Goal: Task Accomplishment & Management: Complete application form

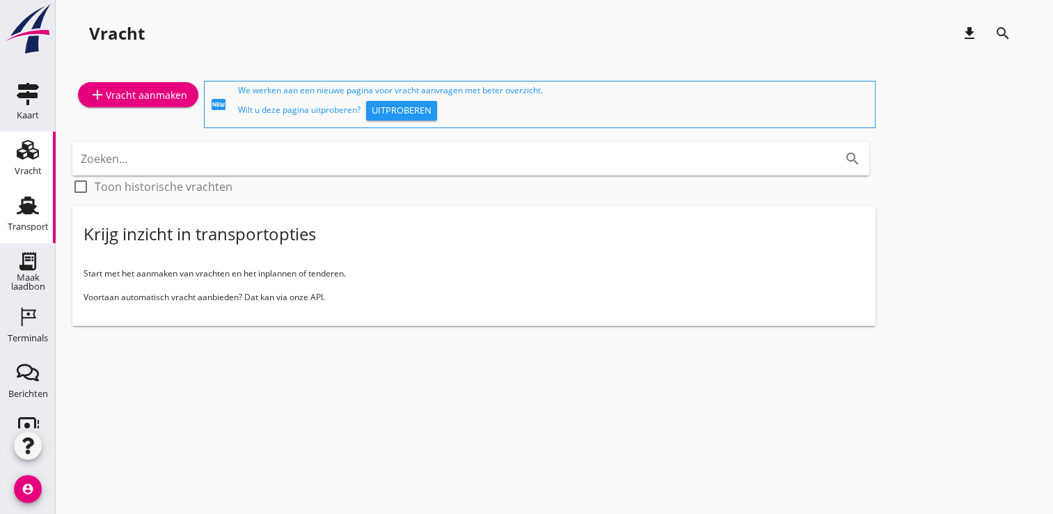
click at [18, 216] on icon "Transport" at bounding box center [28, 205] width 22 height 22
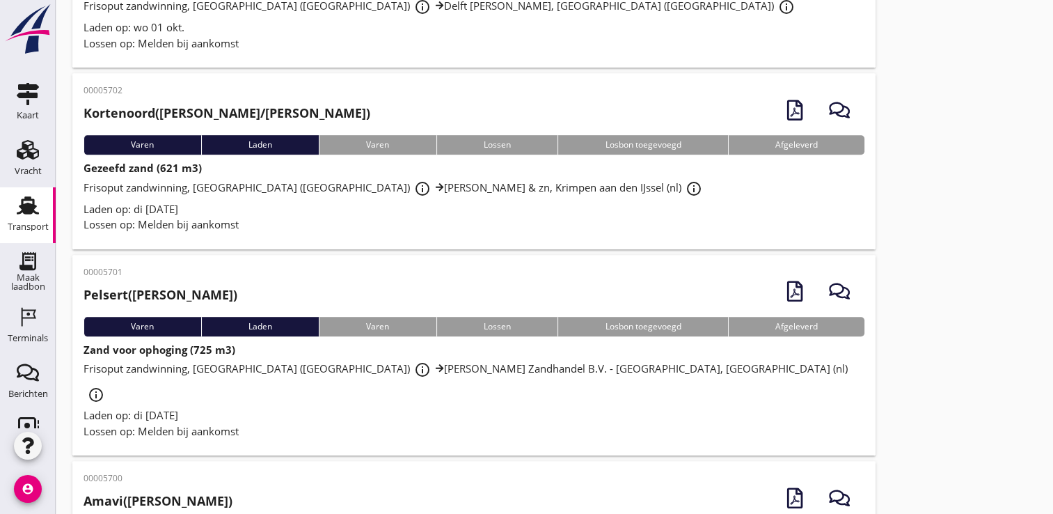
scroll to position [763, 0]
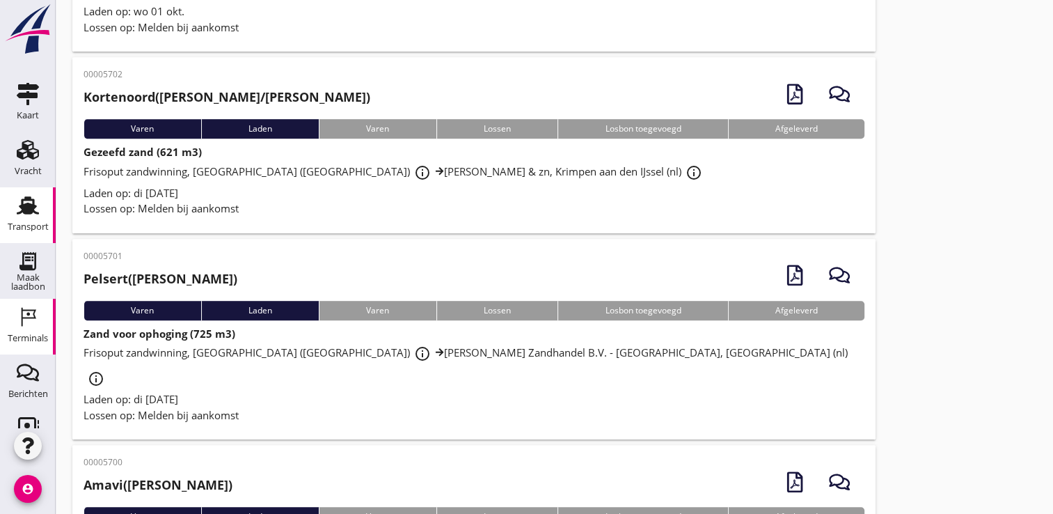
click at [22, 313] on use at bounding box center [29, 317] width 15 height 19
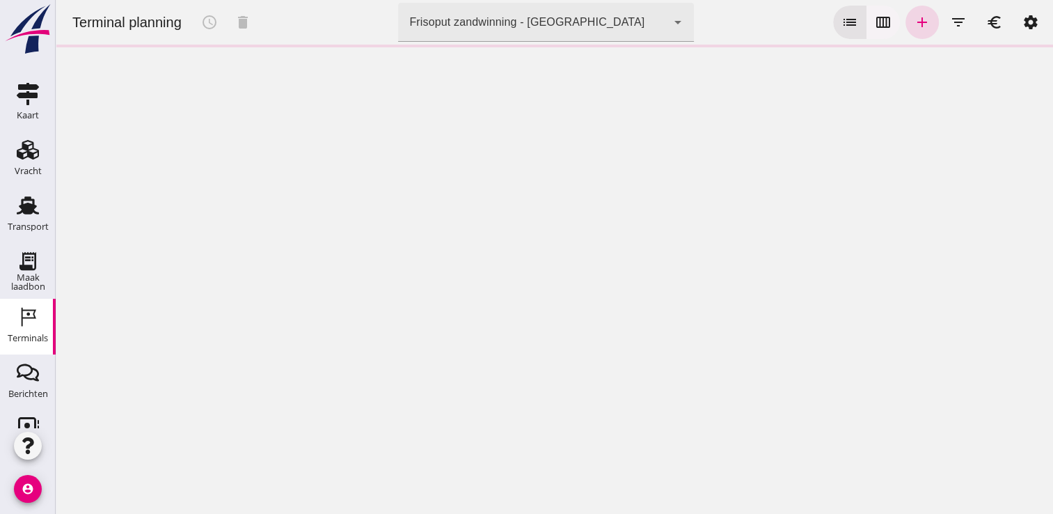
click at [875, 15] on icon "calendar_view_week" at bounding box center [883, 22] width 17 height 17
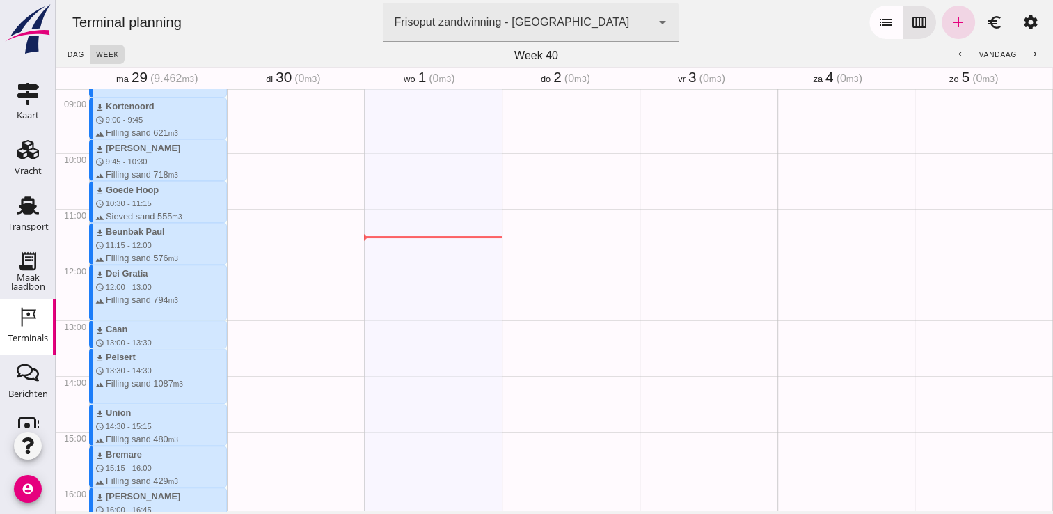
type button "calendar"
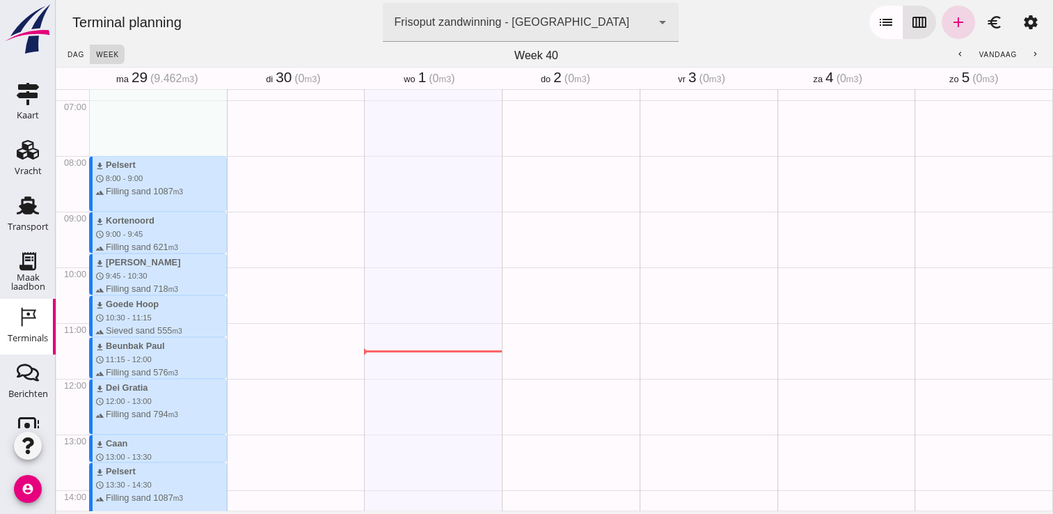
scroll to position [375, 0]
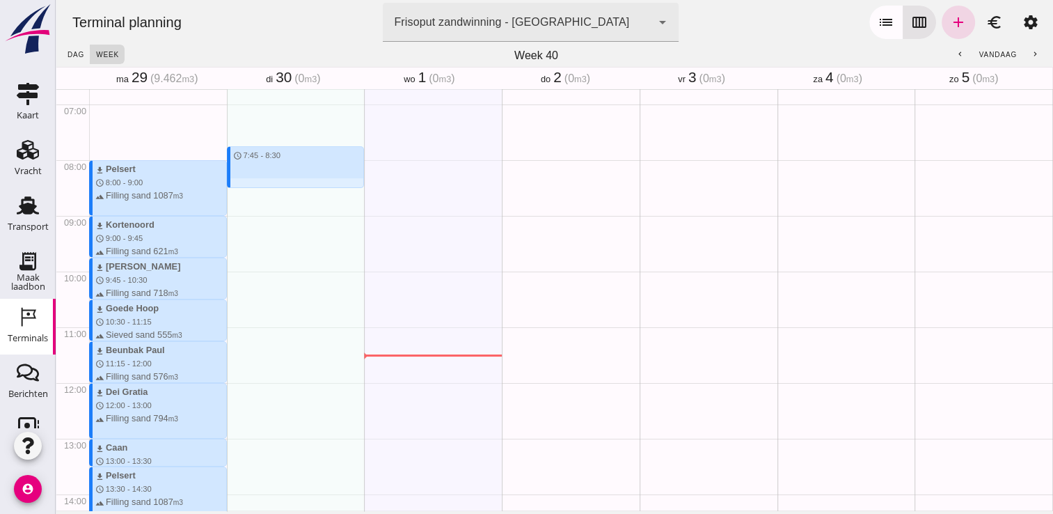
drag, startPoint x: 238, startPoint y: 142, endPoint x: 240, endPoint y: 188, distance: 46.0
click at [240, 188] on div "schedule 7:45 - 8:30" at bounding box center [296, 383] width 138 height 1336
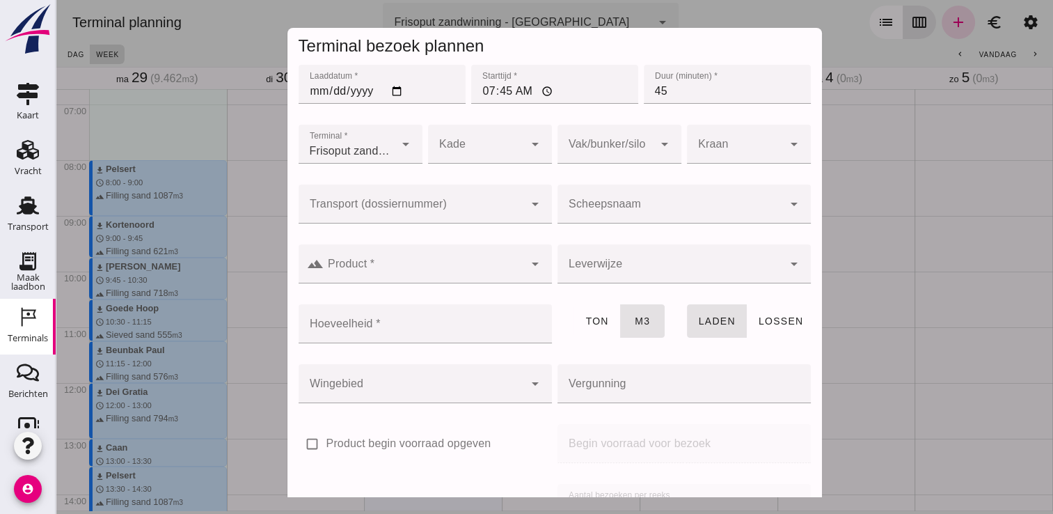
click at [602, 191] on div at bounding box center [671, 204] width 226 height 39
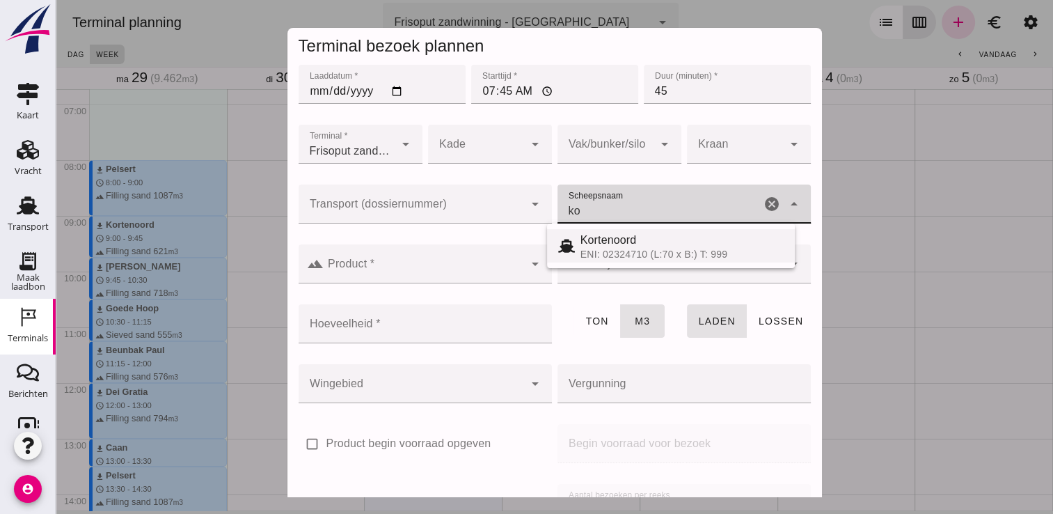
click at [652, 260] on div "Kortenoord ENI: 02324710 (L:70 x B:) T: 999" at bounding box center [671, 245] width 248 height 33
type input "Kortenoord"
type input "621"
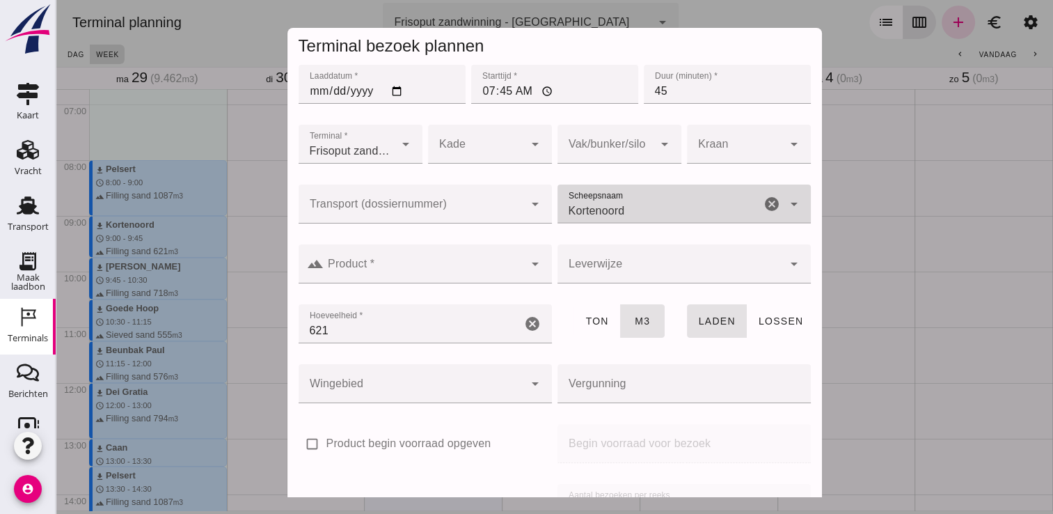
type input "Kortenoord"
click at [496, 273] on input "Product *" at bounding box center [424, 270] width 201 height 17
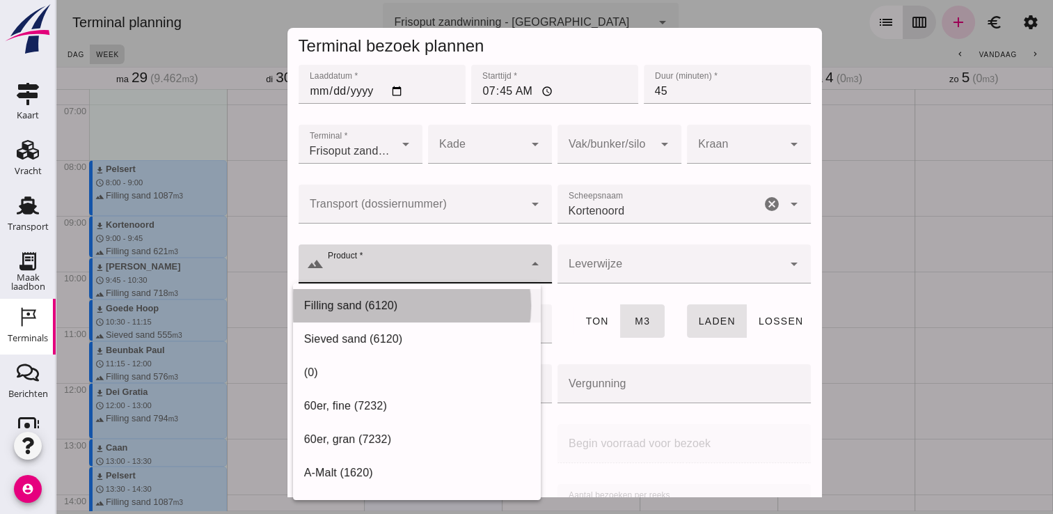
click at [430, 291] on div "Filling sand (6120)" at bounding box center [417, 305] width 248 height 33
type input "Filling sand (6120)"
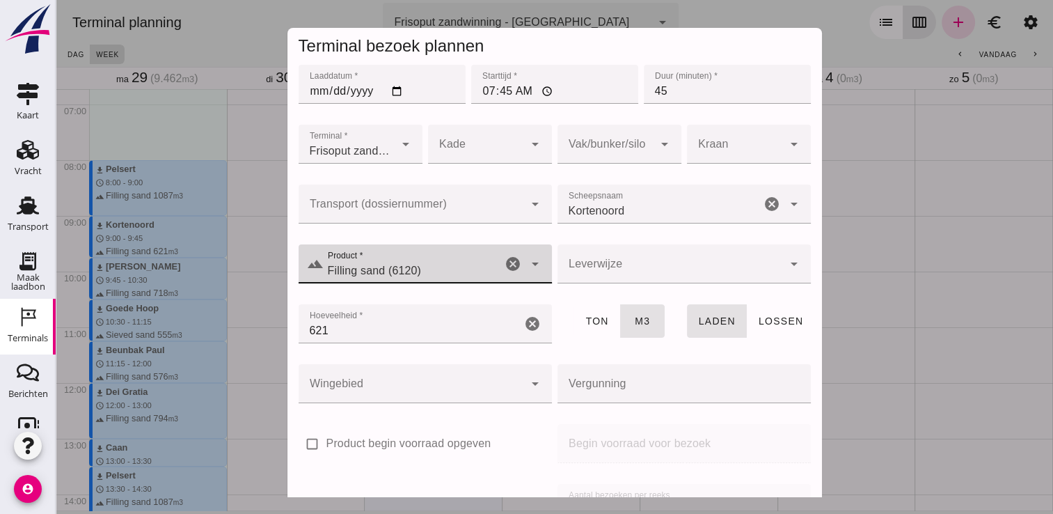
scroll to position [159, 0]
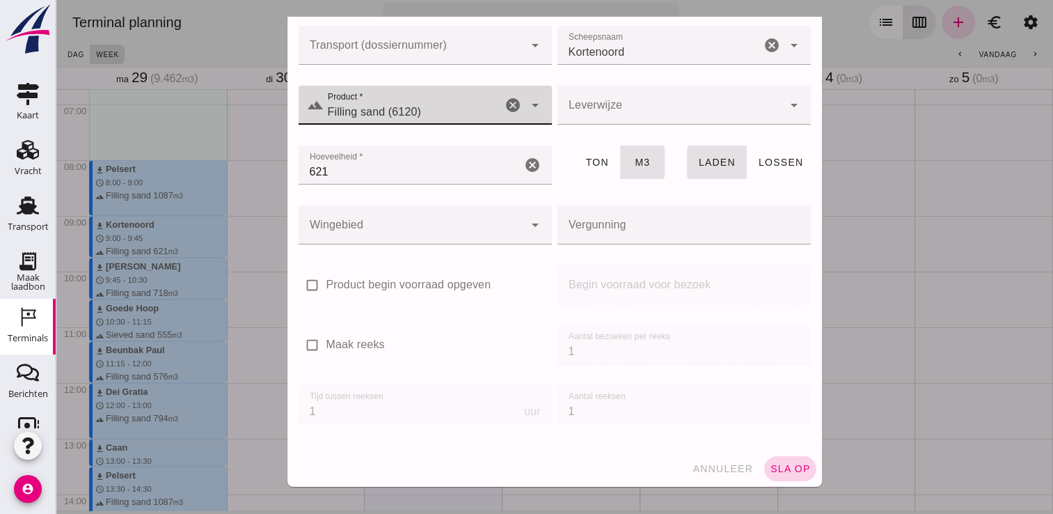
click at [776, 473] on span "sla op" at bounding box center [790, 468] width 41 height 11
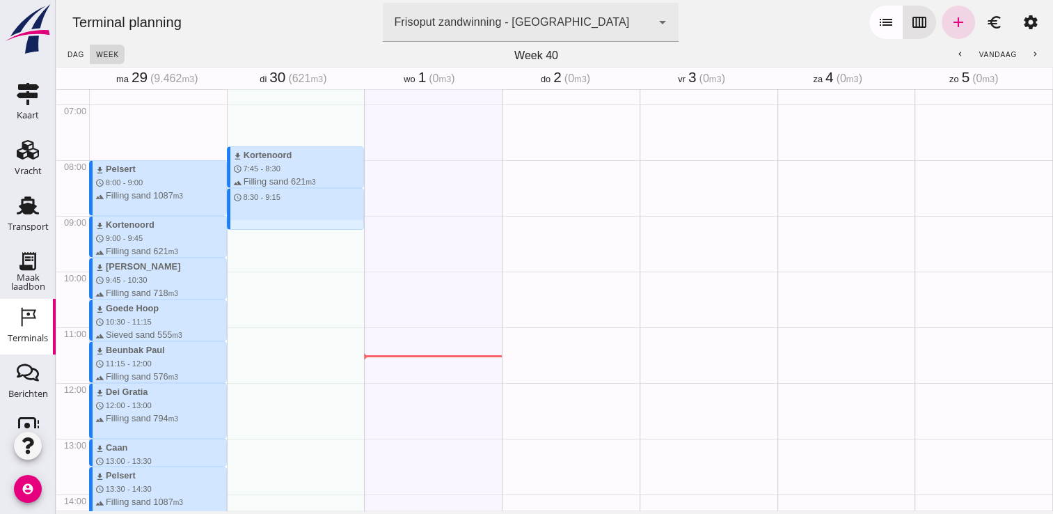
drag, startPoint x: 318, startPoint y: 191, endPoint x: 315, endPoint y: 231, distance: 40.4
click at [315, 231] on div "download Kortenoord schedule 7:45 - 8:30 terrain Filling sand 621 m3 schedule 8…" at bounding box center [296, 383] width 138 height 1336
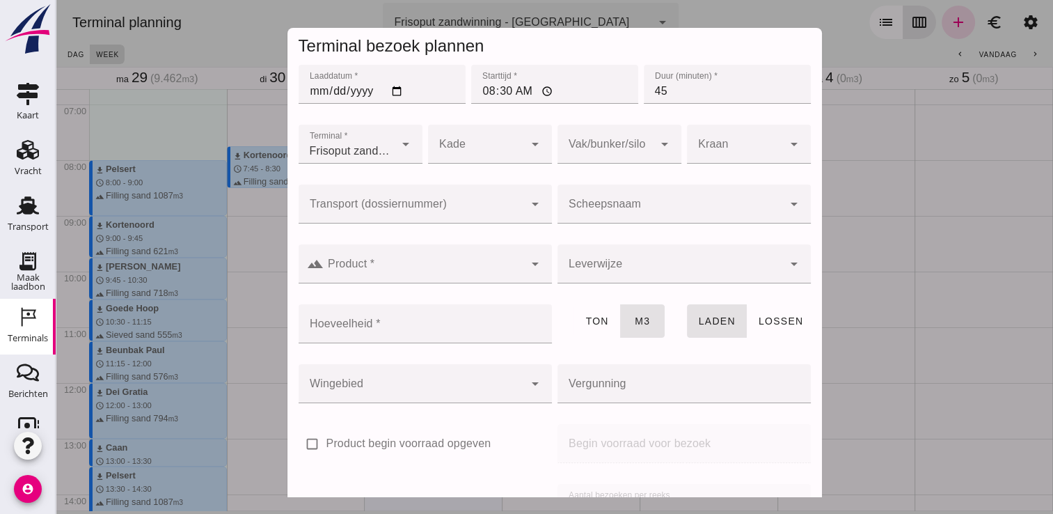
click at [579, 199] on div at bounding box center [671, 204] width 226 height 39
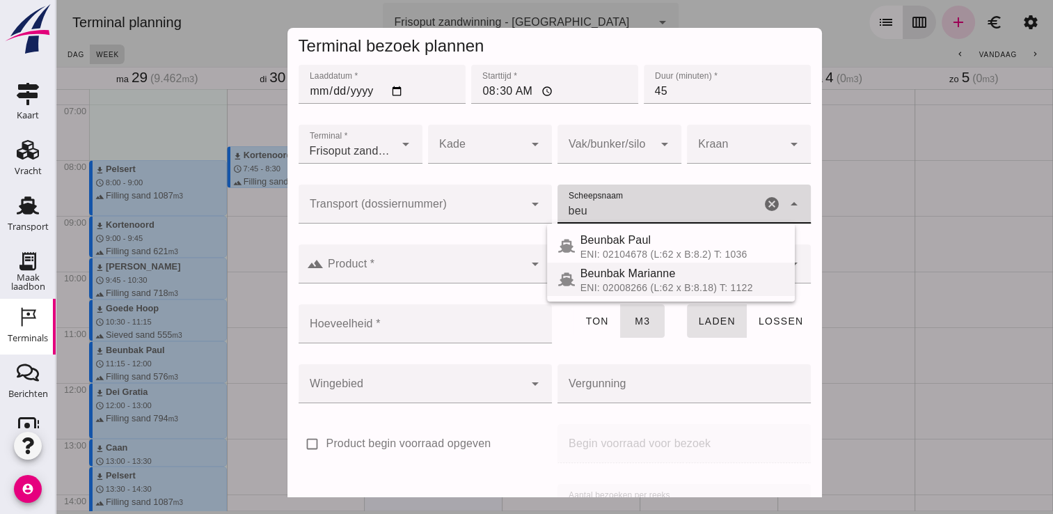
click at [634, 289] on div "ENI: 02008266 (L:62 x B:8.18) T: 1122" at bounding box center [682, 287] width 203 height 11
type input "Beunbak Marianne"
type input "551"
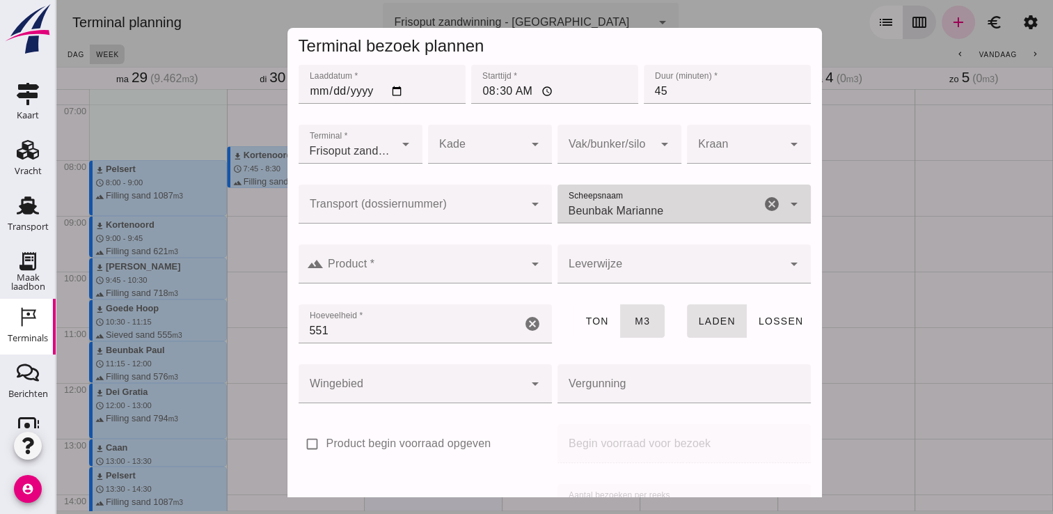
type input "Beunbak Marianne"
click at [451, 257] on div at bounding box center [424, 263] width 201 height 39
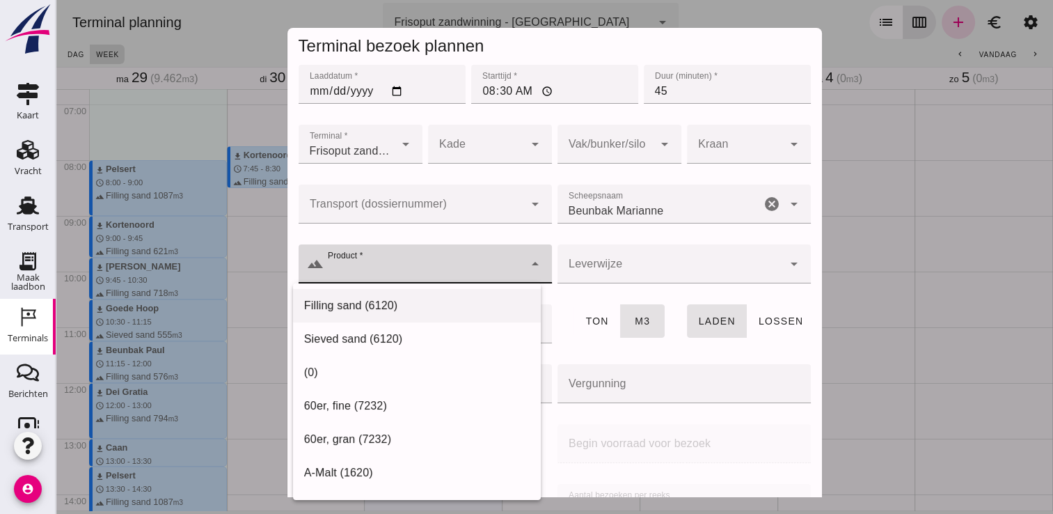
click at [412, 292] on div "Filling sand (6120)" at bounding box center [417, 305] width 248 height 33
type input "Filling sand (6120)"
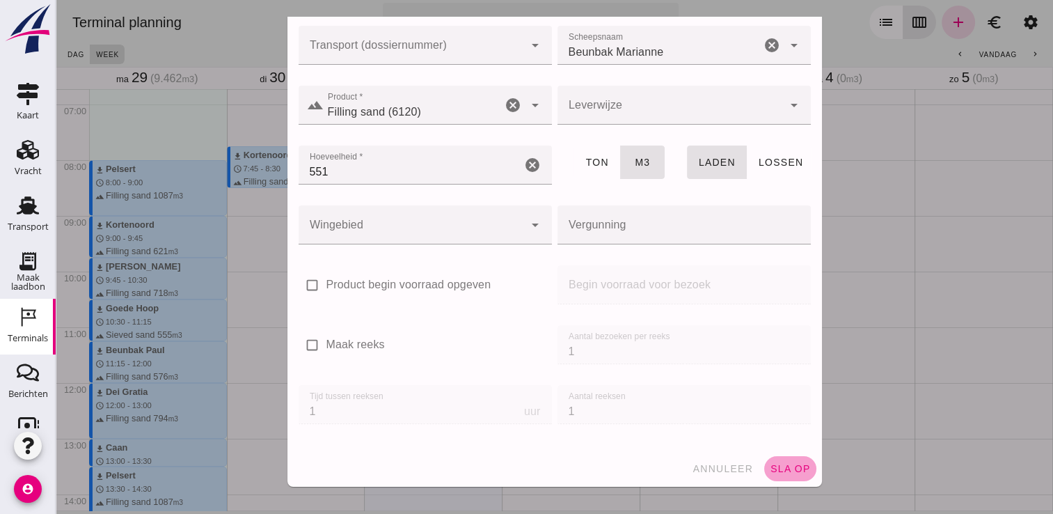
click at [781, 469] on span "sla op" at bounding box center [790, 468] width 41 height 11
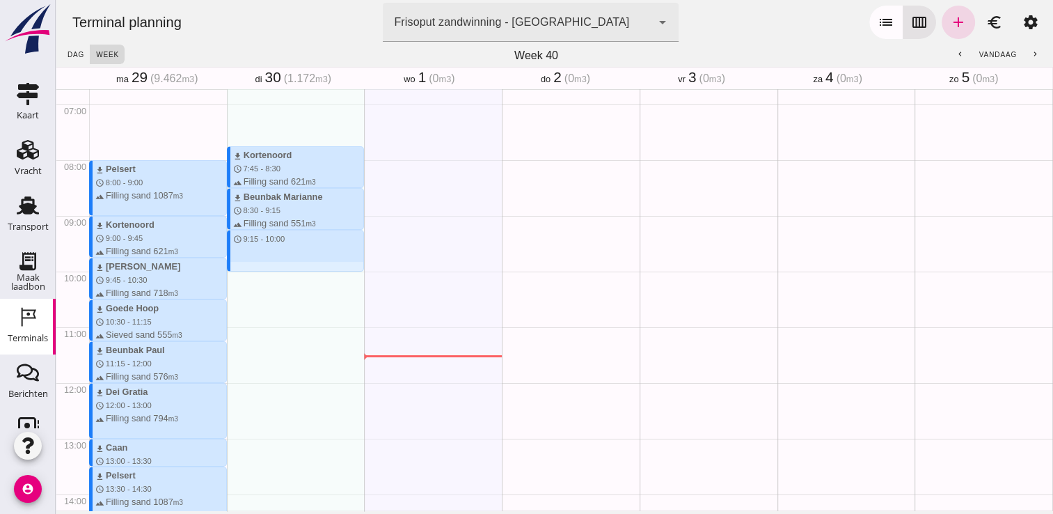
drag, startPoint x: 288, startPoint y: 233, endPoint x: 292, endPoint y: 265, distance: 33.0
click at [292, 265] on div "download Kortenoord schedule 7:45 - 8:30 terrain Filling sand 621 m3 download B…" at bounding box center [296, 383] width 138 height 1336
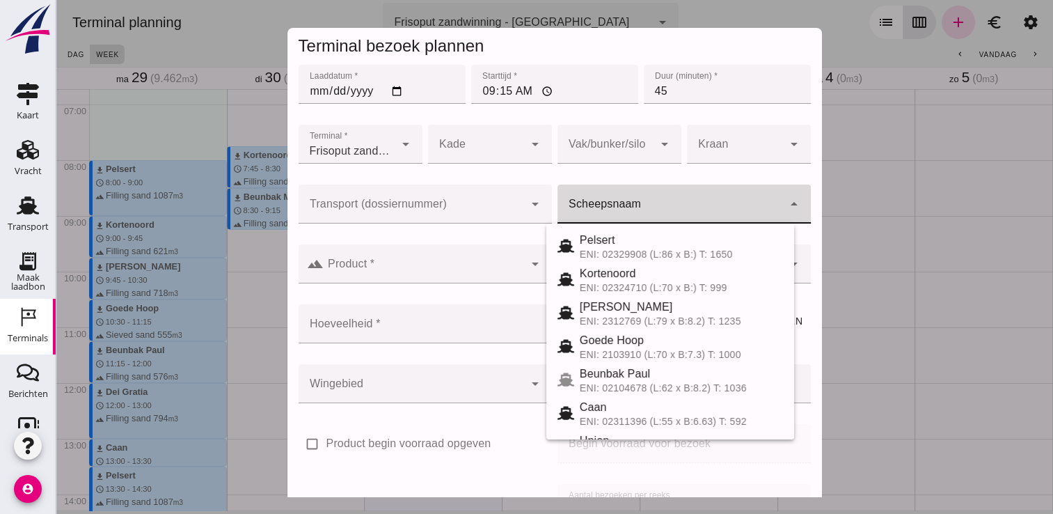
click at [695, 210] on input "Scheepsnaam" at bounding box center [671, 211] width 226 height 17
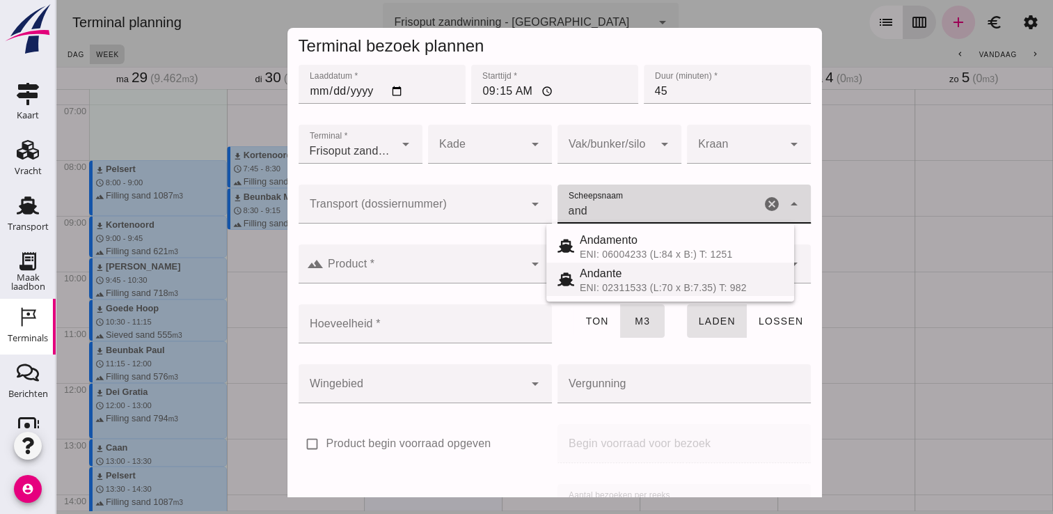
click at [643, 279] on div "Andante" at bounding box center [681, 273] width 203 height 17
type input "Andante"
type input "485"
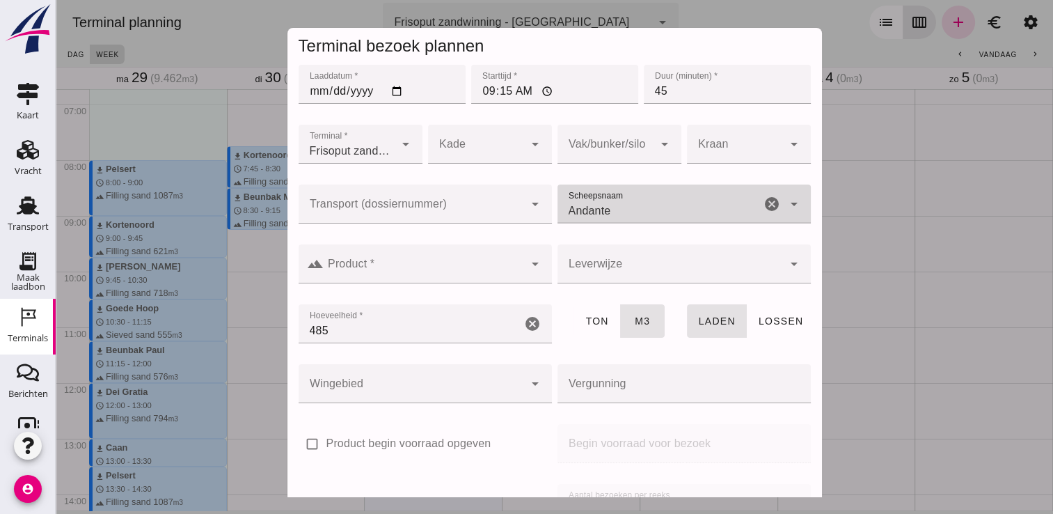
type input "Andante"
click at [448, 246] on div at bounding box center [424, 263] width 201 height 39
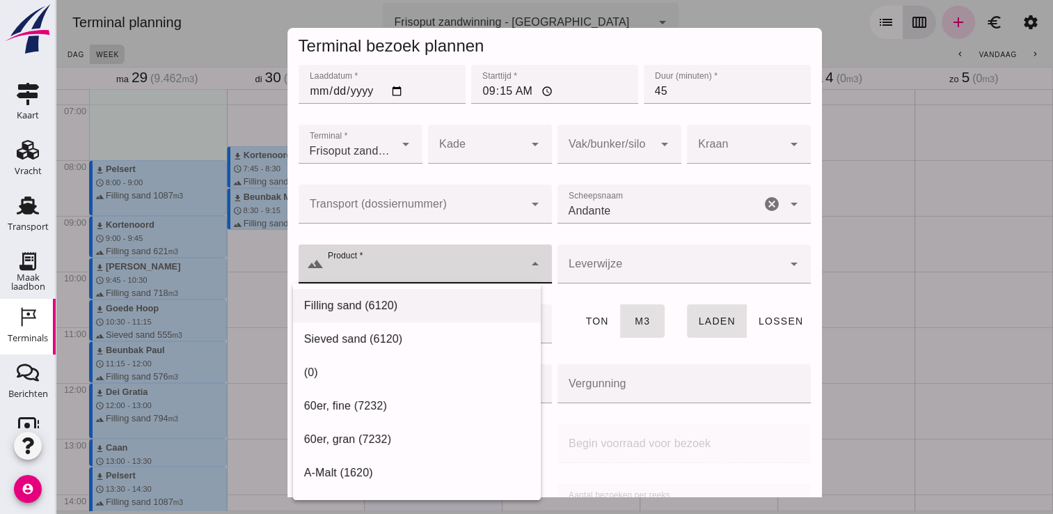
click at [425, 305] on div "Filling sand (6120)" at bounding box center [417, 305] width 226 height 17
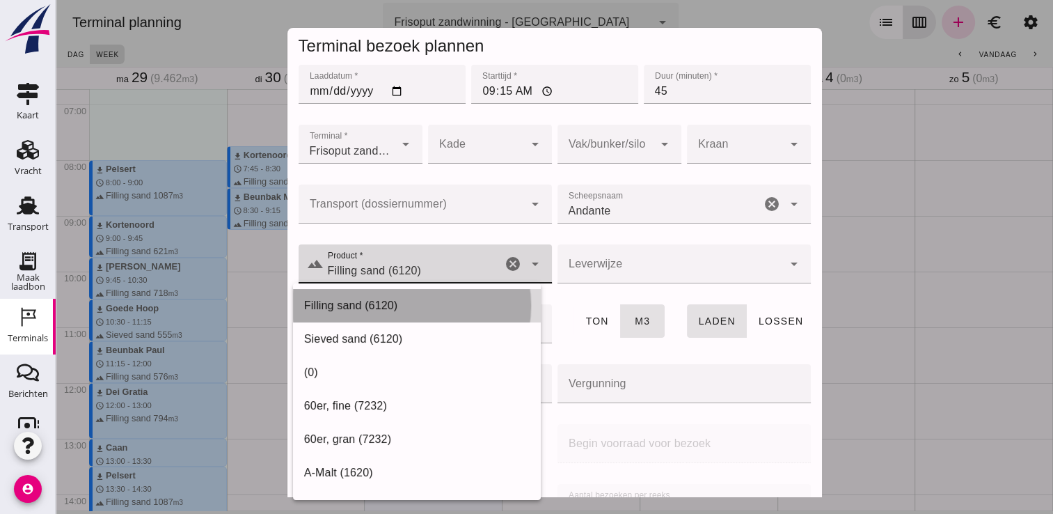
type input "Filling sand (6120)"
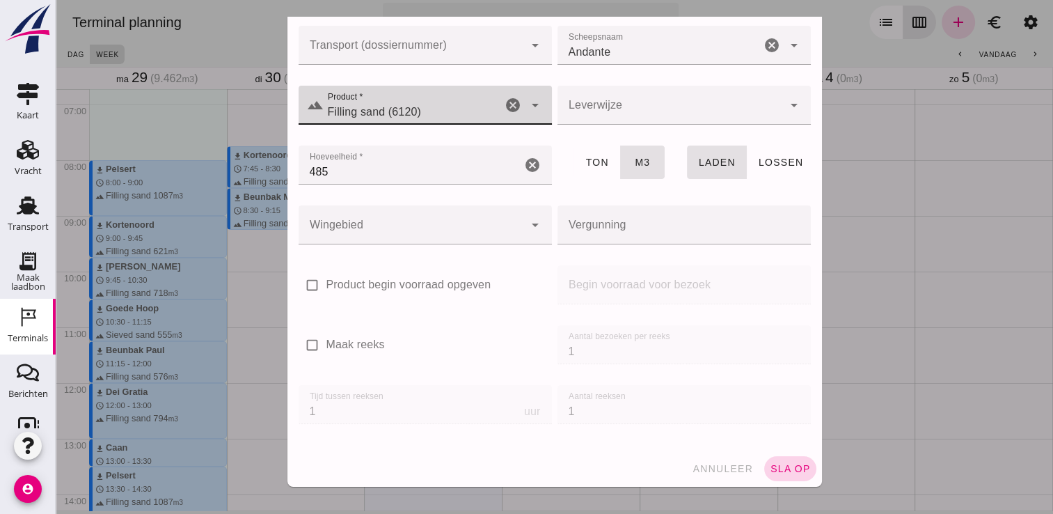
click at [791, 479] on button "sla op" at bounding box center [791, 468] width 52 height 25
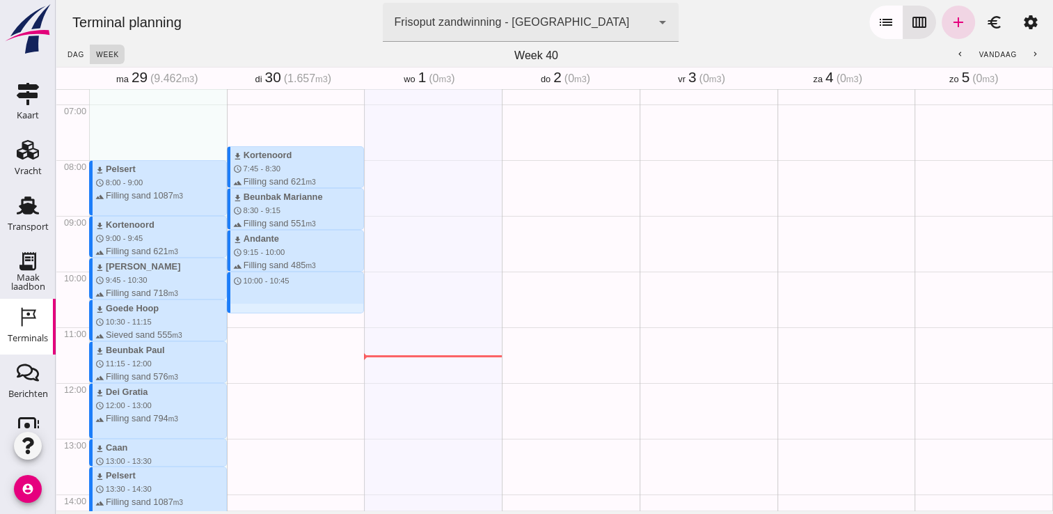
drag, startPoint x: 253, startPoint y: 274, endPoint x: 257, endPoint y: 310, distance: 35.7
click at [257, 310] on div "download Kortenoord schedule 7:45 - 8:30 terrain Filling sand 621 m3 download B…" at bounding box center [296, 383] width 138 height 1336
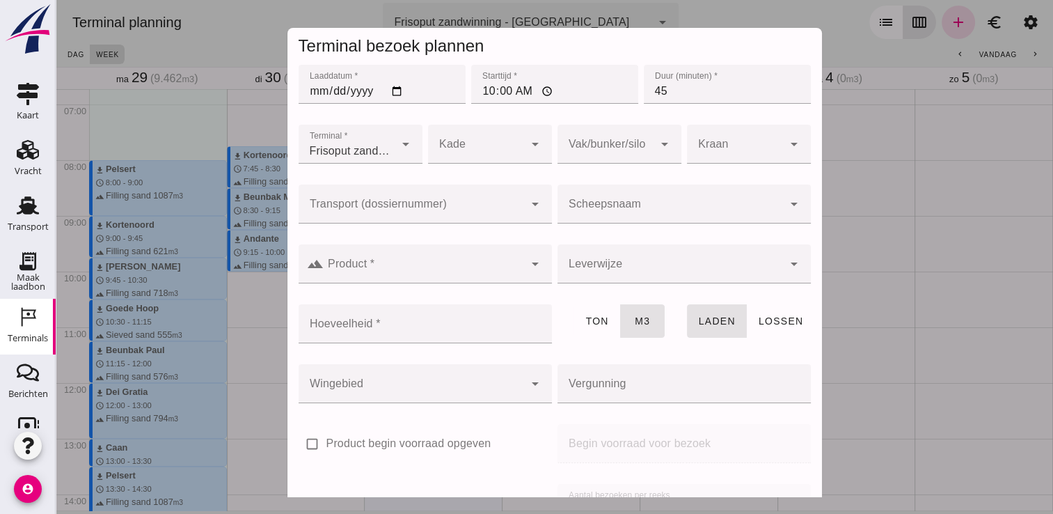
click at [610, 206] on input "Scheepsnaam" at bounding box center [671, 211] width 226 height 17
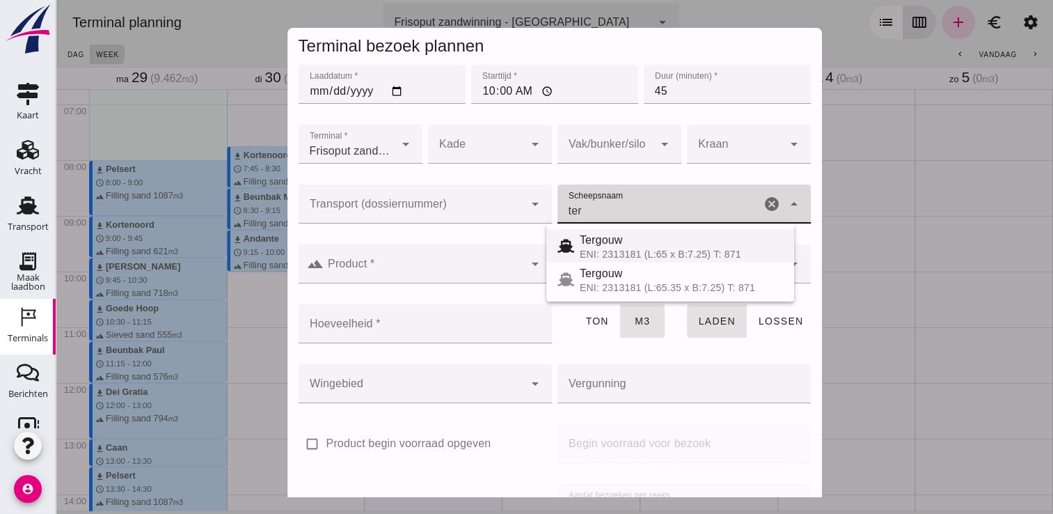
click at [597, 241] on span "Tergouw" at bounding box center [601, 240] width 43 height 12
type input "Tergouw"
type input "510"
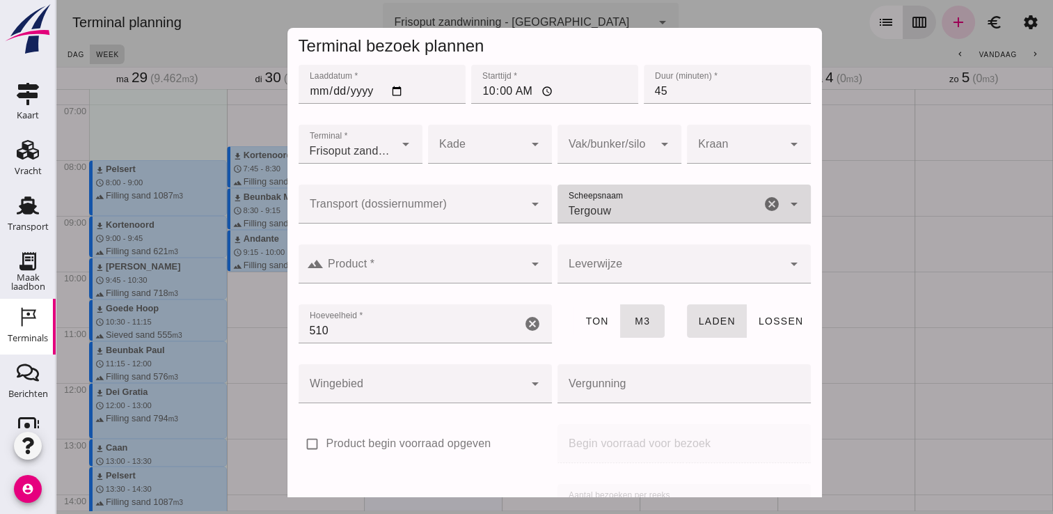
type input "Tergouw"
click at [504, 267] on input "Product *" at bounding box center [424, 270] width 201 height 17
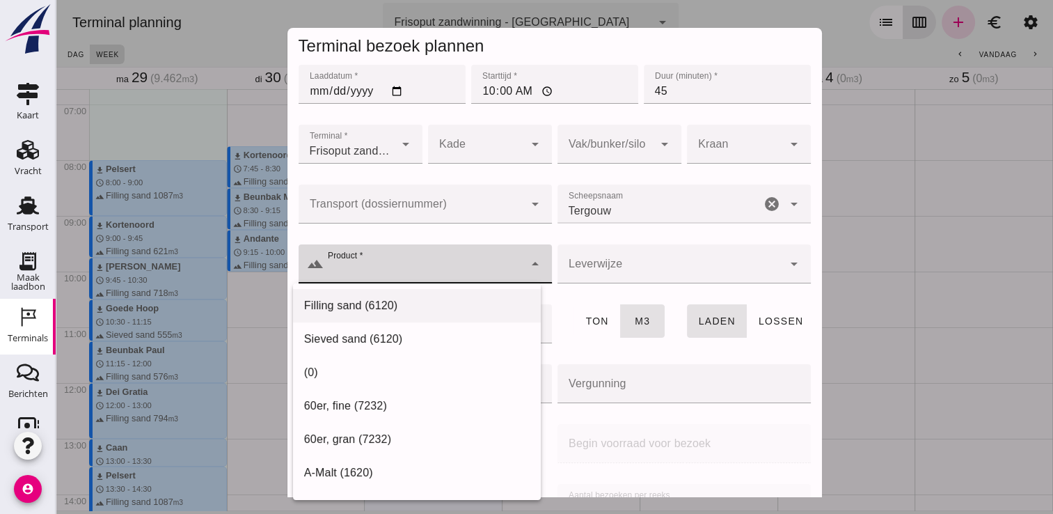
click at [434, 295] on div "Filling sand (6120)" at bounding box center [417, 305] width 248 height 33
type input "Filling sand (6120)"
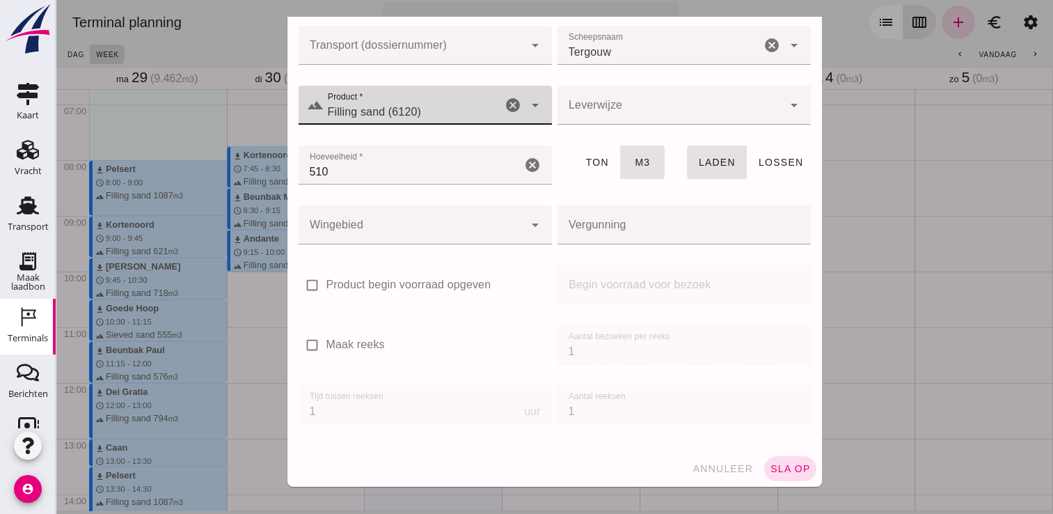
click at [792, 481] on div "annuleer sla op" at bounding box center [555, 468] width 535 height 36
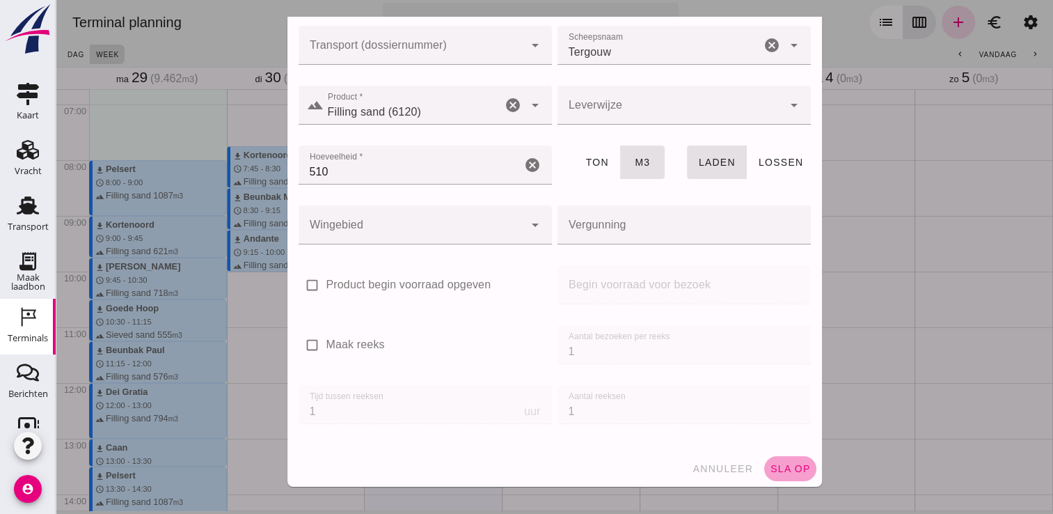
click at [772, 469] on span "sla op" at bounding box center [790, 468] width 41 height 11
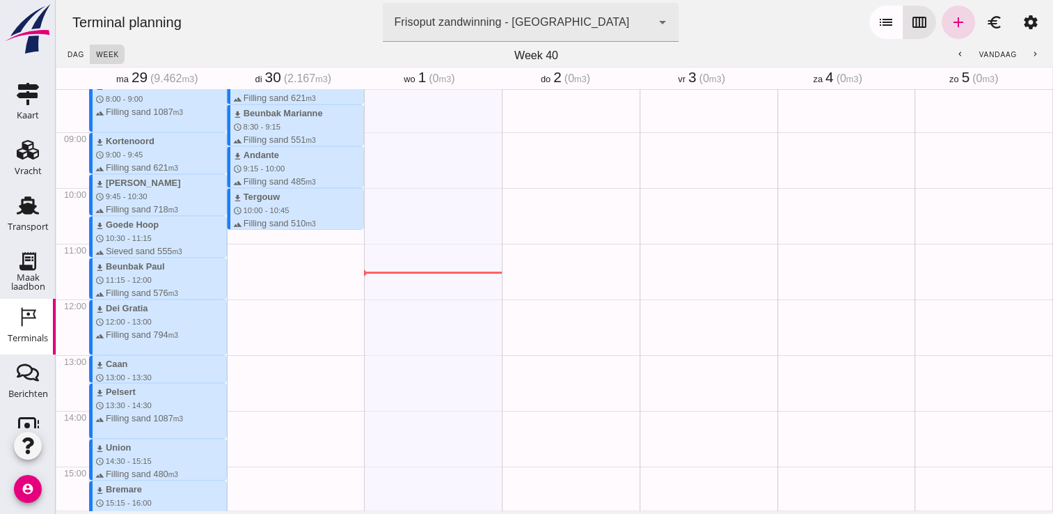
scroll to position [460, 0]
drag, startPoint x: 247, startPoint y: 233, endPoint x: 250, endPoint y: 268, distance: 35.6
click at [250, 268] on div "download Kortenoord schedule 7:45 - 8:30 terrain Filling sand 621 m3 download B…" at bounding box center [296, 298] width 138 height 1336
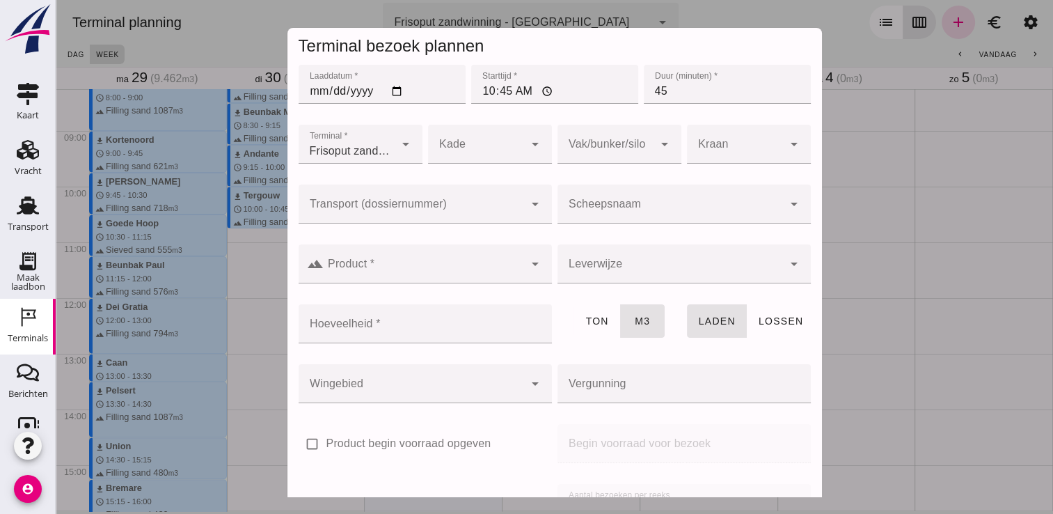
click at [581, 207] on input "Scheepsnaam" at bounding box center [671, 211] width 226 height 17
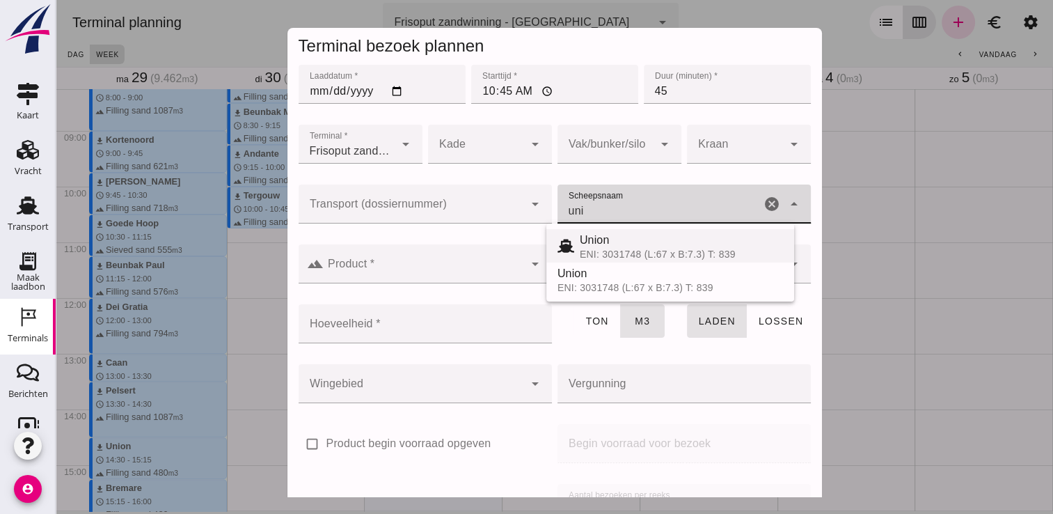
click at [600, 249] on div "ENI: 3031748 (L:67 x B:7.3) T: 839" at bounding box center [681, 254] width 203 height 11
type input "Union"
type input "480"
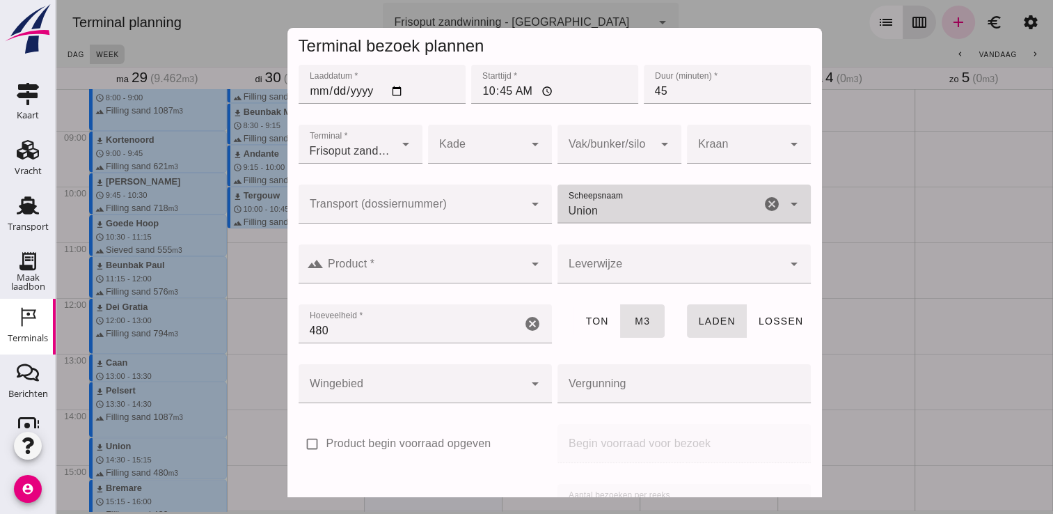
type input "Union"
click at [524, 251] on div "arrow_drop_down" at bounding box center [533, 263] width 19 height 39
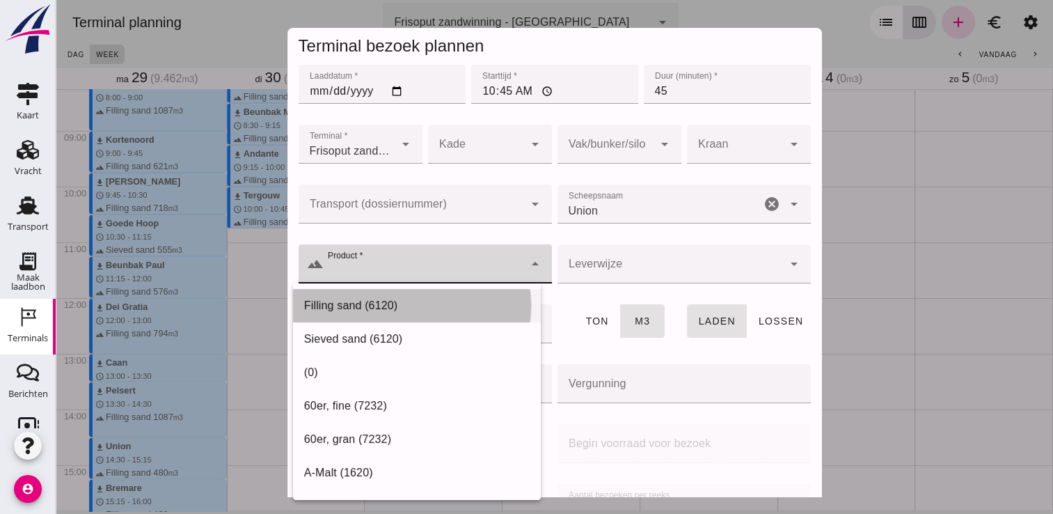
click at [455, 292] on div "Filling sand (6120)" at bounding box center [417, 305] width 248 height 33
type input "Filling sand (6120)"
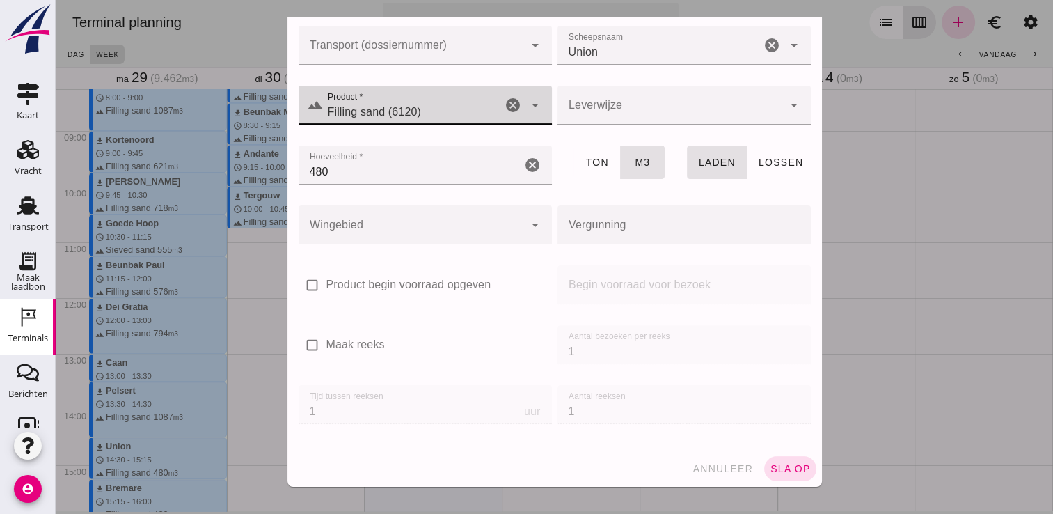
scroll to position [159, 0]
click at [783, 467] on span "sla op" at bounding box center [790, 468] width 41 height 11
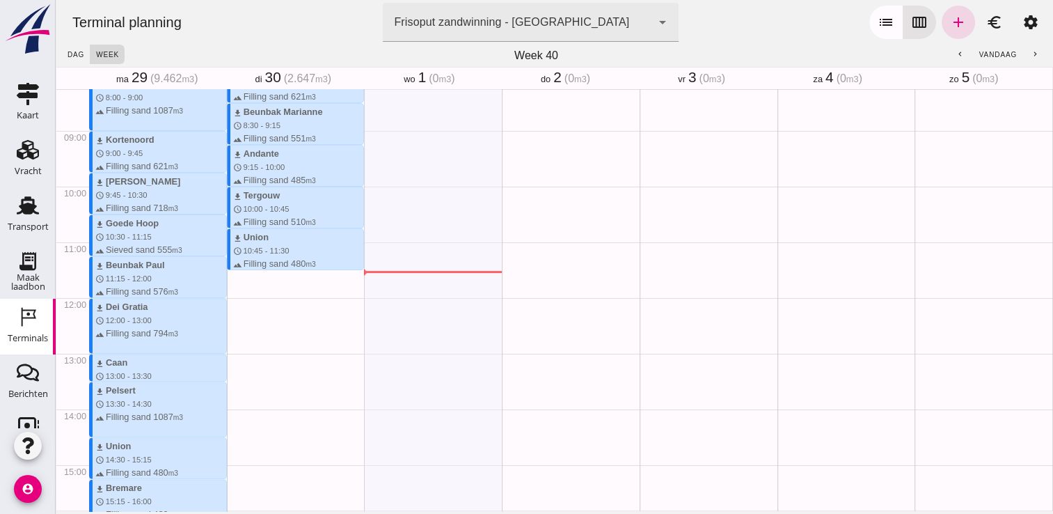
drag, startPoint x: 255, startPoint y: 274, endPoint x: 257, endPoint y: 318, distance: 44.6
click at [257, 318] on div "download Kortenoord schedule 7:45 - 8:30 terrain Filling sand 621 m3 download B…" at bounding box center [296, 298] width 138 height 1336
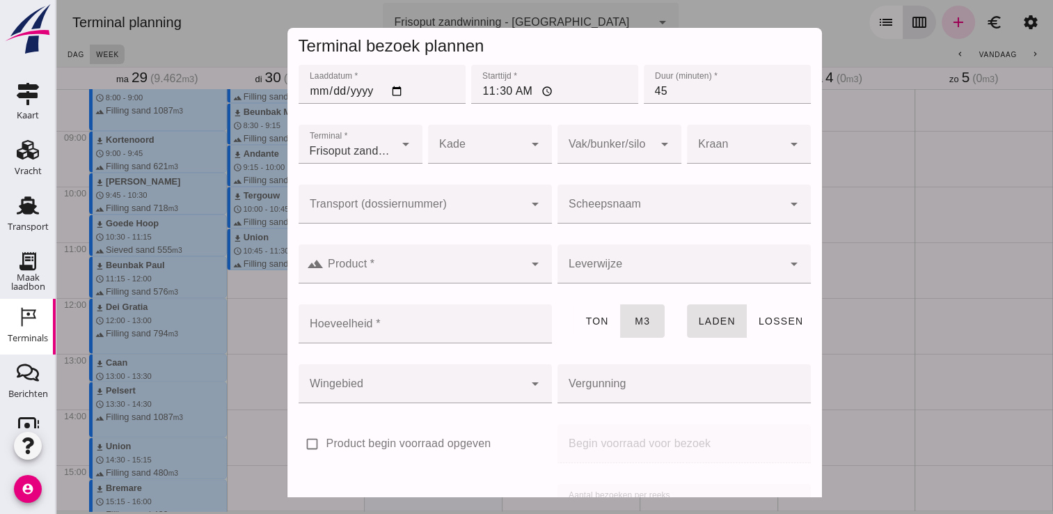
click at [668, 185] on div at bounding box center [671, 204] width 226 height 39
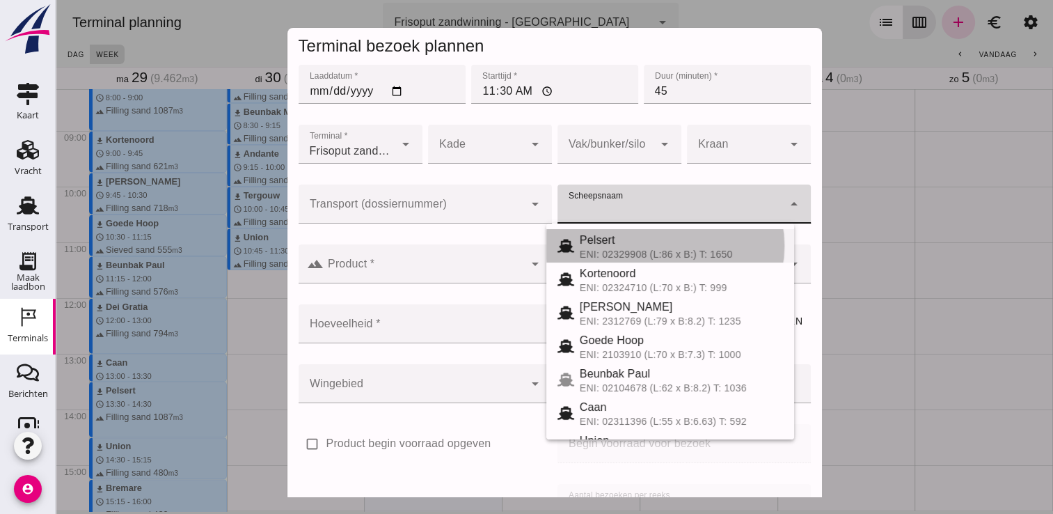
click at [655, 251] on div "ENI: 02329908 (L:86 x B:) T: 1650" at bounding box center [681, 254] width 203 height 11
type input "Pelsert"
type input "1087"
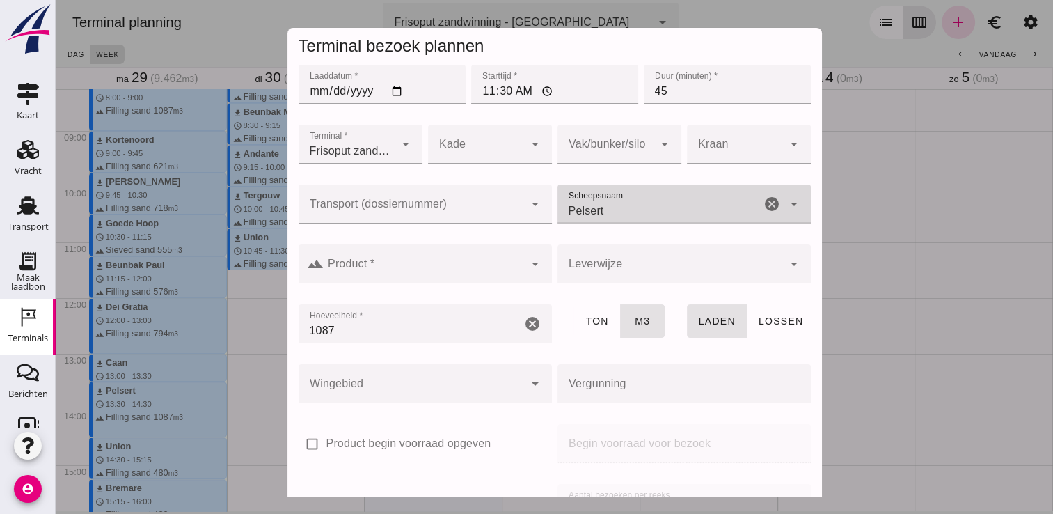
drag, startPoint x: 685, startPoint y: 95, endPoint x: 645, endPoint y: 95, distance: 40.4
click at [645, 95] on input "45" at bounding box center [727, 84] width 167 height 39
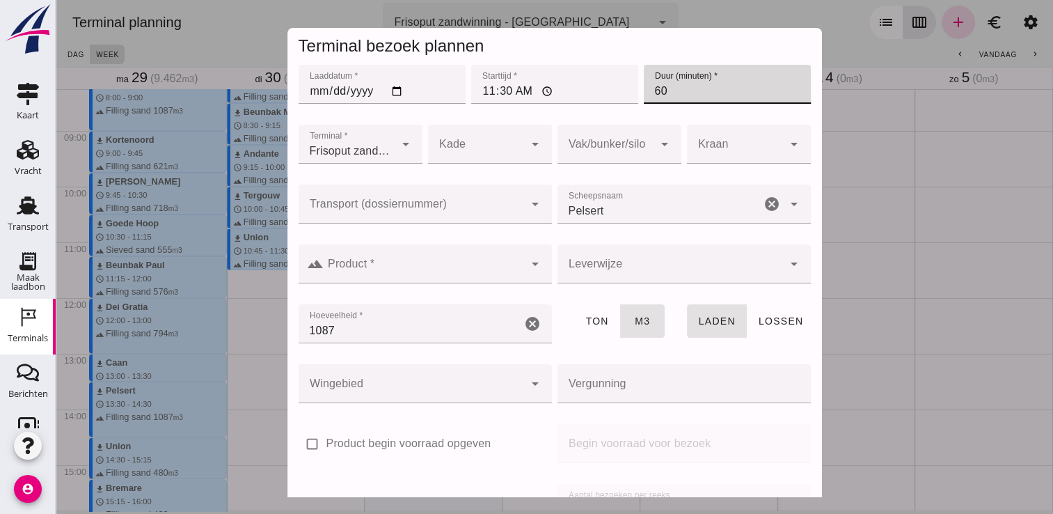
type input "60"
click at [434, 281] on div at bounding box center [424, 263] width 201 height 39
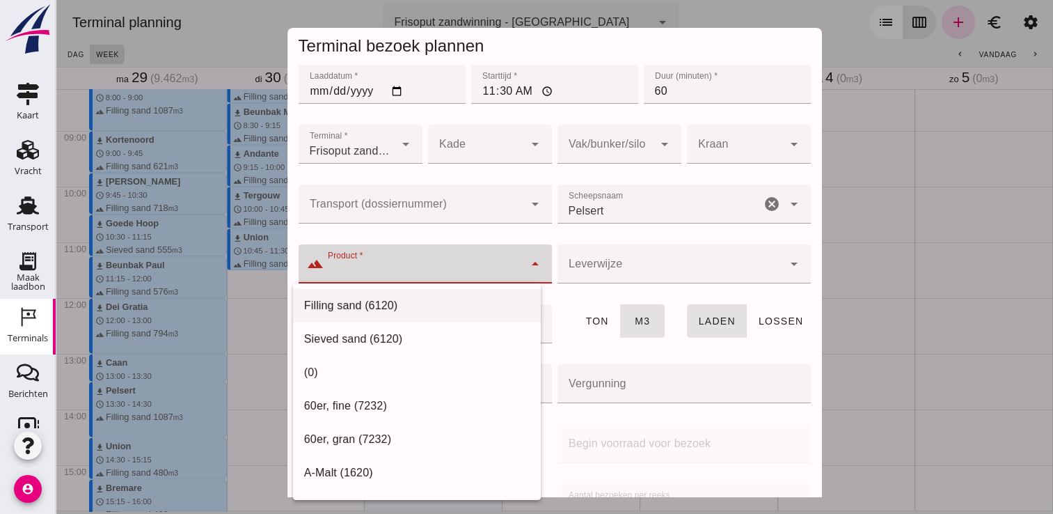
drag, startPoint x: 395, startPoint y: 302, endPoint x: 356, endPoint y: 303, distance: 39.7
click at [356, 303] on div "Filling sand (6120)" at bounding box center [417, 305] width 226 height 17
type input "Filling sand (6120)"
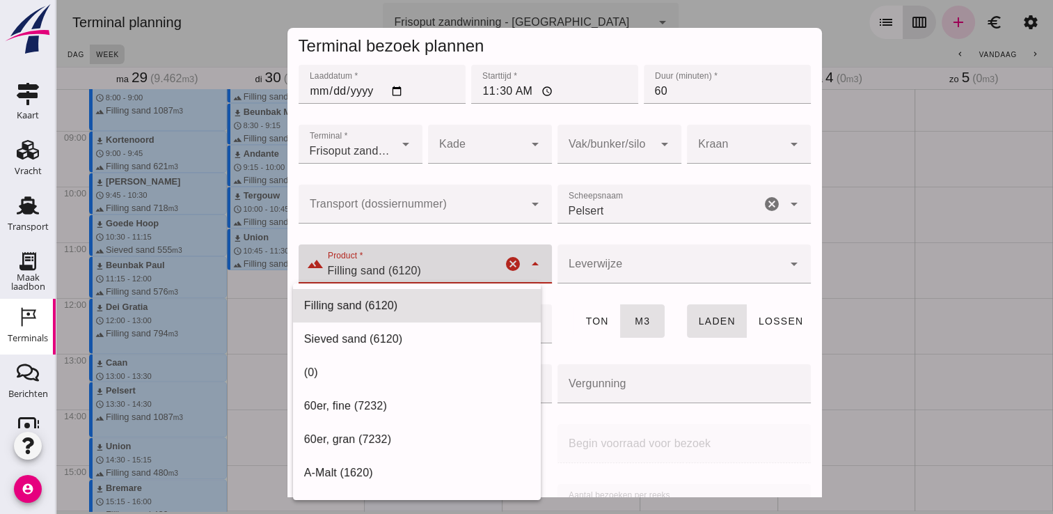
click at [356, 303] on div "Filling sand (6120)" at bounding box center [417, 305] width 226 height 17
click at [469, 311] on div "Filling sand (6120)" at bounding box center [417, 305] width 226 height 17
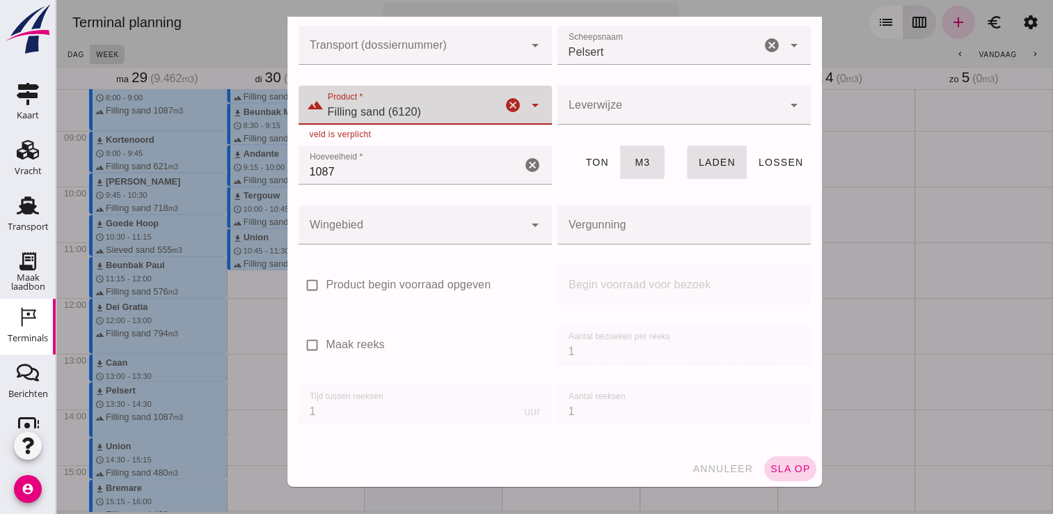
click at [781, 464] on span "sla op" at bounding box center [790, 468] width 41 height 11
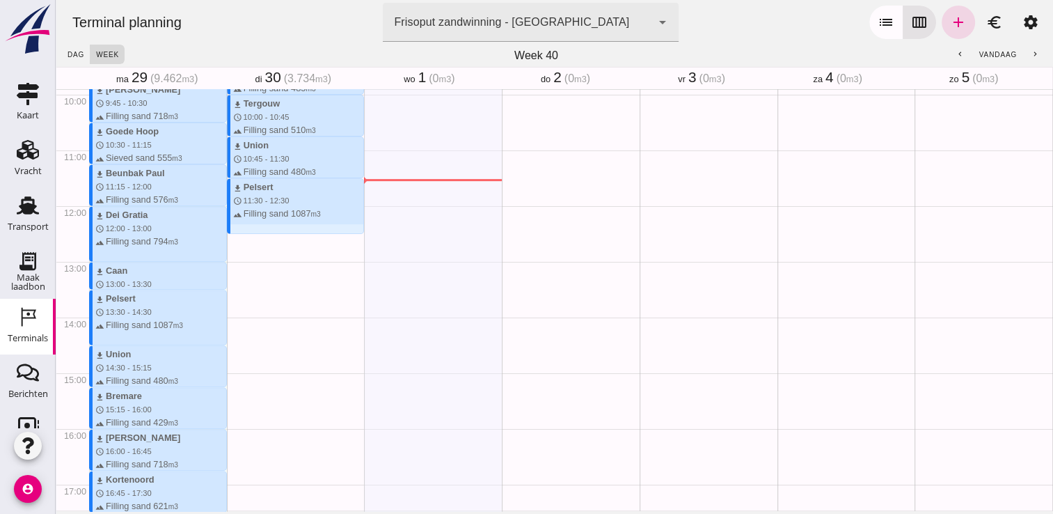
scroll to position [561, 0]
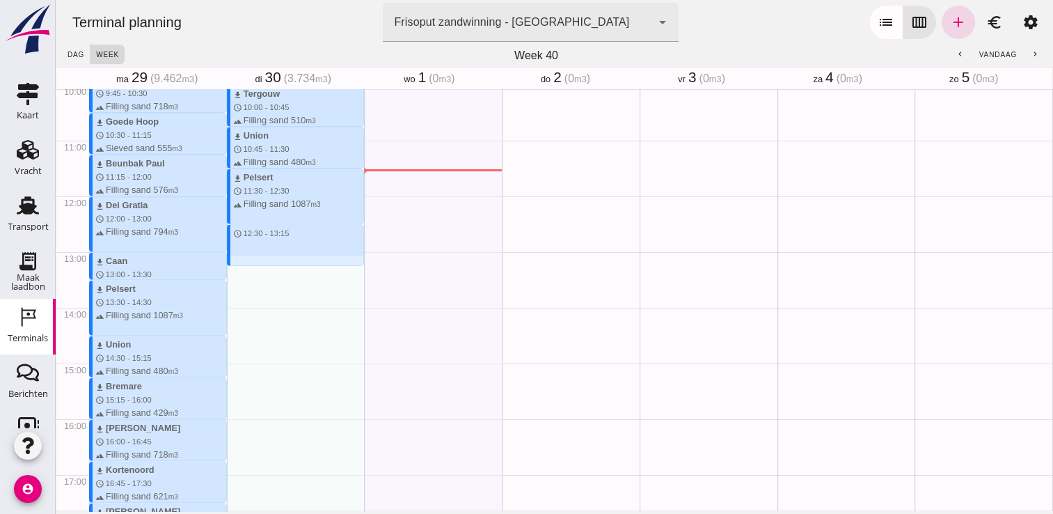
drag, startPoint x: 258, startPoint y: 227, endPoint x: 256, endPoint y: 272, distance: 44.6
click at [256, 272] on div "download Kortenoord schedule 7:45 - 8:30 terrain Filling sand 621 m3 download B…" at bounding box center [296, 196] width 138 height 1336
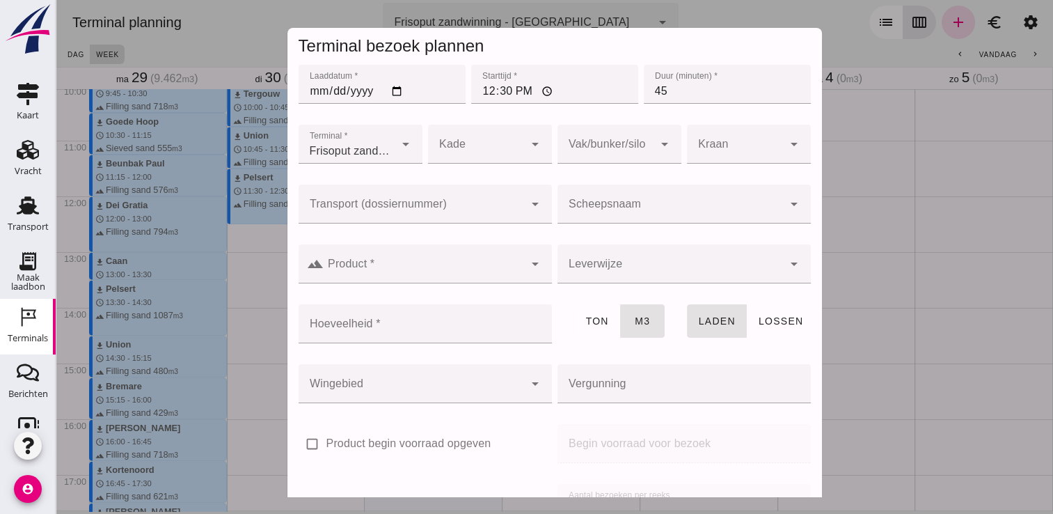
click at [605, 207] on input "Scheepsnaam" at bounding box center [671, 211] width 226 height 17
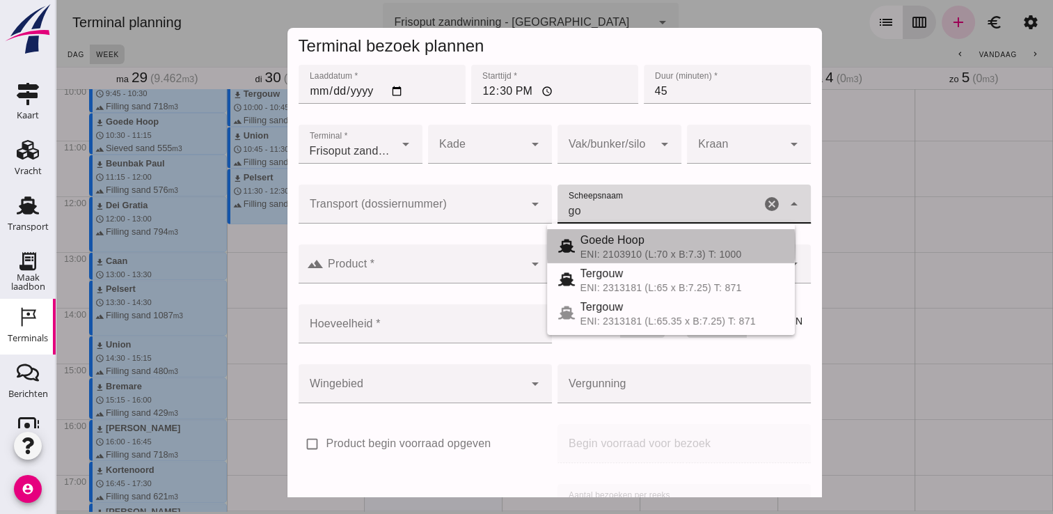
click at [612, 246] on span "Goede Hoop" at bounding box center [613, 240] width 64 height 12
type input "Goede Hoop"
type input "555"
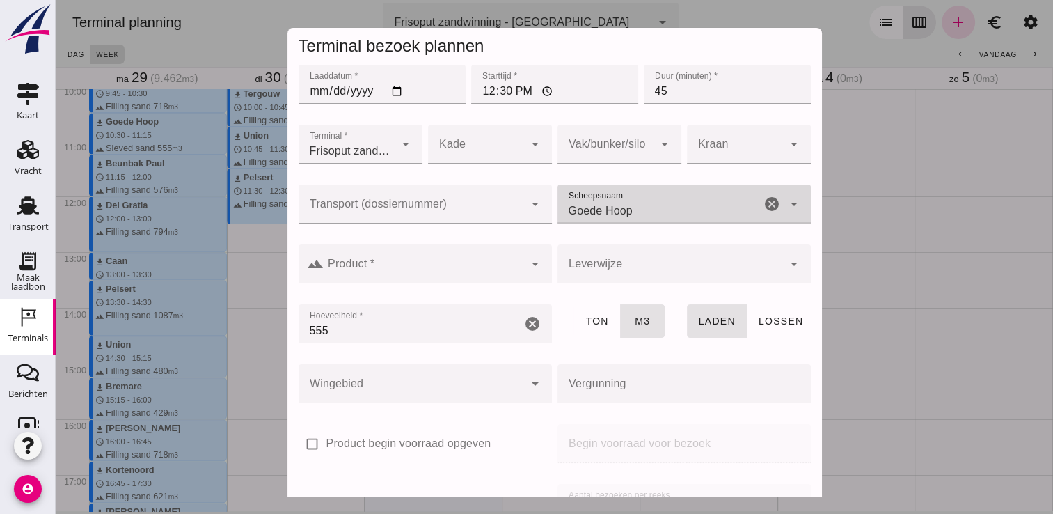
type input "Goede Hoop"
click at [499, 277] on input "Product *" at bounding box center [424, 270] width 201 height 17
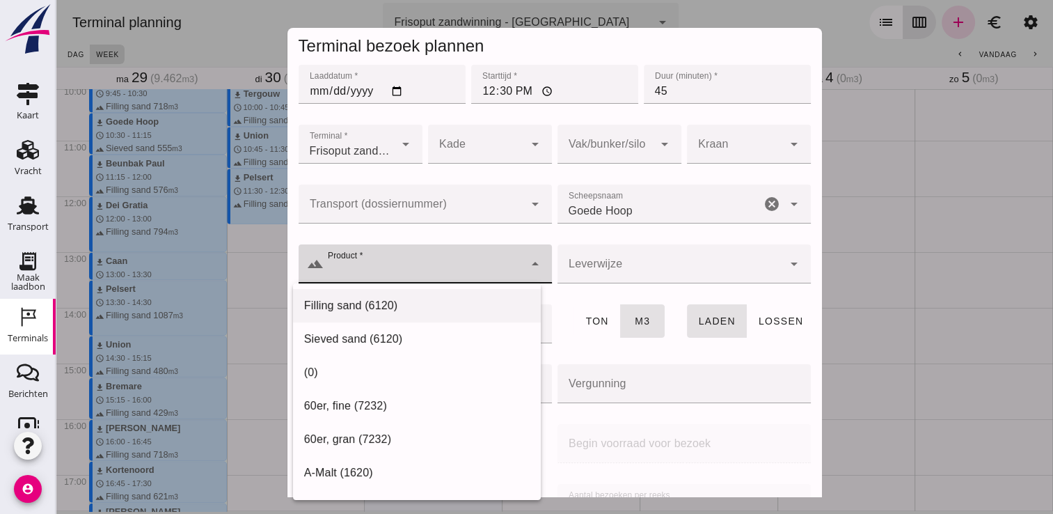
click at [436, 299] on div "Filling sand (6120)" at bounding box center [417, 305] width 226 height 17
type input "Filling sand (6120)"
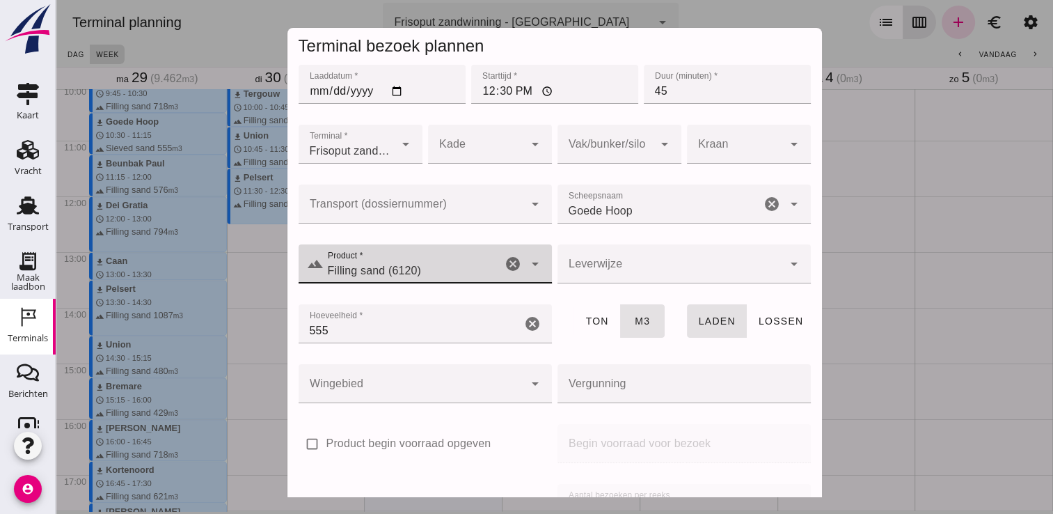
scroll to position [159, 0]
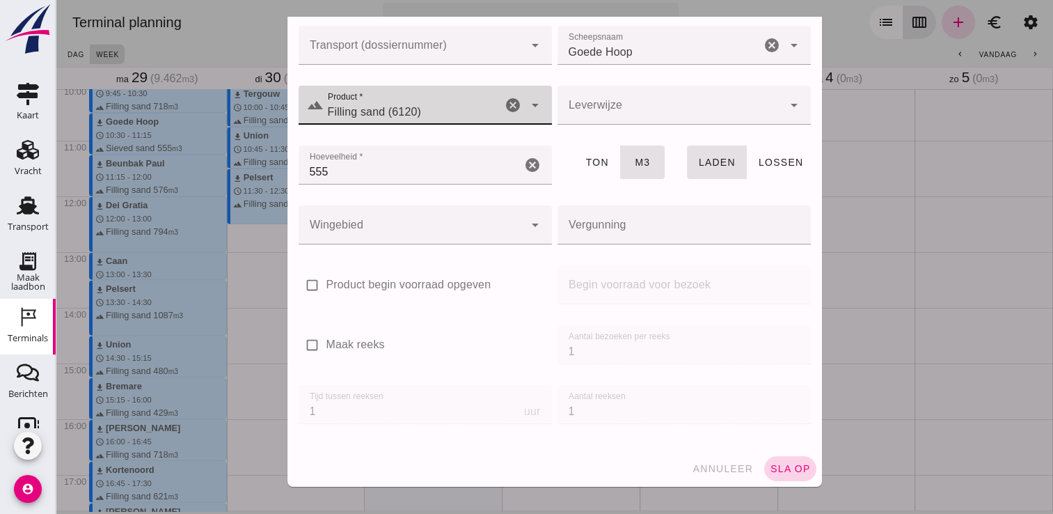
click at [788, 475] on button "sla op" at bounding box center [791, 468] width 52 height 25
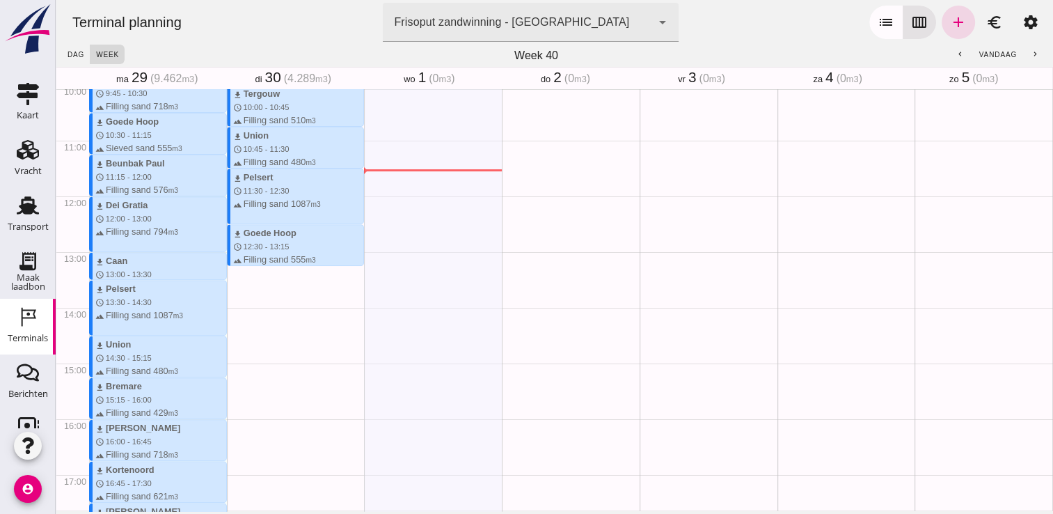
scroll to position [607, 0]
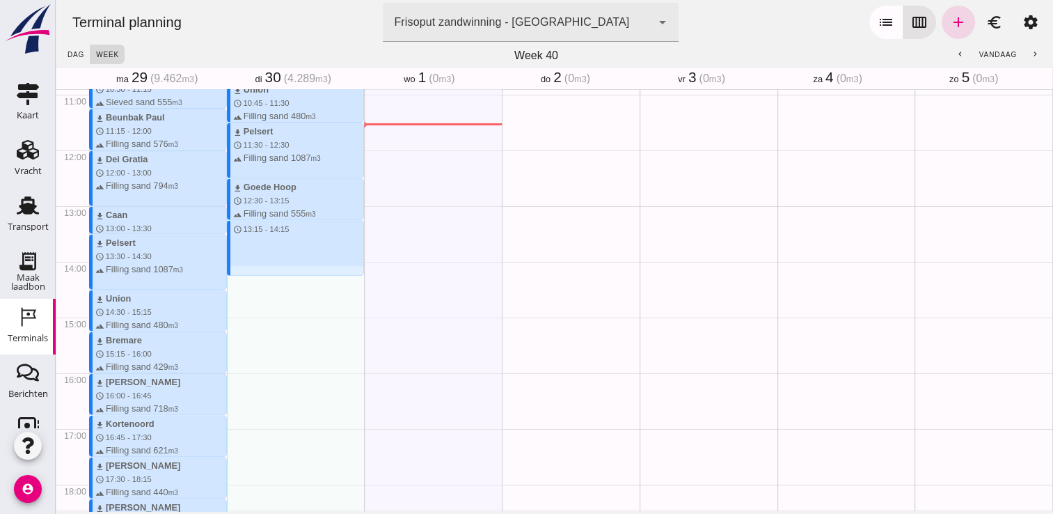
drag, startPoint x: 265, startPoint y: 222, endPoint x: 272, endPoint y: 271, distance: 49.2
click at [272, 271] on div "download Kortenoord schedule 7:45 - 8:30 terrain Filling sand 621 m3 download B…" at bounding box center [296, 150] width 138 height 1336
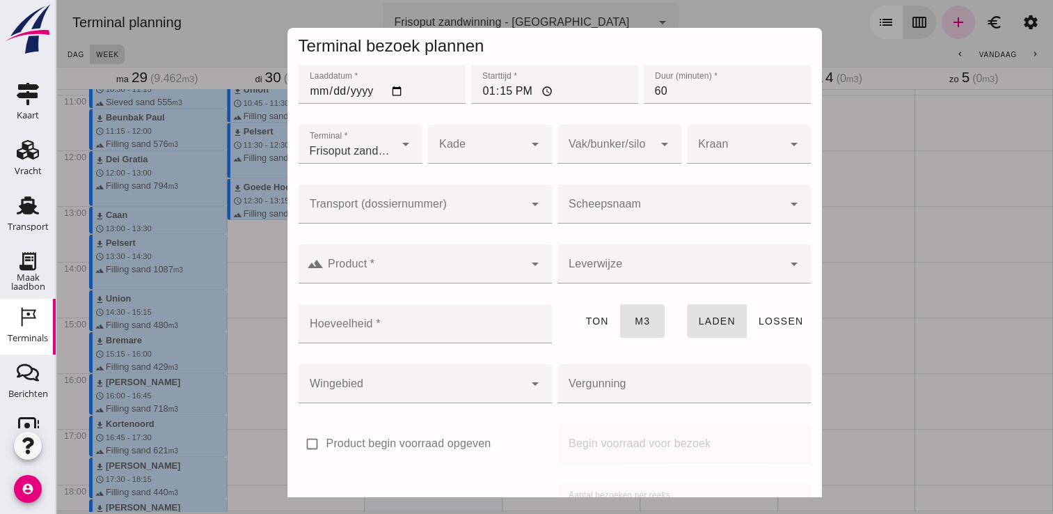
click at [602, 193] on div at bounding box center [671, 204] width 226 height 39
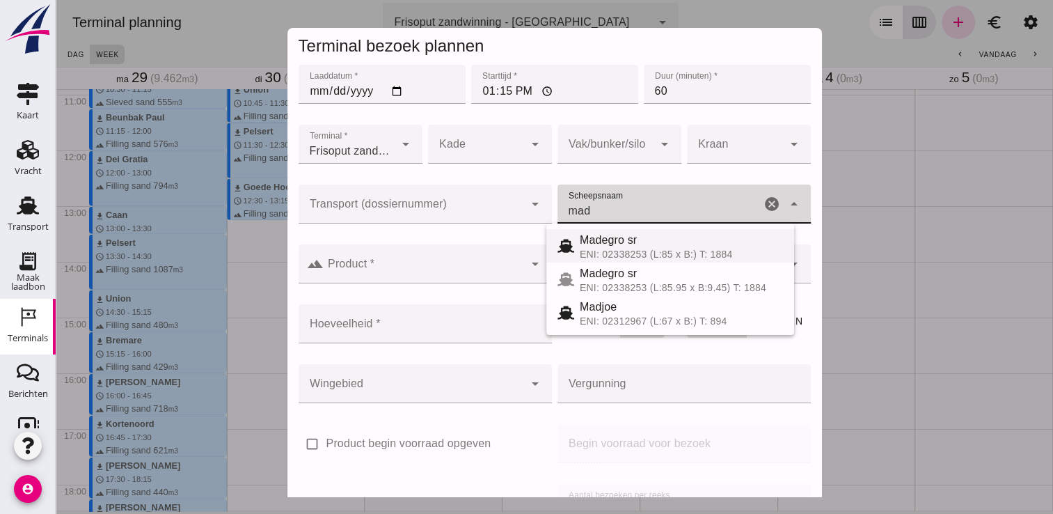
click at [624, 242] on span "Madegro sr" at bounding box center [608, 240] width 57 height 12
type input "Madegro sr"
type input "1138"
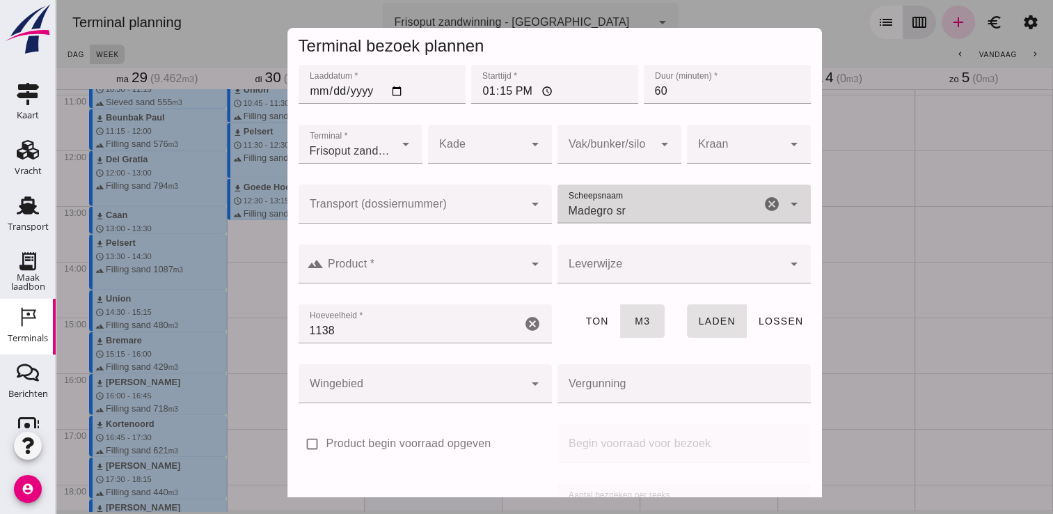
type input "Madegro sr"
click at [492, 260] on div at bounding box center [424, 263] width 201 height 39
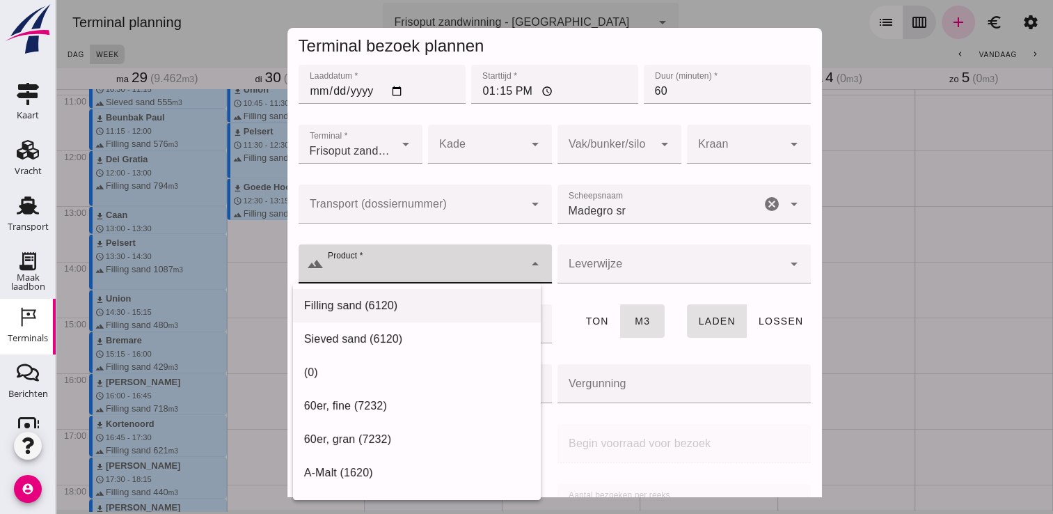
click at [418, 300] on div "Filling sand (6120)" at bounding box center [417, 305] width 226 height 17
type input "Filling sand (6120)"
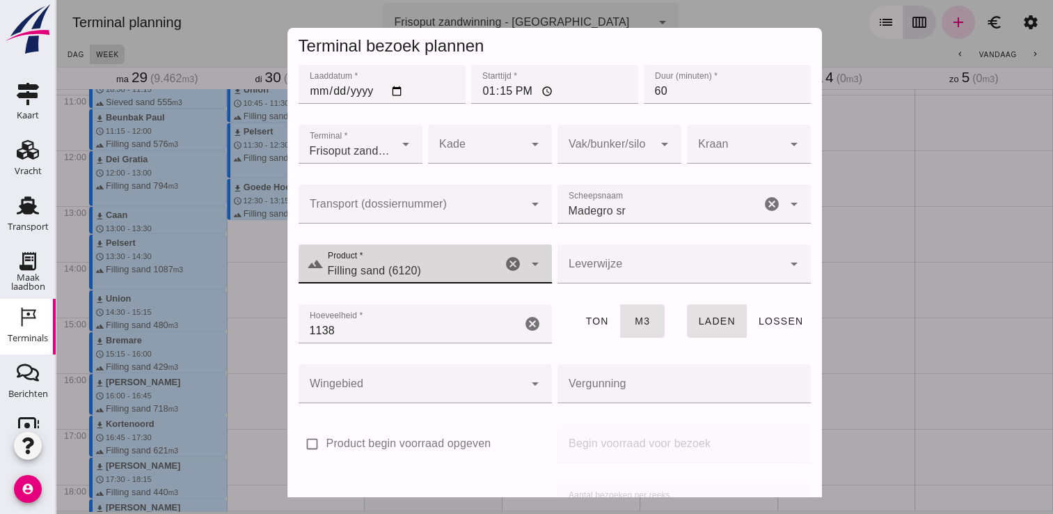
scroll to position [159, 0]
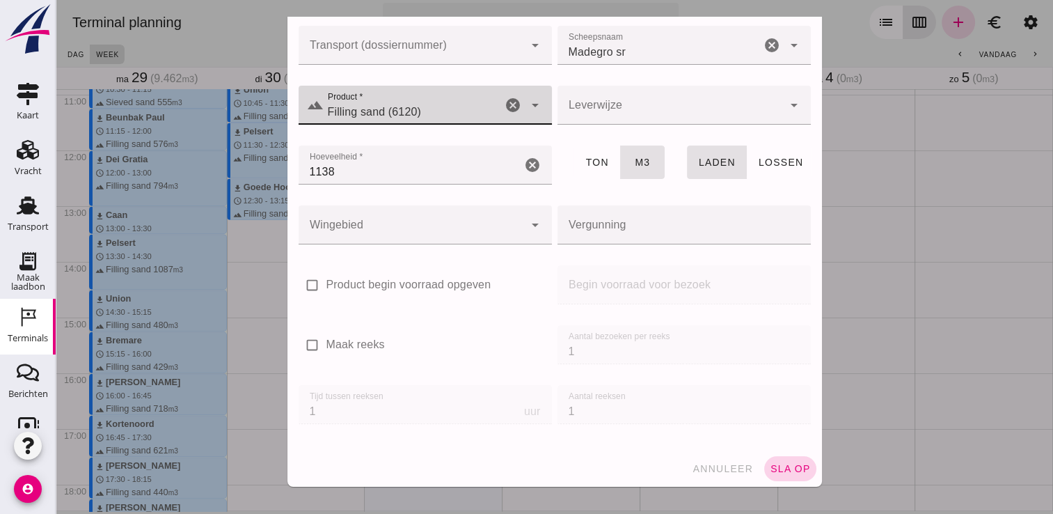
click at [776, 457] on button "sla op" at bounding box center [791, 468] width 52 height 25
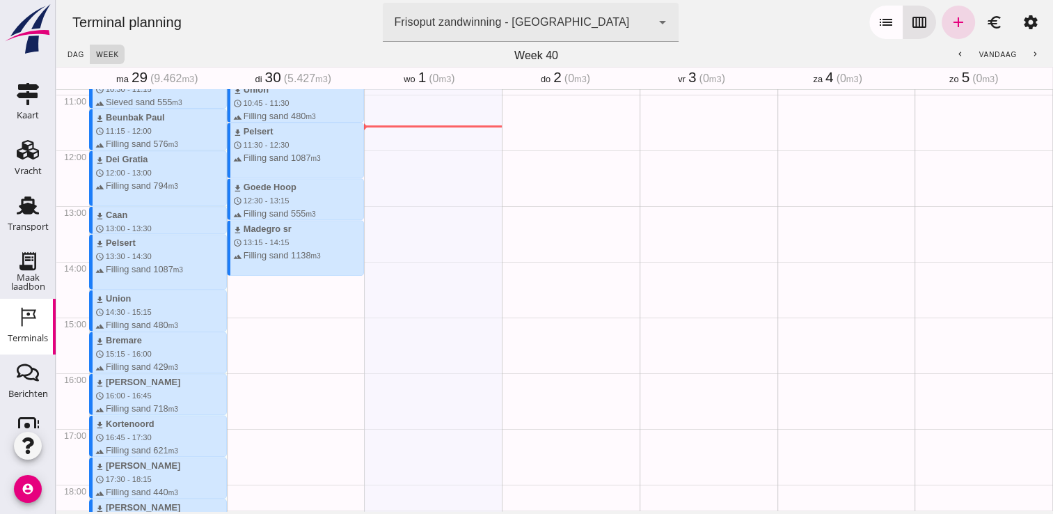
drag, startPoint x: 295, startPoint y: 278, endPoint x: 297, endPoint y: 315, distance: 37.7
click at [297, 315] on div "download Kortenoord schedule 7:45 - 8:30 terrain Filling sand 621 m3 download B…" at bounding box center [296, 150] width 138 height 1336
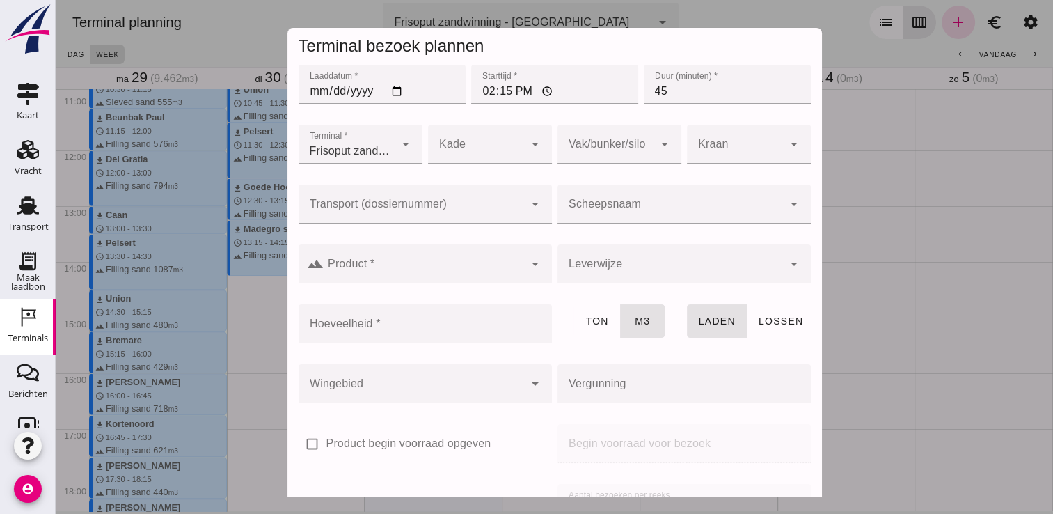
click at [714, 182] on div "Scheepsnaam Scheepsnaam cancel arrow_drop_down" at bounding box center [684, 212] width 259 height 60
click at [642, 203] on input "Scheepsnaam" at bounding box center [671, 211] width 226 height 17
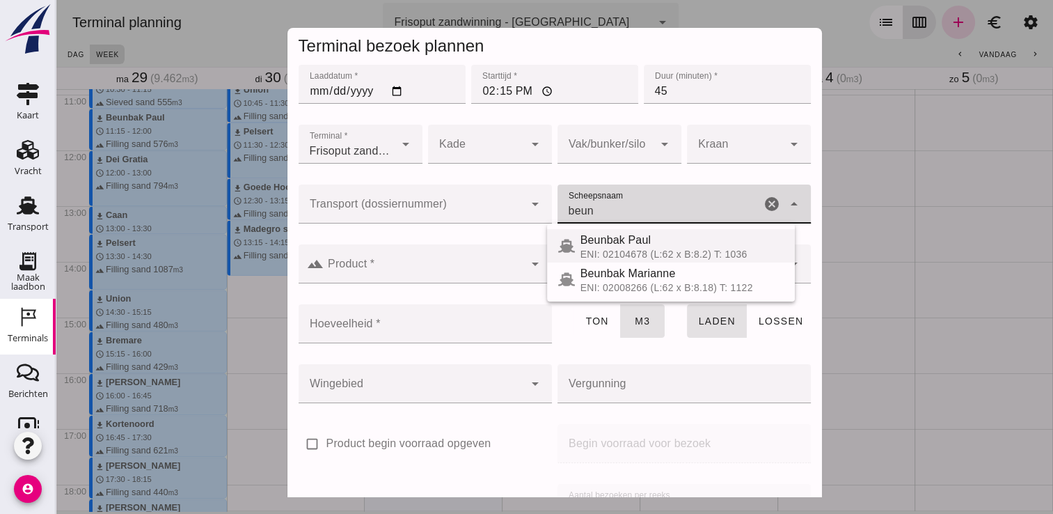
click at [632, 234] on span "Beunbak Paul" at bounding box center [616, 240] width 70 height 12
type input "Beunbak Paul"
type input "576"
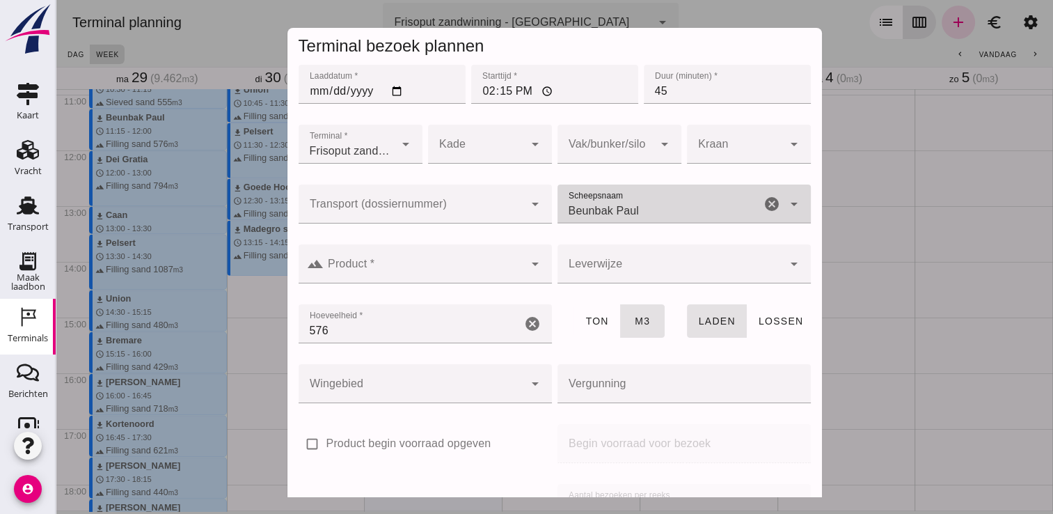
type input "Beunbak Paul"
click at [497, 260] on div at bounding box center [424, 263] width 201 height 39
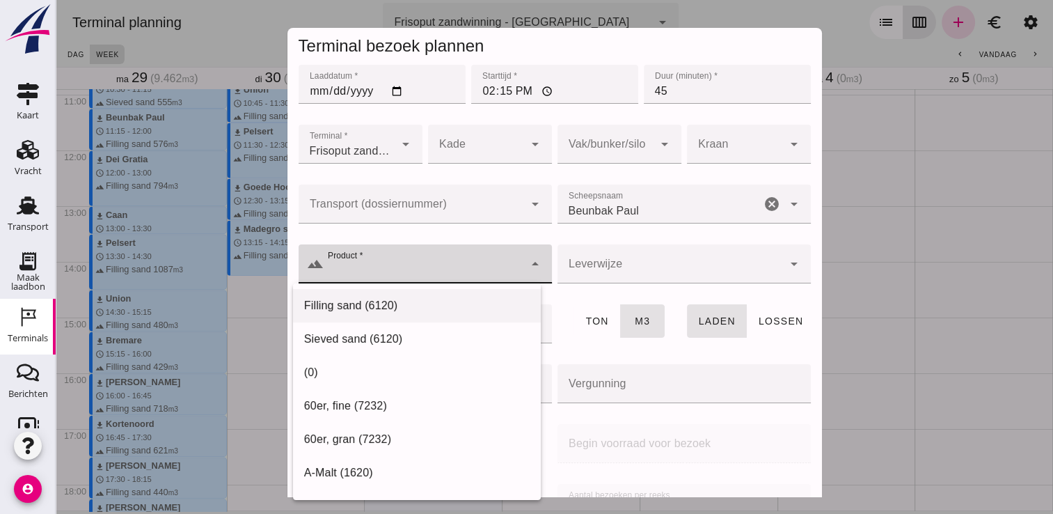
click at [426, 310] on div "Filling sand (6120)" at bounding box center [417, 305] width 226 height 17
type input "Filling sand (6120)"
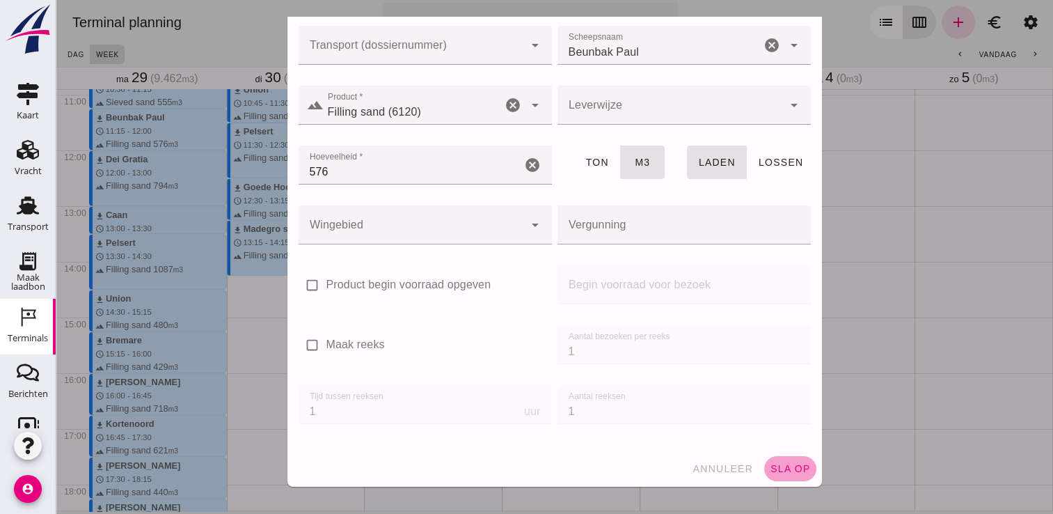
click at [782, 469] on span "sla op" at bounding box center [790, 468] width 41 height 11
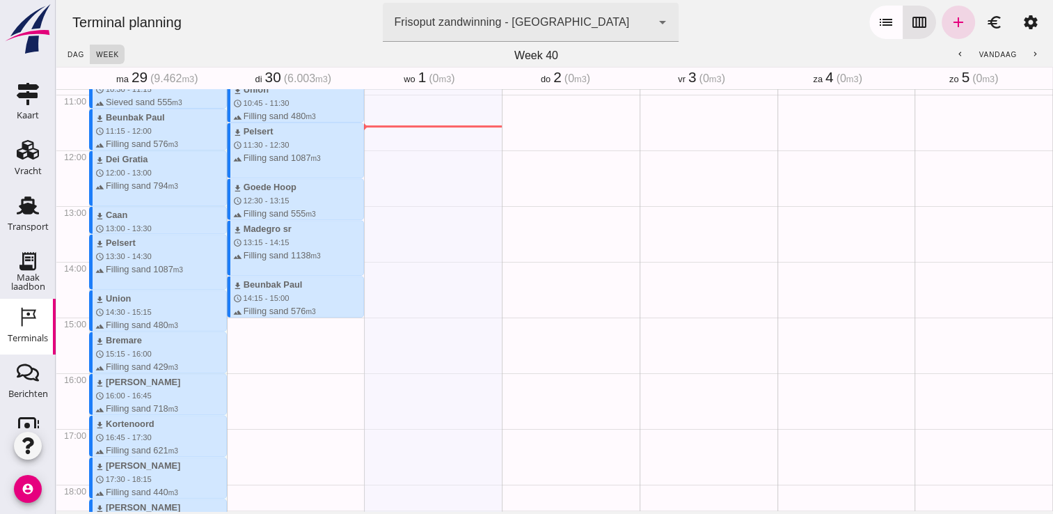
drag, startPoint x: 266, startPoint y: 324, endPoint x: 267, endPoint y: 352, distance: 27.2
click at [267, 352] on div "download Kortenoord schedule 7:45 - 8:30 terrain Filling sand 621 m3 download B…" at bounding box center [296, 150] width 138 height 1336
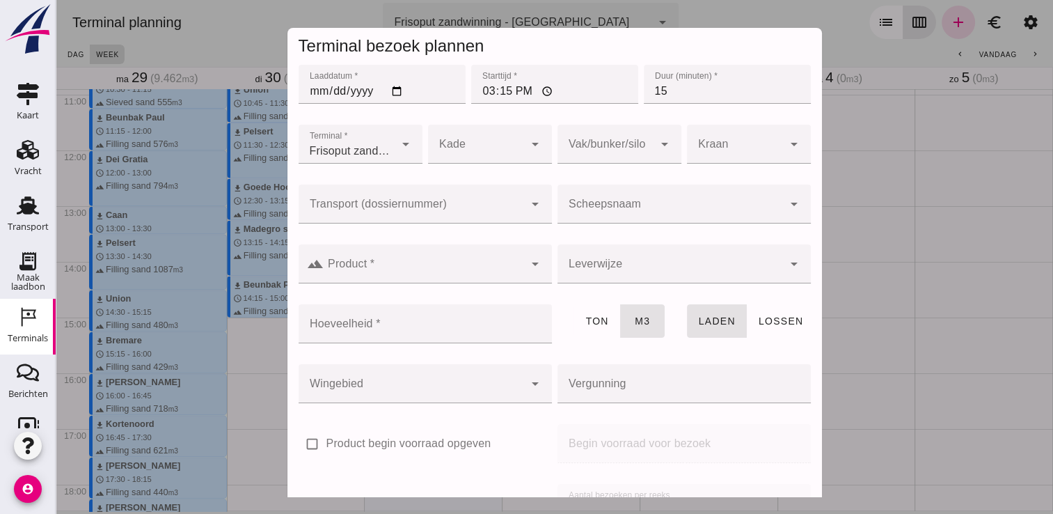
click at [499, 93] on input "15:15" at bounding box center [554, 84] width 167 height 39
type input "15:00"
click at [673, 91] on input "15" at bounding box center [727, 84] width 167 height 39
type input "1"
type input "45"
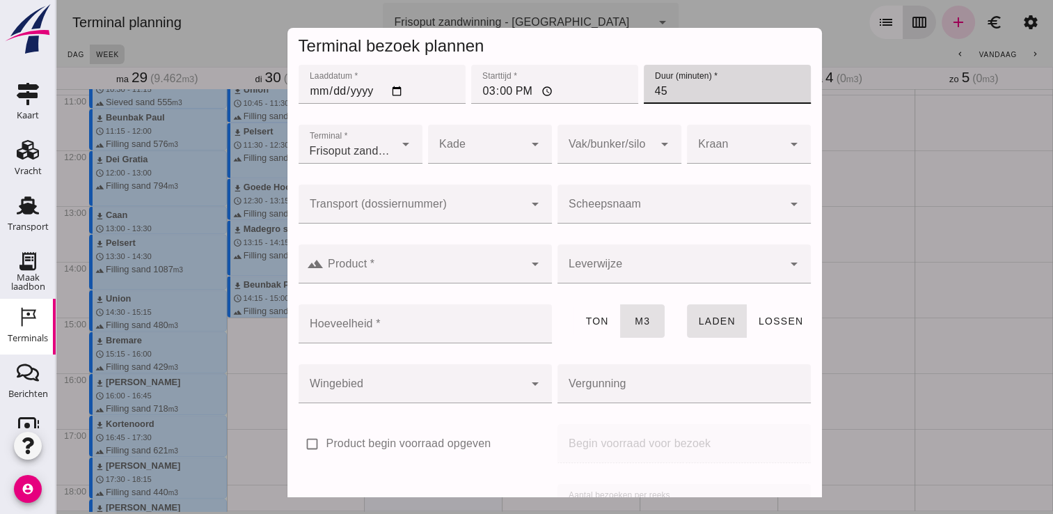
click at [606, 200] on div at bounding box center [671, 204] width 226 height 39
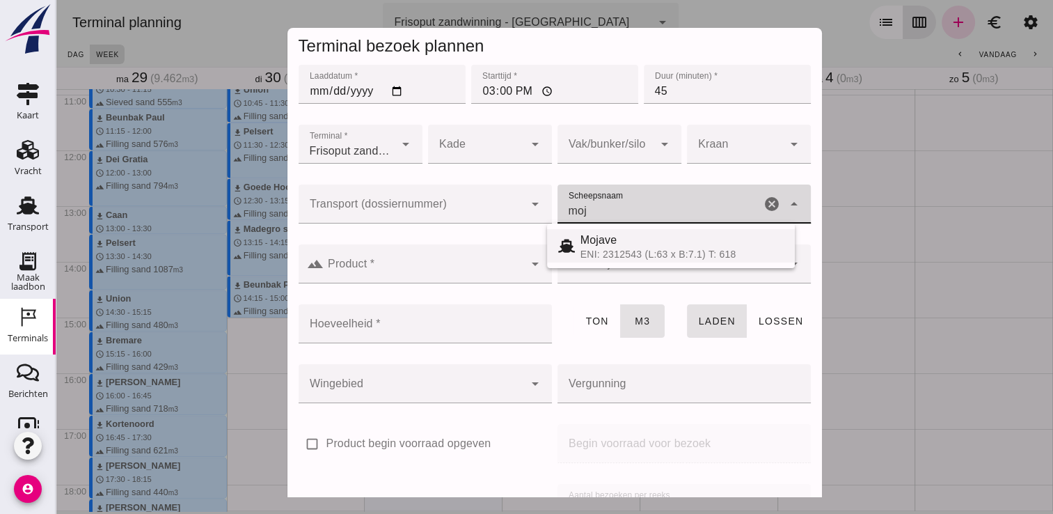
click at [582, 250] on div "ENI: 2312543 (L:63 x B:7.1) T: 618" at bounding box center [682, 254] width 203 height 11
type input "Mojave"
type input "355"
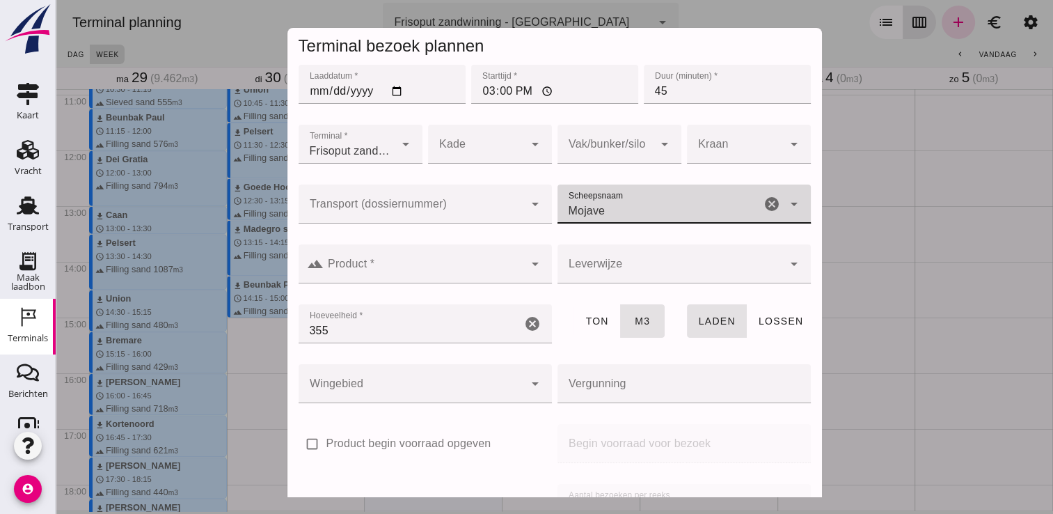
type input "Mojave"
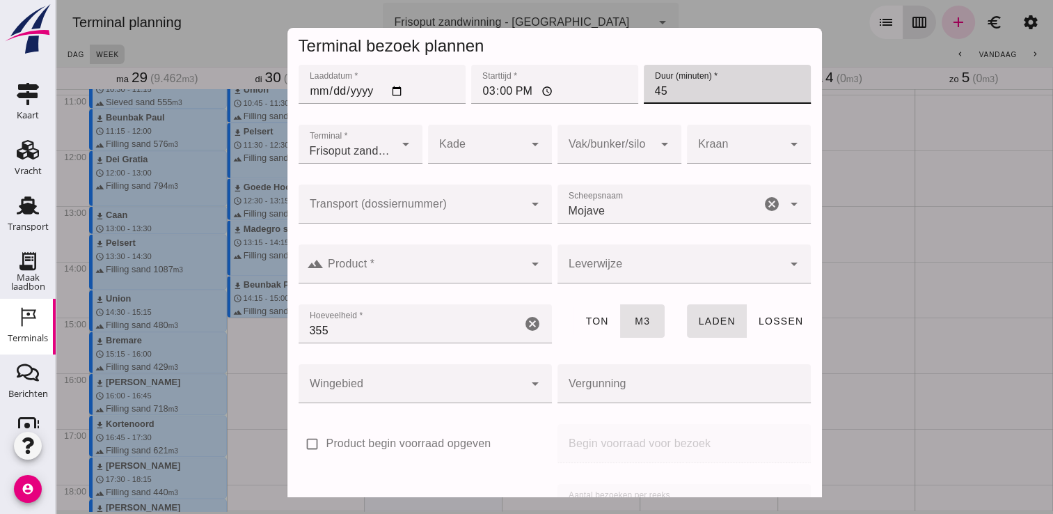
drag, startPoint x: 671, startPoint y: 92, endPoint x: 634, endPoint y: 100, distance: 37.7
click at [644, 100] on input "45" at bounding box center [727, 84] width 167 height 39
type input "4"
type input "30"
click at [463, 269] on input "Product *" at bounding box center [424, 270] width 201 height 17
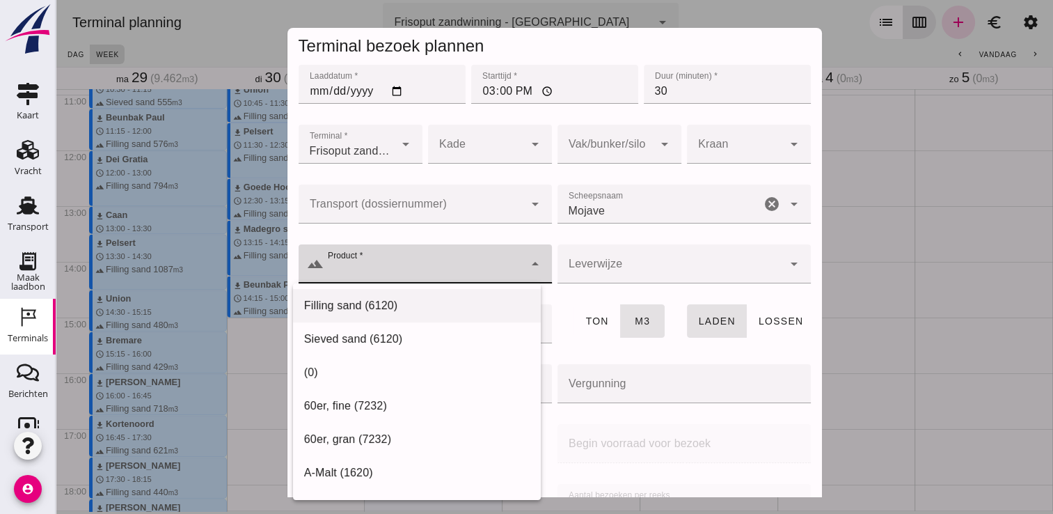
click at [404, 318] on div "Filling sand (6120)" at bounding box center [417, 305] width 248 height 33
type input "Filling sand (6120)"
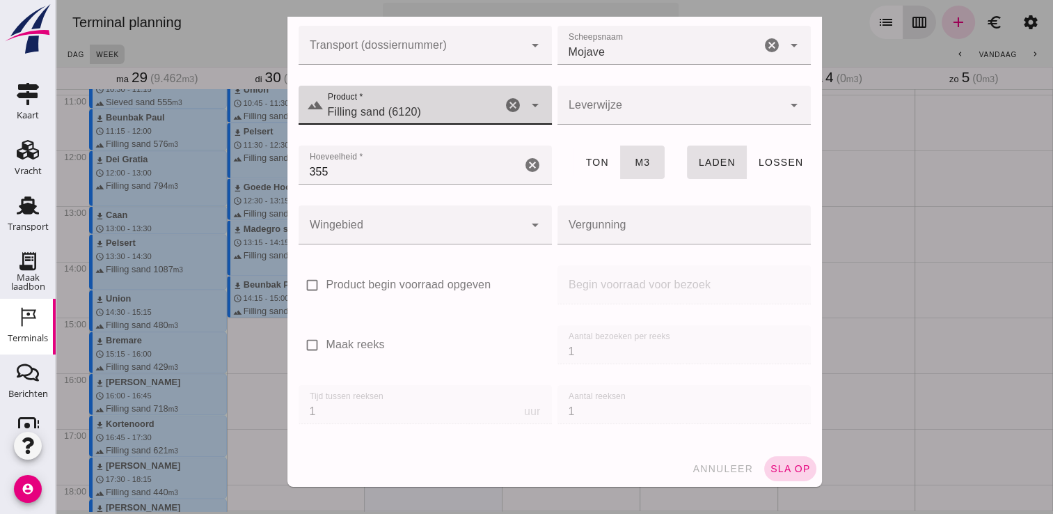
click at [788, 464] on span "sla op" at bounding box center [790, 468] width 41 height 11
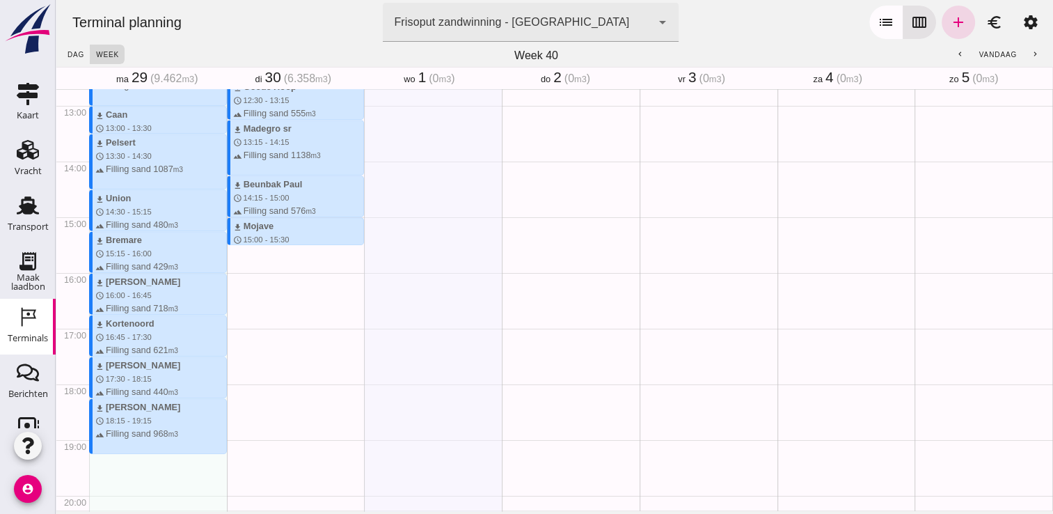
scroll to position [707, 0]
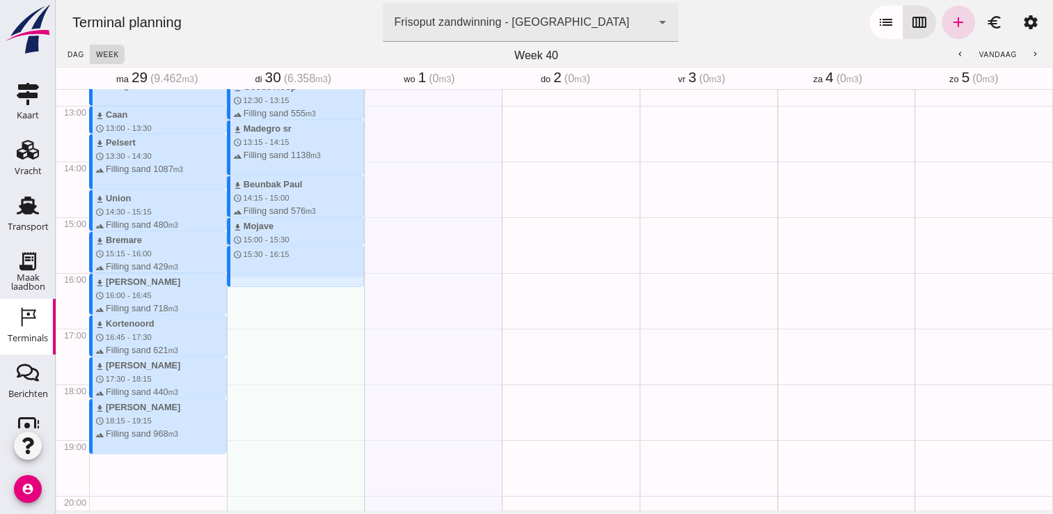
drag, startPoint x: 265, startPoint y: 252, endPoint x: 265, endPoint y: 285, distance: 32.7
click at [265, 285] on div "download Kortenoord schedule 7:45 - 8:30 terrain Filling sand 621 m3 download B…" at bounding box center [296, 50] width 138 height 1336
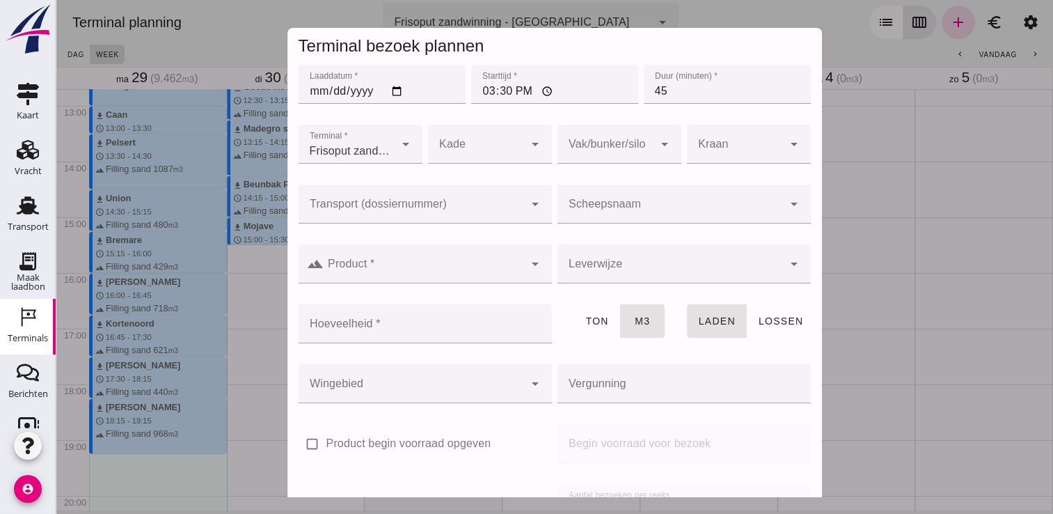
click at [577, 207] on input "Scheepsnaam" at bounding box center [671, 211] width 226 height 17
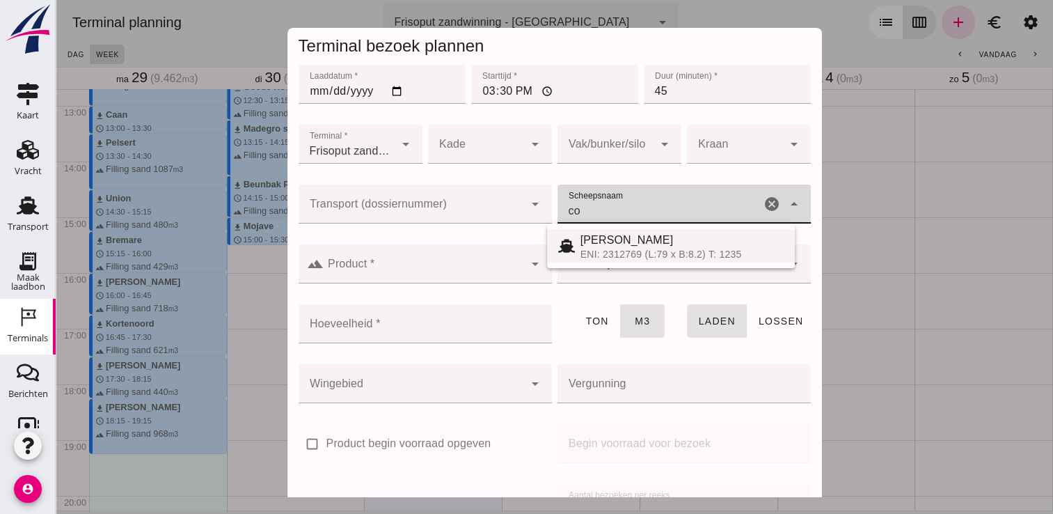
click at [629, 242] on span "[PERSON_NAME]" at bounding box center [627, 240] width 93 height 12
type input "[PERSON_NAME]"
type input "718"
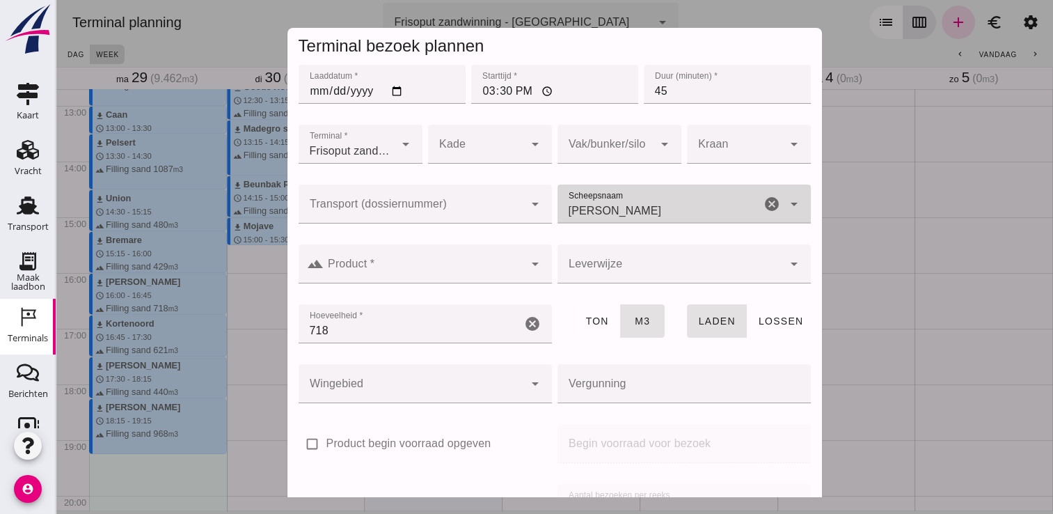
type input "[PERSON_NAME]"
click at [471, 267] on input "Product *" at bounding box center [424, 270] width 201 height 17
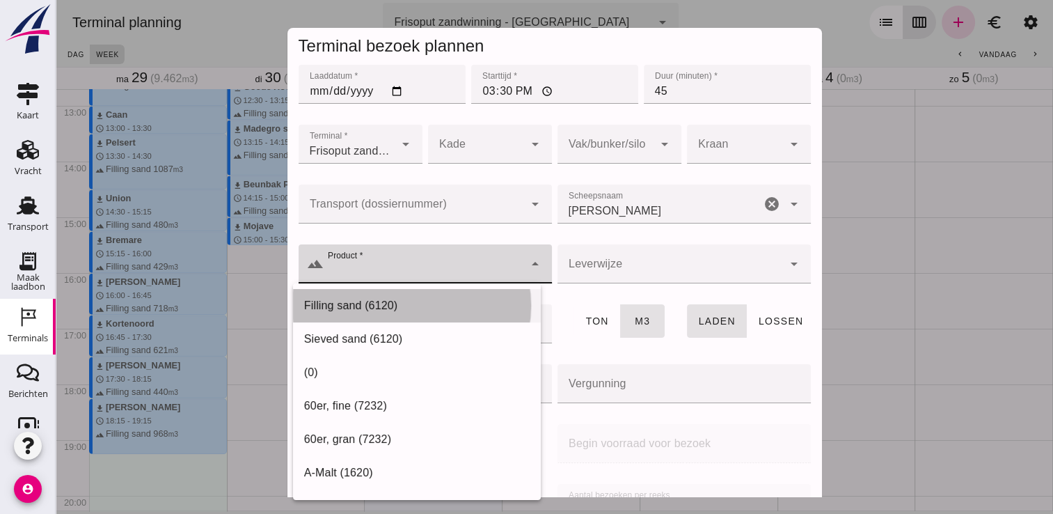
click at [407, 292] on div "Filling sand (6120)" at bounding box center [417, 305] width 248 height 33
type input "Filling sand (6120)"
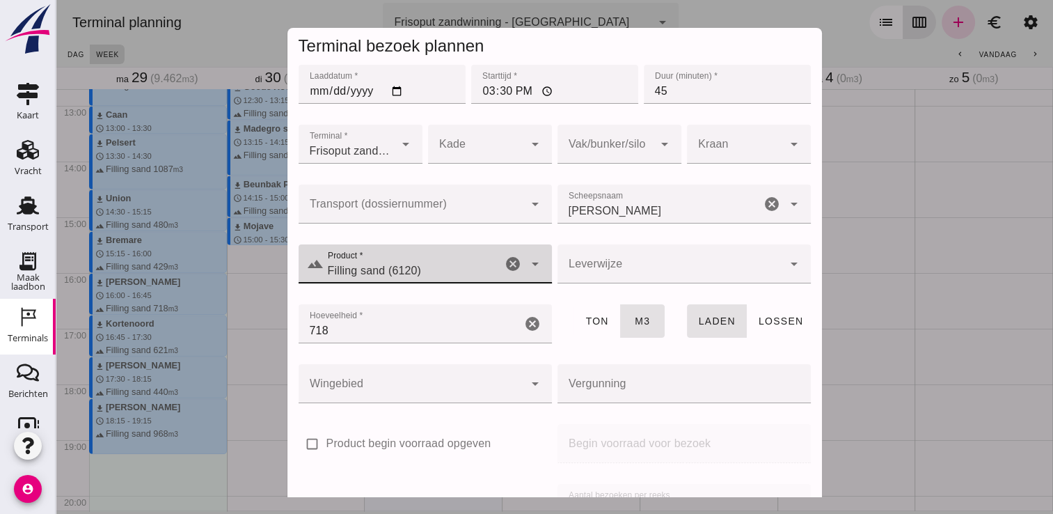
scroll to position [159, 0]
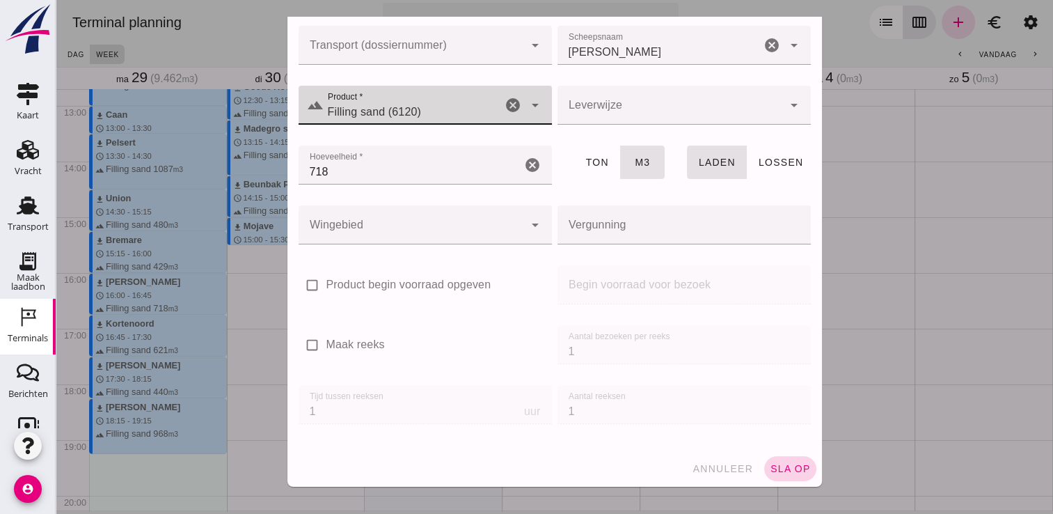
click at [782, 467] on span "sla op" at bounding box center [790, 468] width 41 height 11
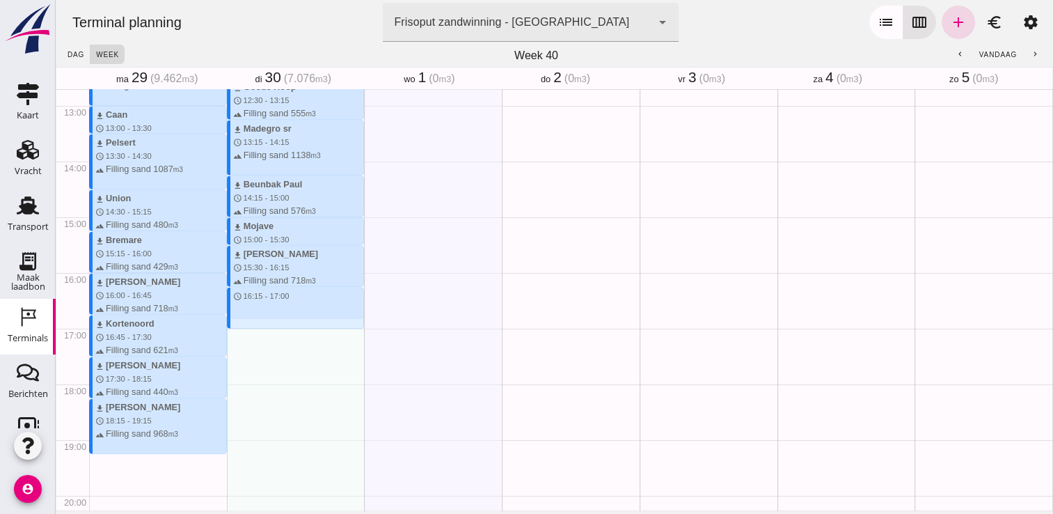
drag, startPoint x: 263, startPoint y: 290, endPoint x: 267, endPoint y: 324, distance: 34.4
click at [267, 324] on div "download Kortenoord schedule 7:45 - 8:30 terrain Filling sand 621 m3 download B…" at bounding box center [296, 50] width 138 height 1336
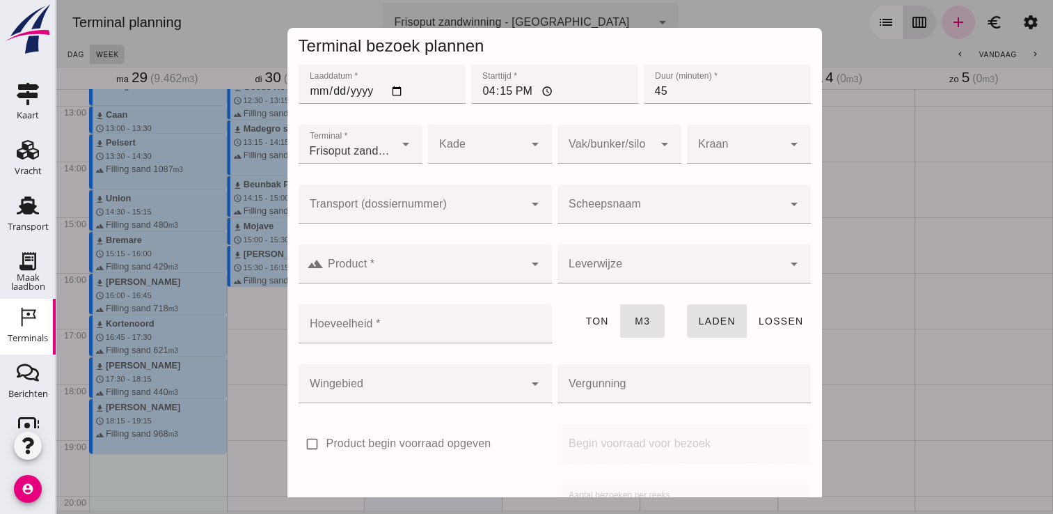
click at [588, 206] on input "Scheepsnaam" at bounding box center [671, 211] width 226 height 17
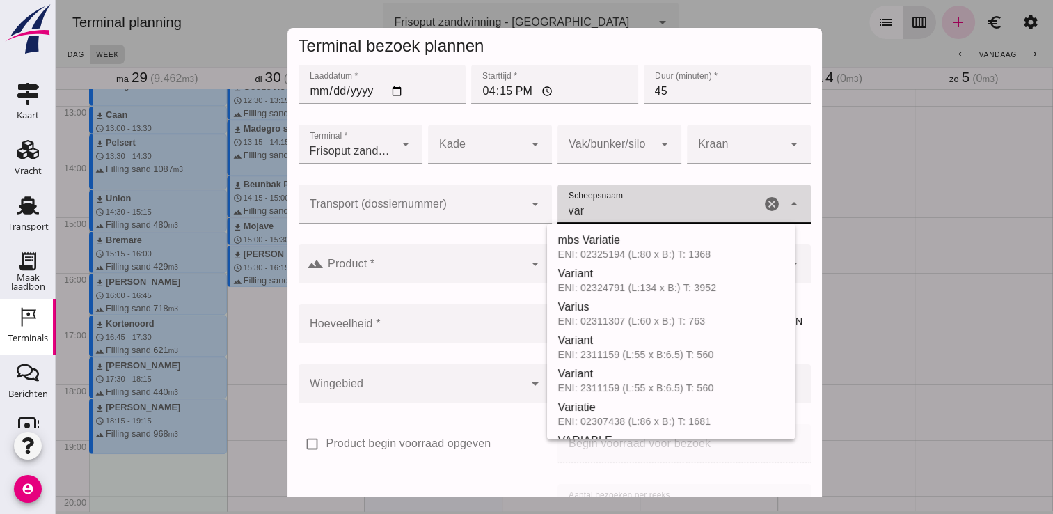
type input "var"
click at [696, 97] on input "45" at bounding box center [727, 84] width 167 height 39
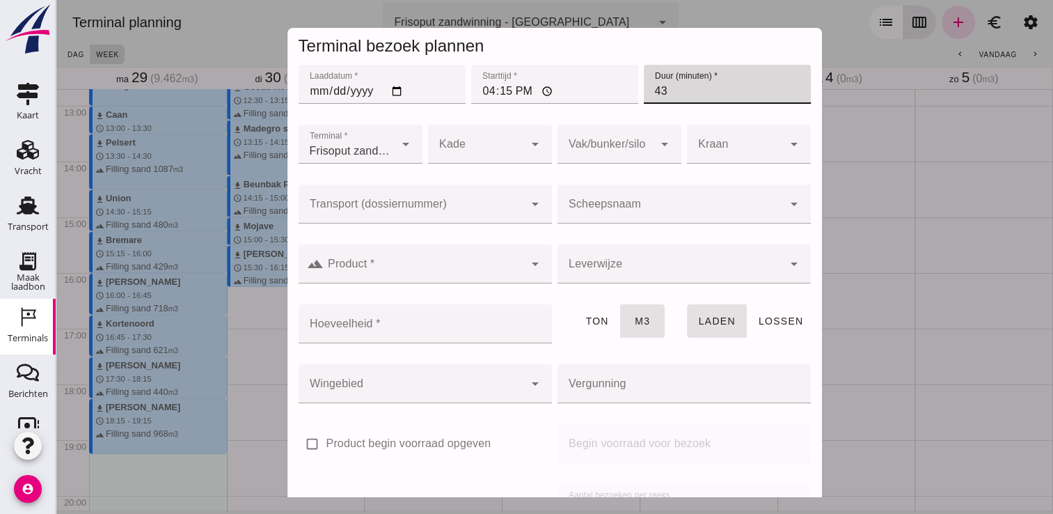
type input "4"
type input "30"
click at [638, 215] on input "Scheepsnaam" at bounding box center [671, 211] width 226 height 17
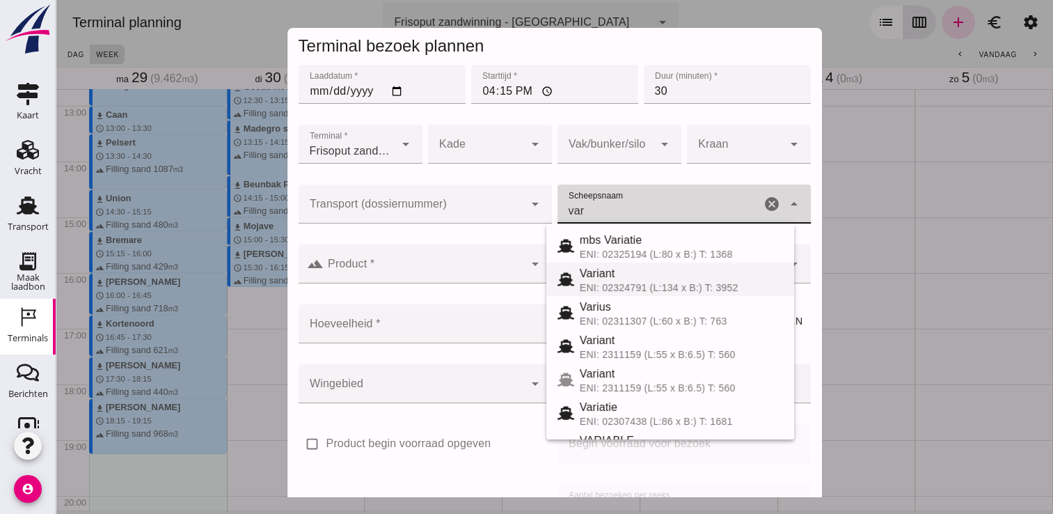
click at [656, 282] on div "ENI: 02324791 (L:134 x B:) T: 3952" at bounding box center [681, 287] width 203 height 11
type input "Variant"
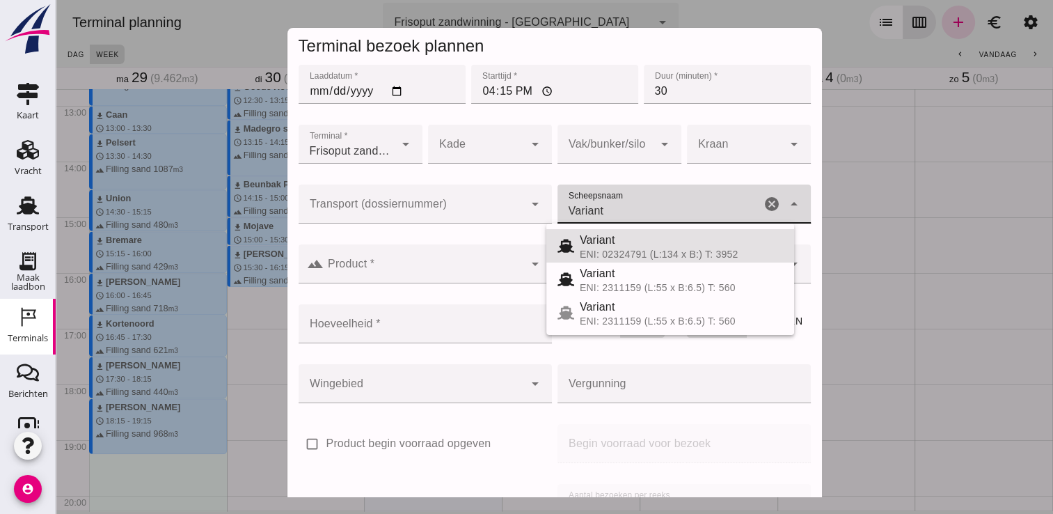
click at [676, 205] on input "Variant" at bounding box center [659, 211] width 203 height 17
click at [621, 283] on div "ENI: 2311159 (L:55 x B:6.5) T: 560" at bounding box center [681, 287] width 203 height 11
type input "337"
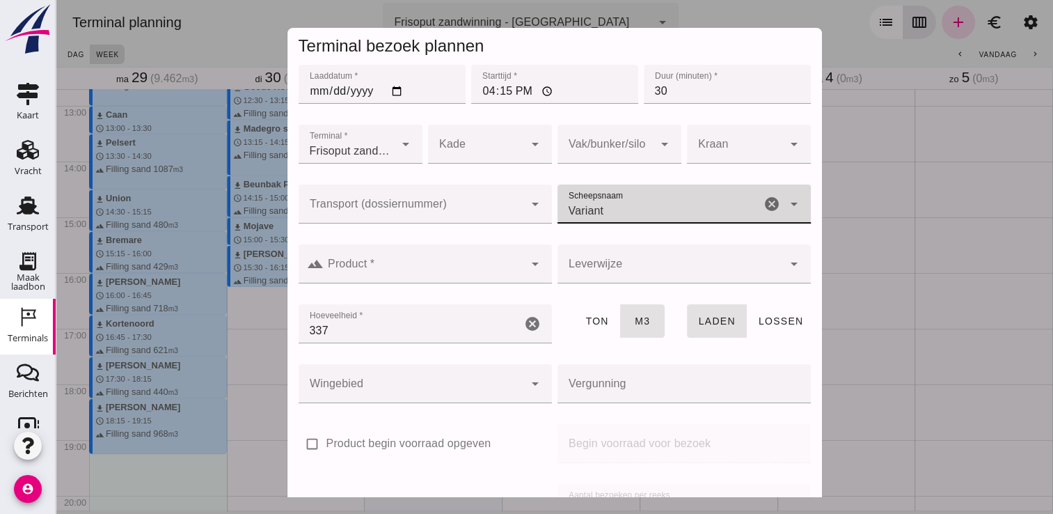
type input "Variant"
click at [465, 280] on div at bounding box center [424, 263] width 201 height 39
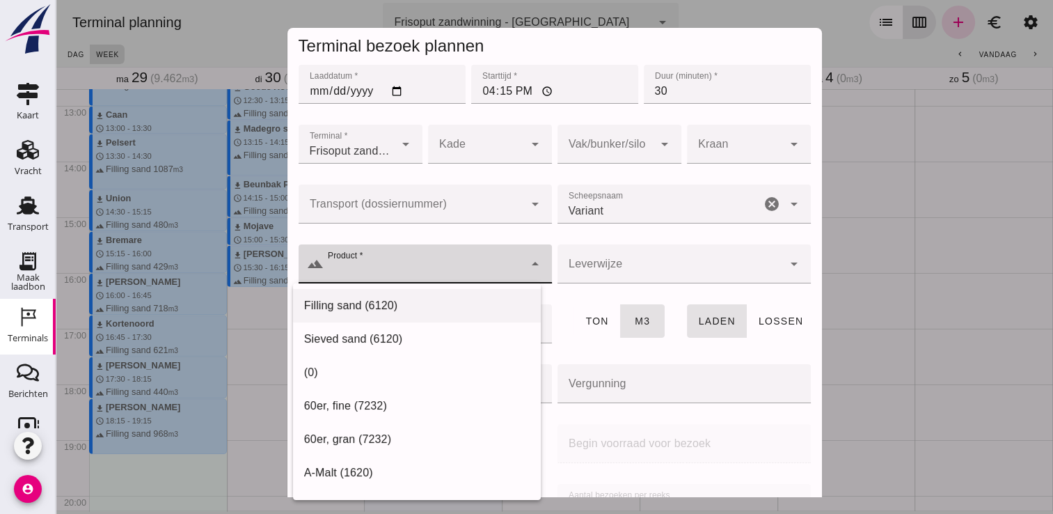
click at [401, 312] on div "Filling sand (6120)" at bounding box center [417, 305] width 226 height 17
type input "Filling sand (6120)"
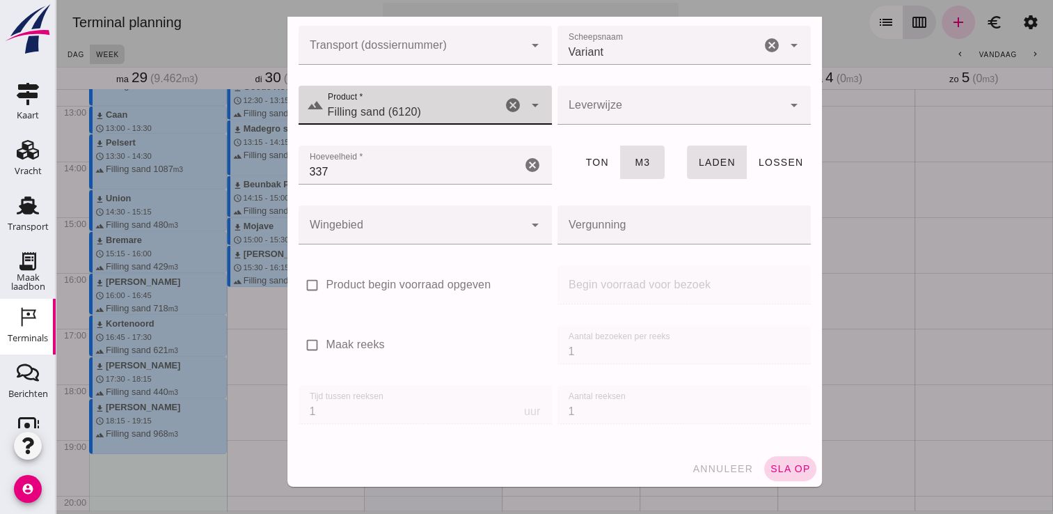
click at [785, 464] on span "sla op" at bounding box center [790, 468] width 41 height 11
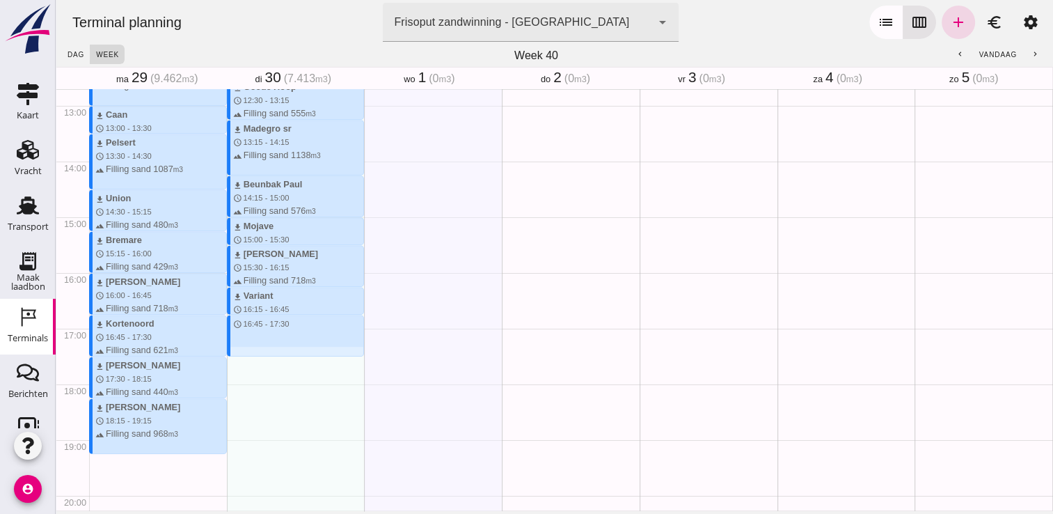
drag, startPoint x: 295, startPoint y: 317, endPoint x: 299, endPoint y: 350, distance: 33.8
click at [299, 350] on div "download Kortenoord schedule 7:45 - 8:30 terrain Filling sand 621 m3 download B…" at bounding box center [296, 50] width 138 height 1336
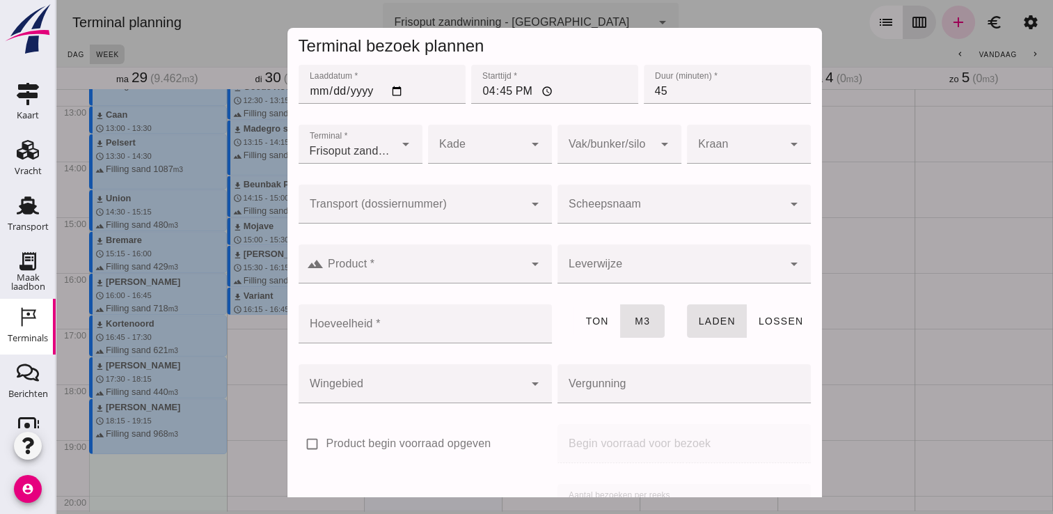
click at [593, 210] on input "Scheepsnaam" at bounding box center [671, 211] width 226 height 17
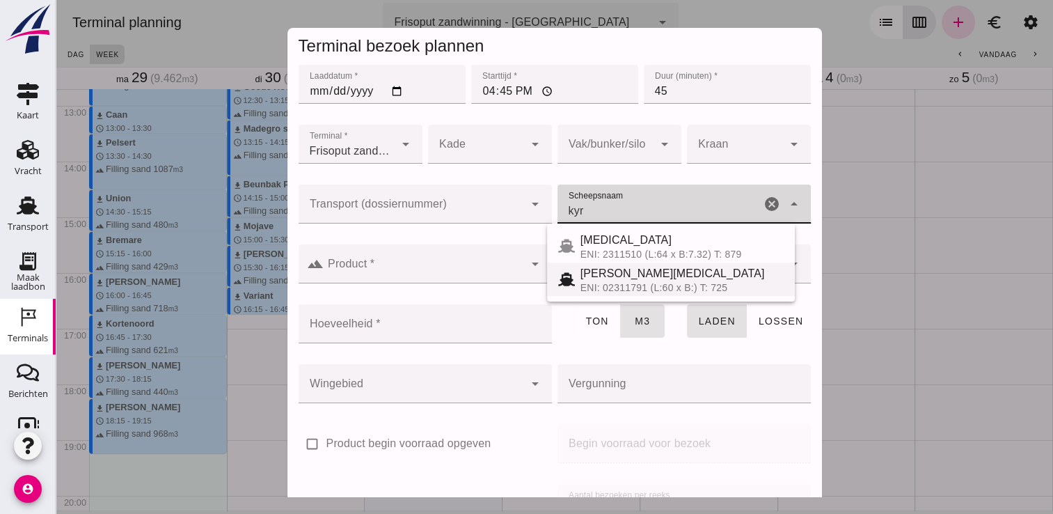
click at [597, 283] on div "ENI: 02311791 (L:60 x B:) T: 725" at bounding box center [682, 287] width 203 height 11
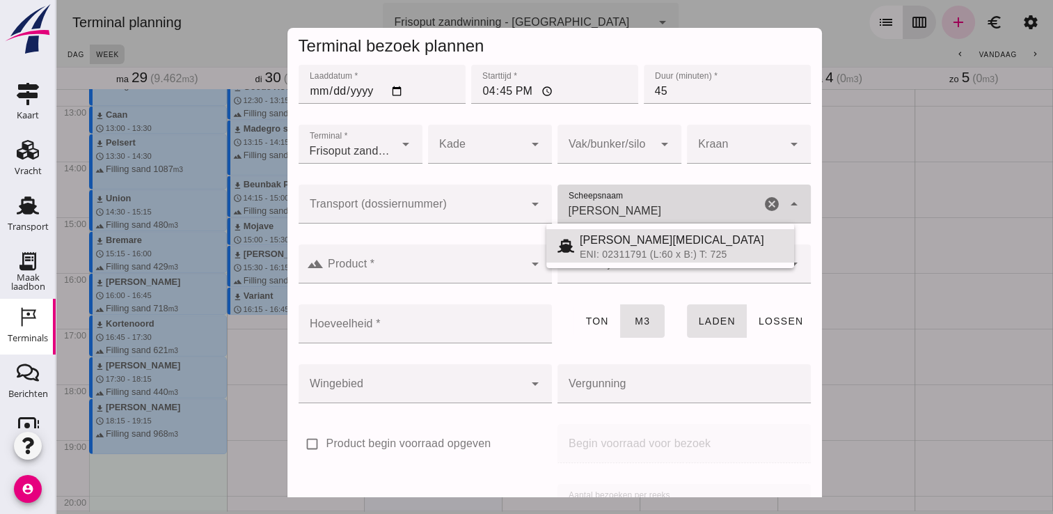
type input "T"
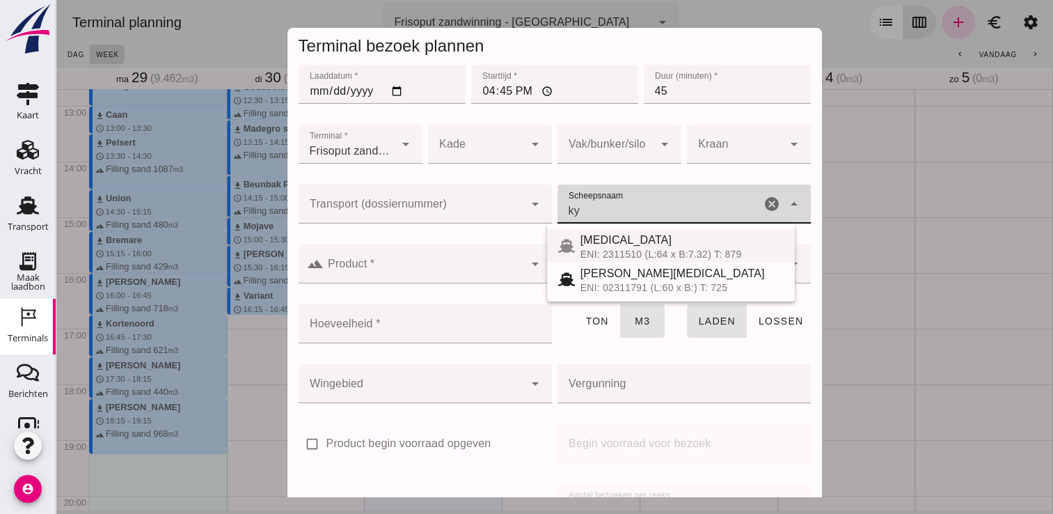
click at [649, 239] on div "[MEDICAL_DATA]" at bounding box center [682, 240] width 203 height 17
type input "[MEDICAL_DATA]"
type input "552"
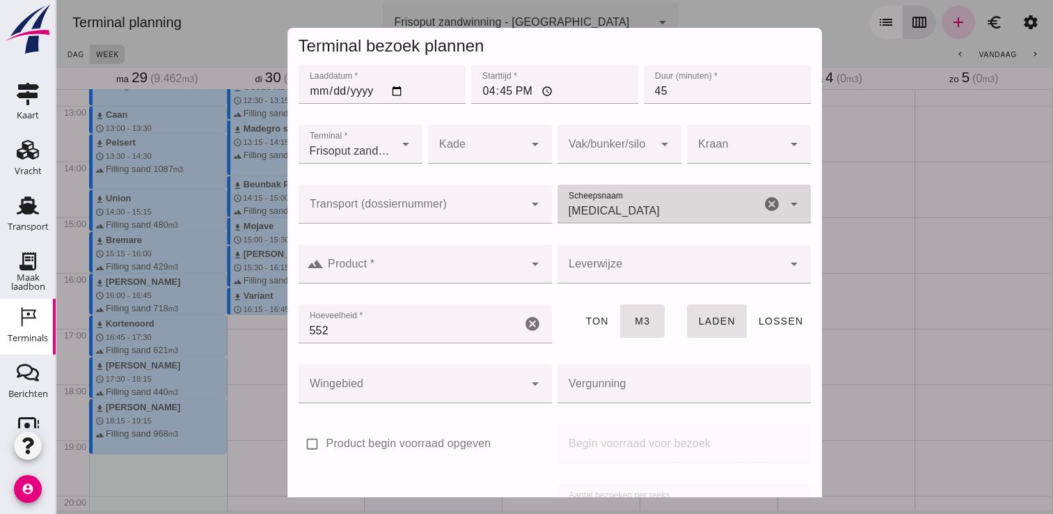
type input "[MEDICAL_DATA]"
click at [486, 265] on input "Product *" at bounding box center [424, 270] width 201 height 17
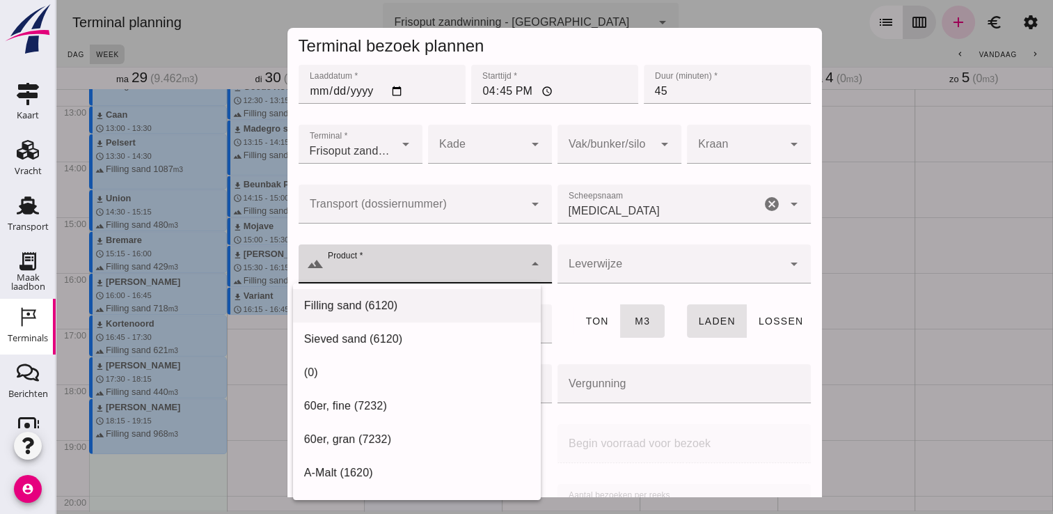
click at [423, 296] on div "Filling sand (6120)" at bounding box center [417, 305] width 248 height 33
type input "Filling sand (6120)"
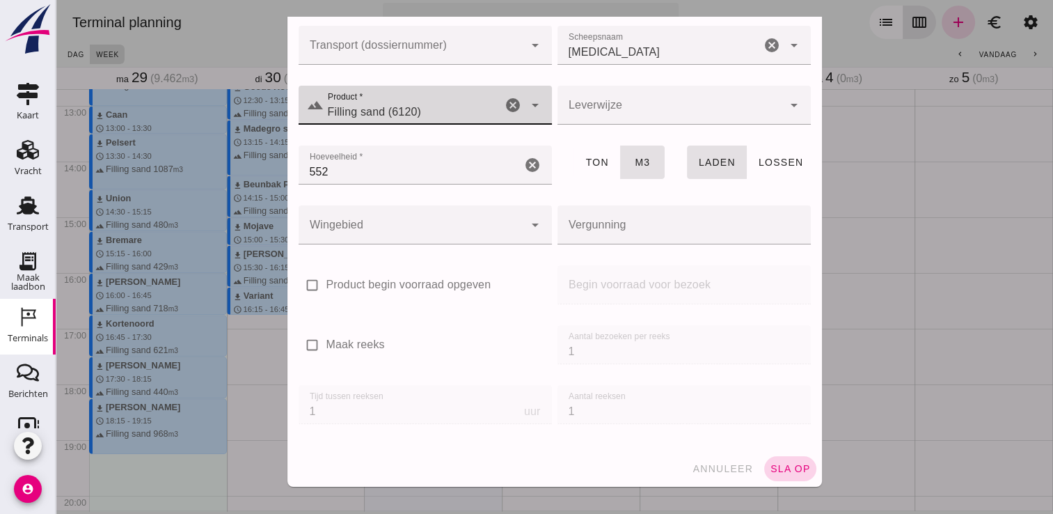
click at [770, 464] on span "sla op" at bounding box center [790, 468] width 41 height 11
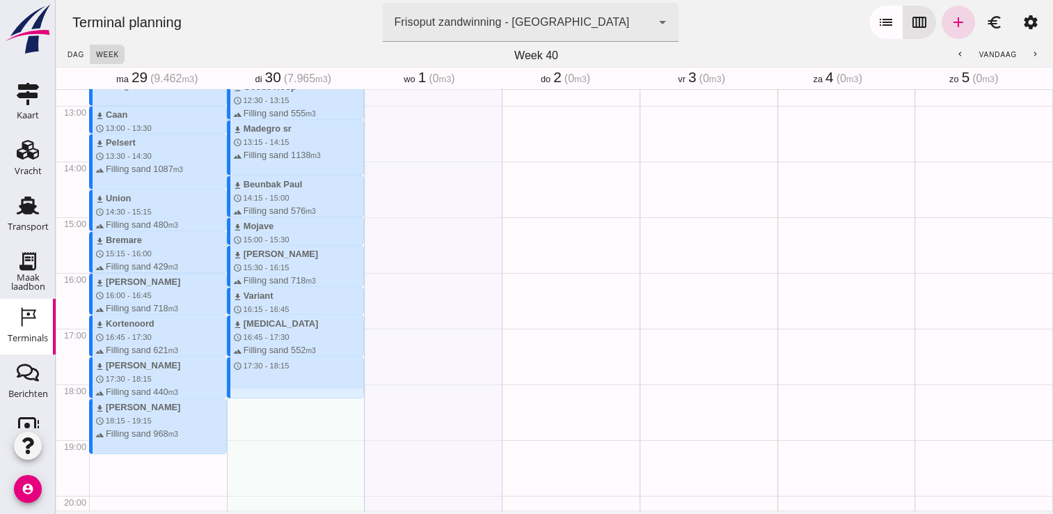
drag, startPoint x: 281, startPoint y: 358, endPoint x: 286, endPoint y: 391, distance: 33.8
click at [286, 391] on div "download Kortenoord schedule 7:45 - 8:30 terrain Filling sand 621 m3 download B…" at bounding box center [296, 50] width 138 height 1336
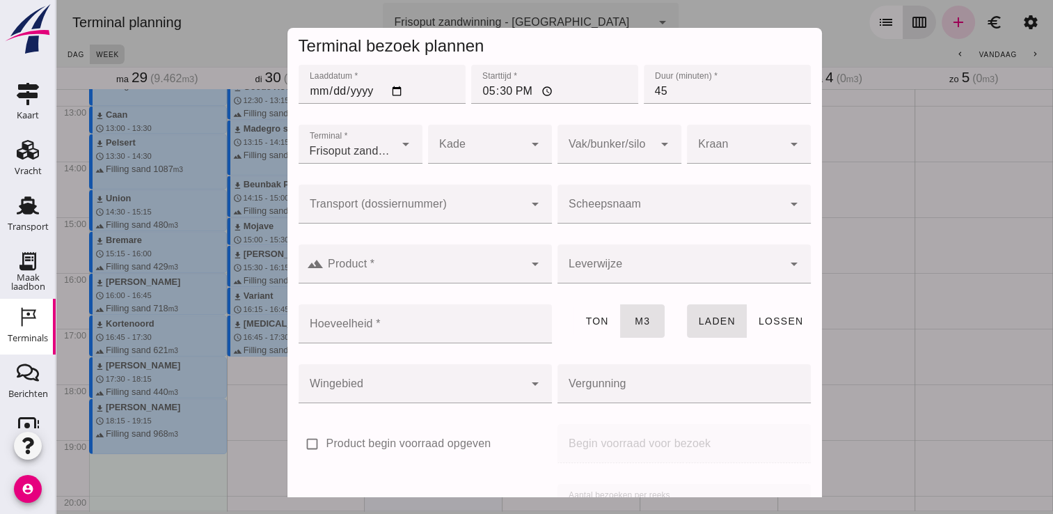
click at [590, 217] on input "Scheepsnaam" at bounding box center [671, 211] width 226 height 17
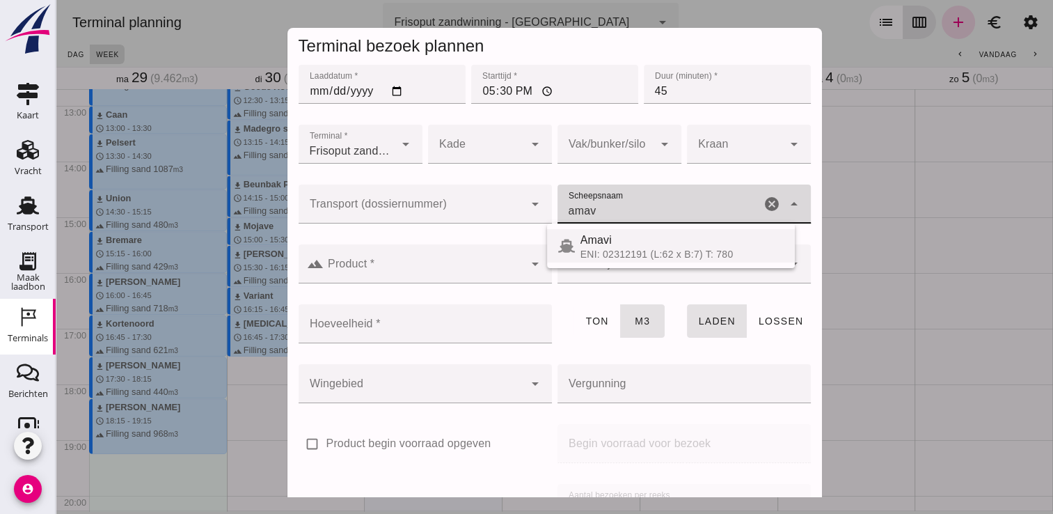
click at [713, 240] on div "Amavi" at bounding box center [682, 240] width 203 height 17
type input "Amavi"
type input "451"
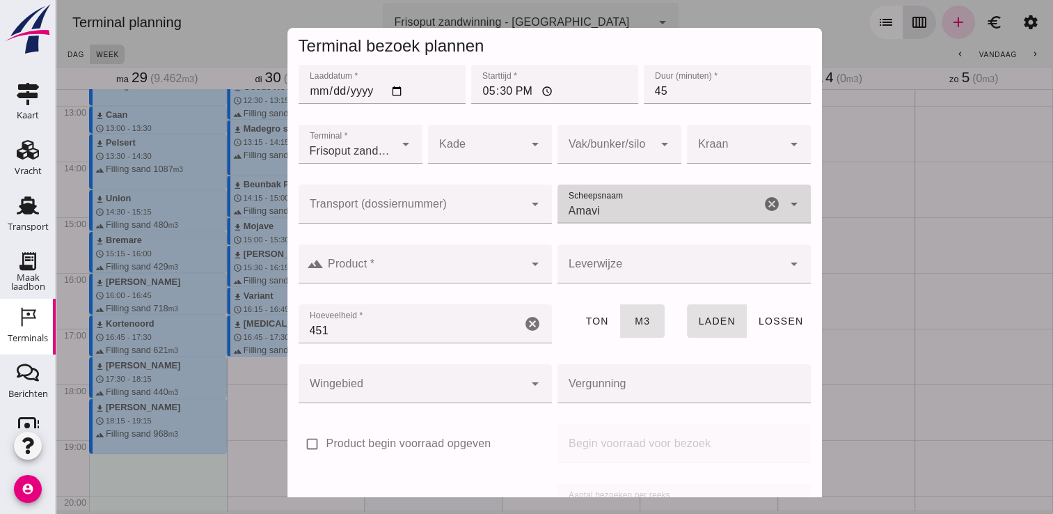
type input "Amavi"
click at [485, 276] on input "Product *" at bounding box center [424, 270] width 201 height 17
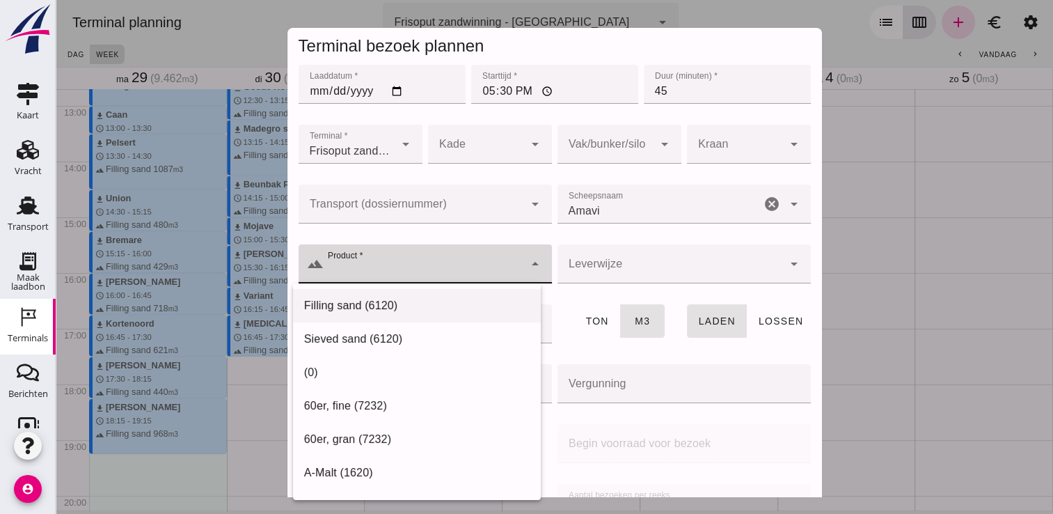
click at [430, 304] on div "Filling sand (6120)" at bounding box center [417, 305] width 226 height 17
type input "Filling sand (6120)"
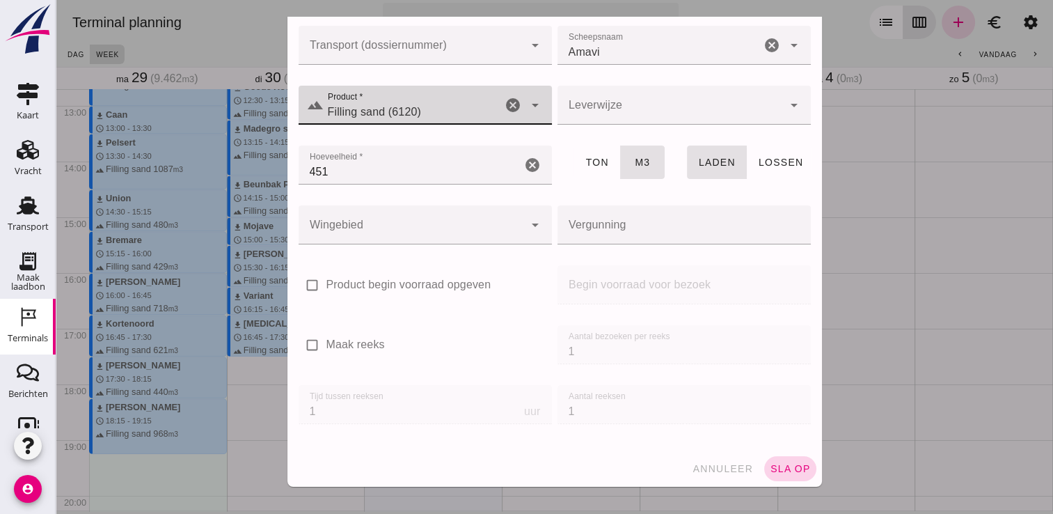
click at [783, 465] on span "sla op" at bounding box center [790, 468] width 41 height 11
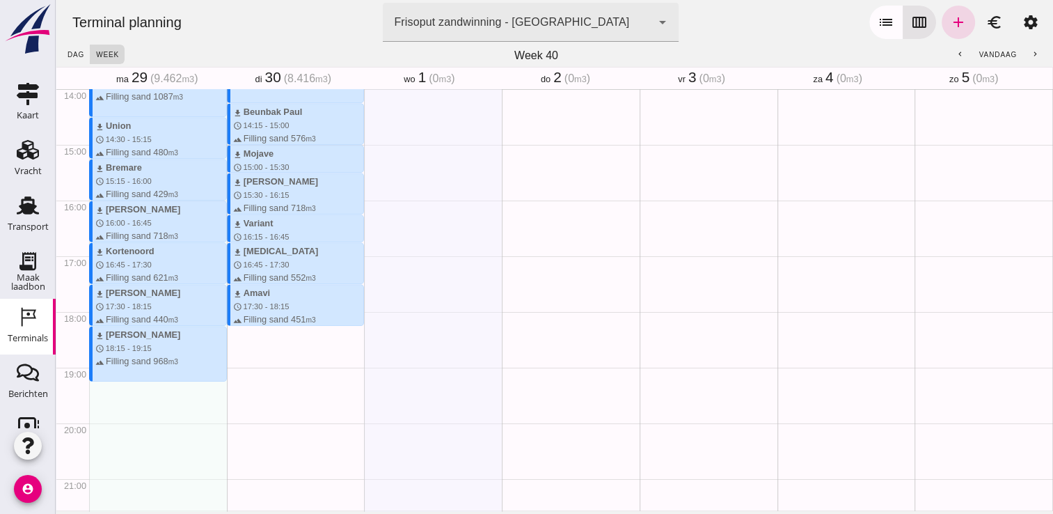
scroll to position [785, 0]
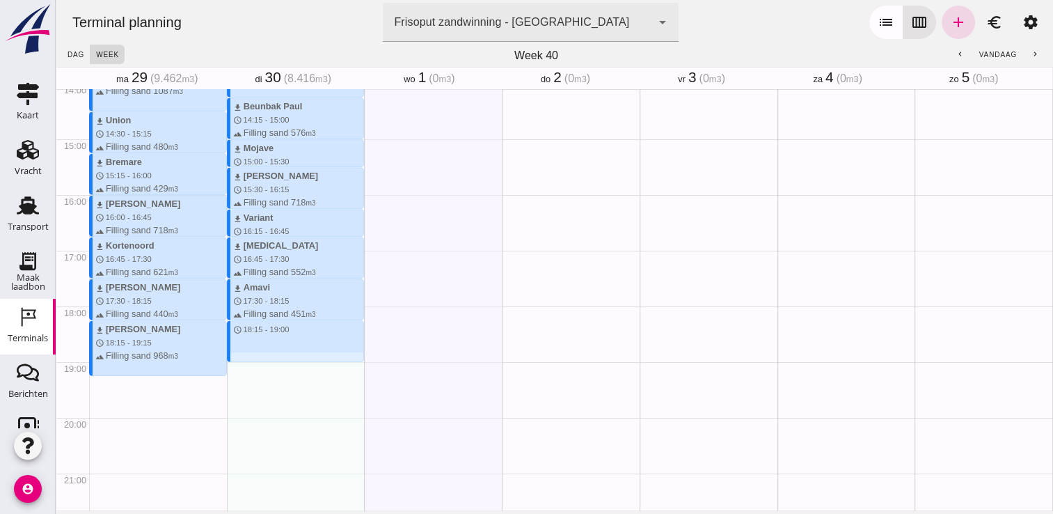
drag, startPoint x: 276, startPoint y: 323, endPoint x: 280, endPoint y: 356, distance: 33.6
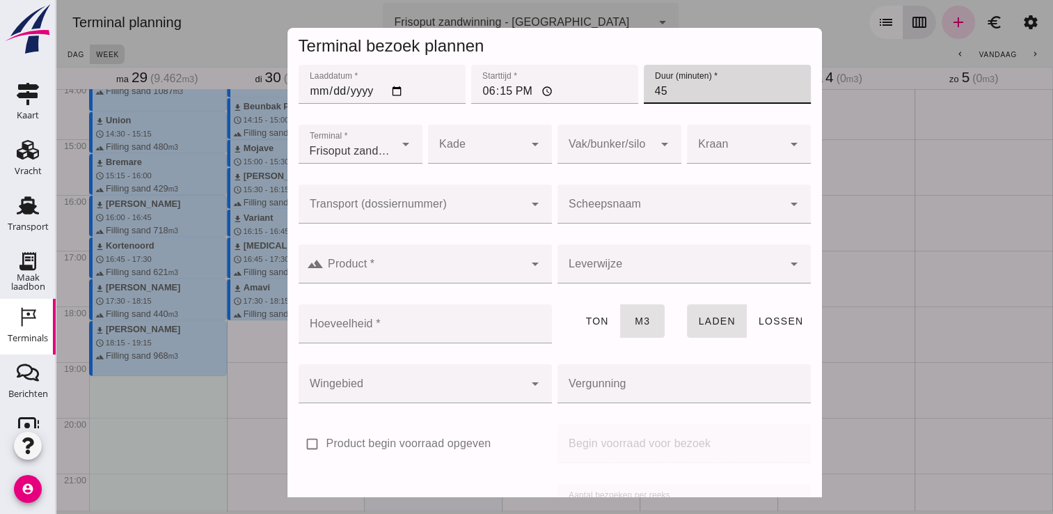
click at [687, 98] on input "45" at bounding box center [727, 84] width 167 height 39
type input "4"
type input "60"
click at [604, 219] on input "Scheepsnaam" at bounding box center [671, 211] width 226 height 17
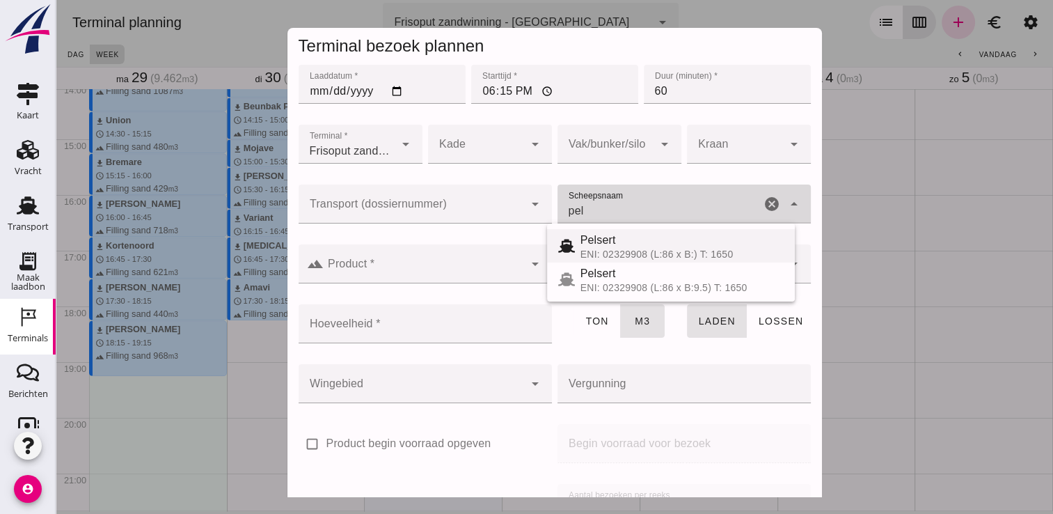
click at [607, 237] on span "Pelsert" at bounding box center [599, 240] width 36 height 12
type input "Pelsert"
type input "1087"
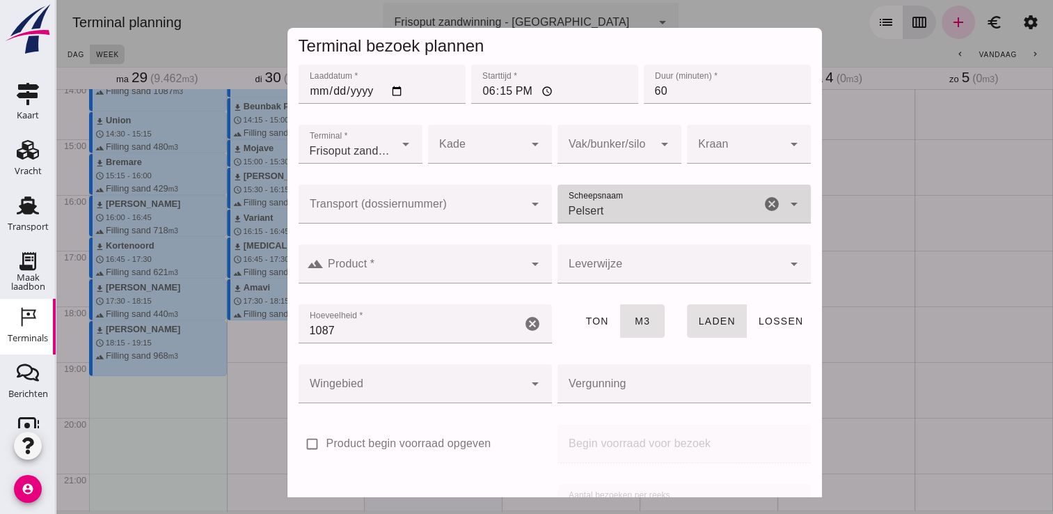
type input "Pelsert"
click at [430, 265] on input "Product *" at bounding box center [424, 270] width 201 height 17
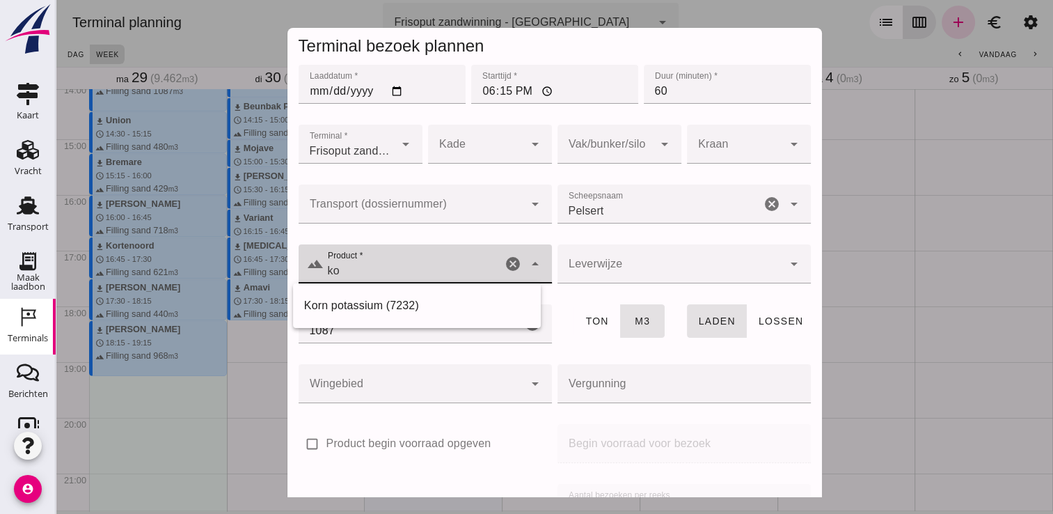
type input "k"
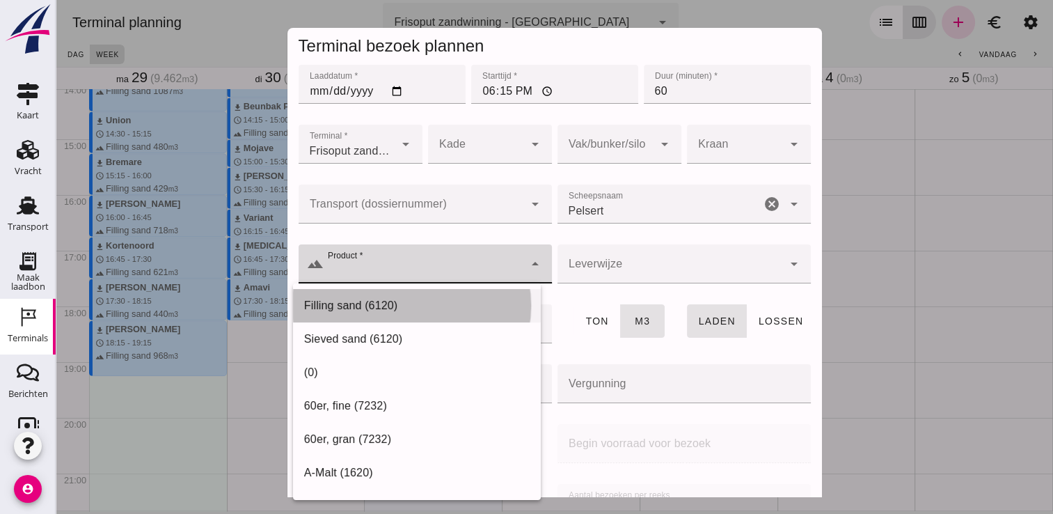
click at [393, 305] on div "Filling sand (6120)" at bounding box center [417, 305] width 226 height 17
type input "Filling sand (6120)"
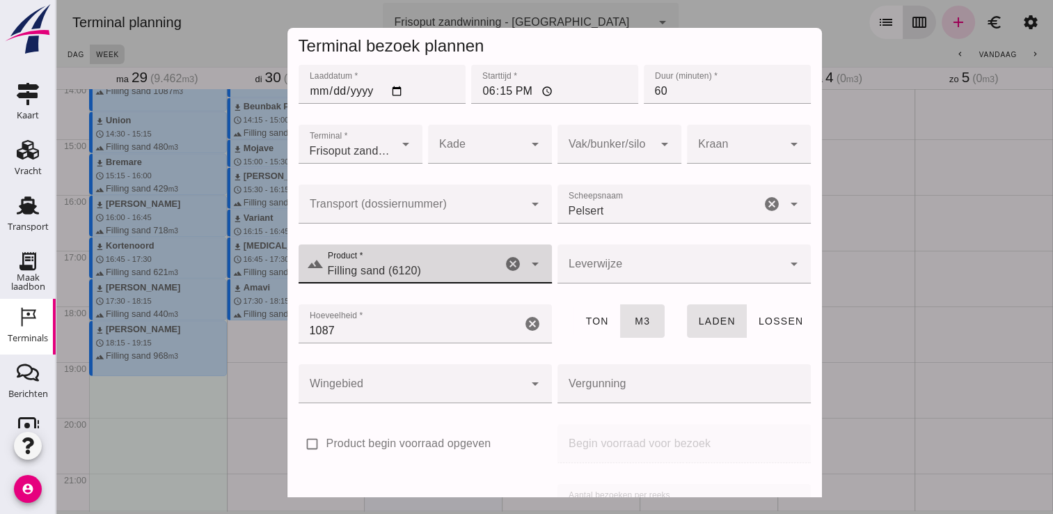
scroll to position [159, 0]
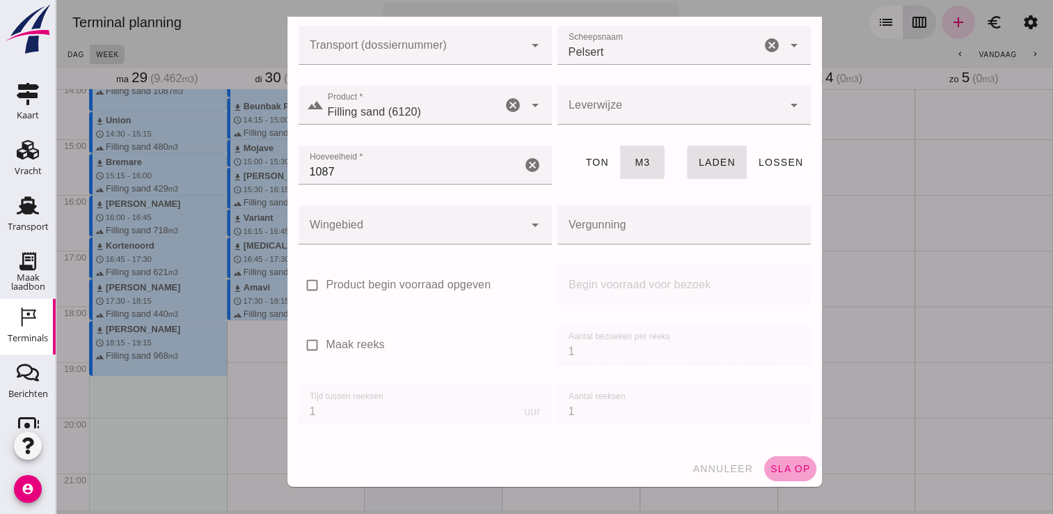
click at [780, 463] on span "sla op" at bounding box center [790, 468] width 41 height 11
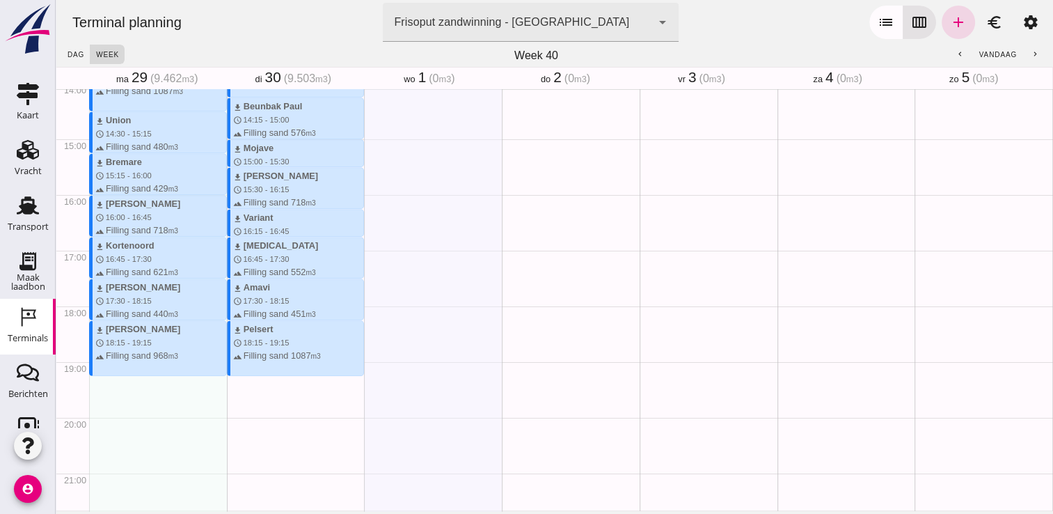
scroll to position [844, 0]
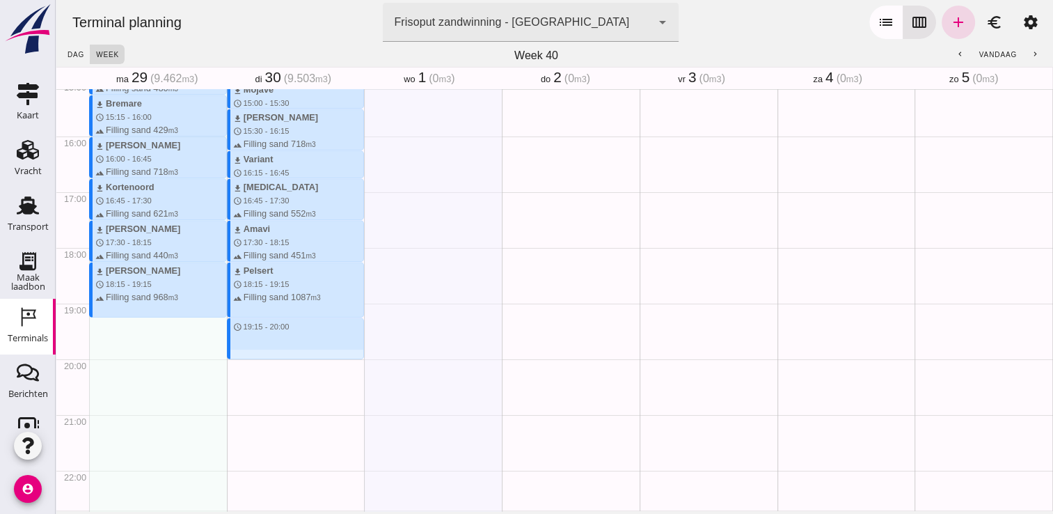
drag, startPoint x: 265, startPoint y: 319, endPoint x: 269, endPoint y: 356, distance: 37.2
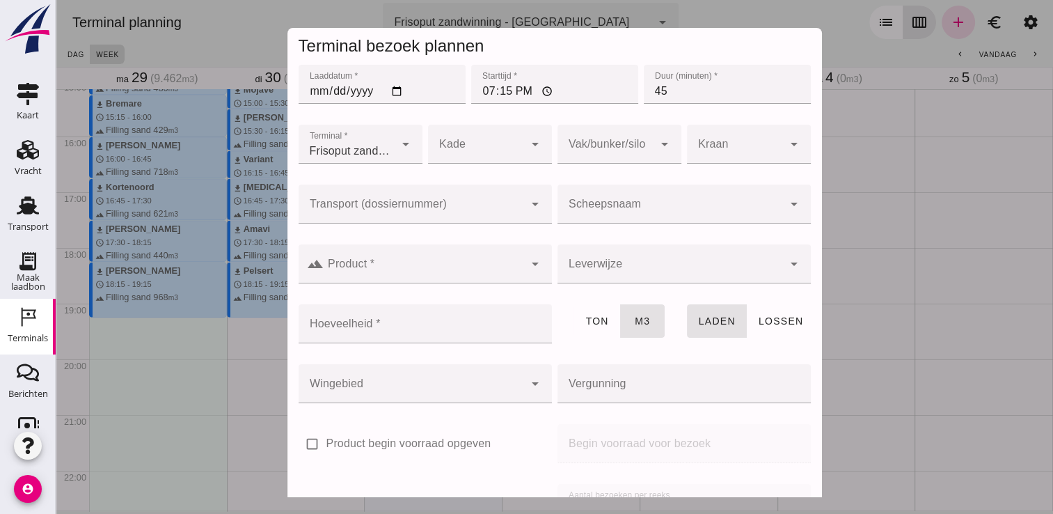
click at [632, 199] on div at bounding box center [671, 204] width 226 height 39
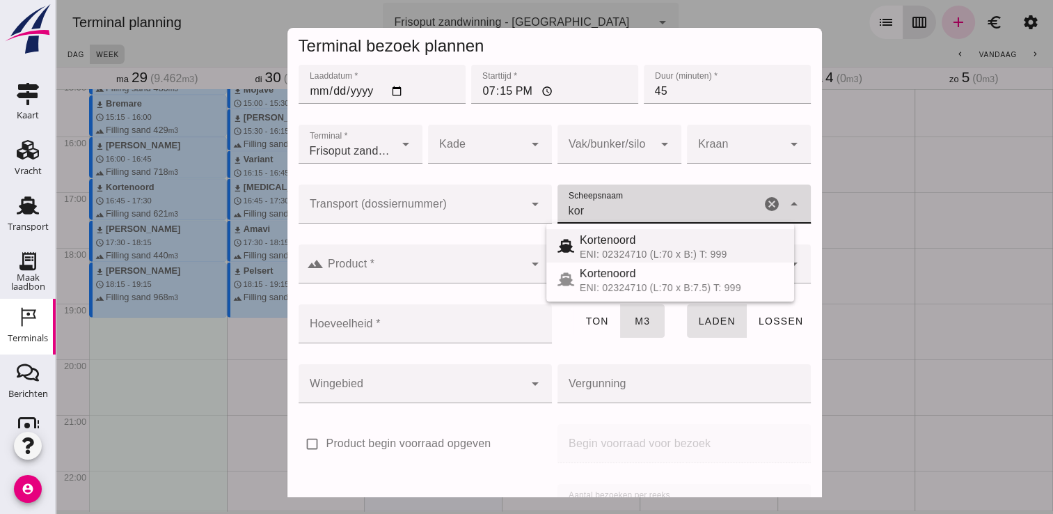
click at [634, 237] on span "Kortenoord" at bounding box center [608, 240] width 56 height 12
type input "Kortenoord"
type input "621"
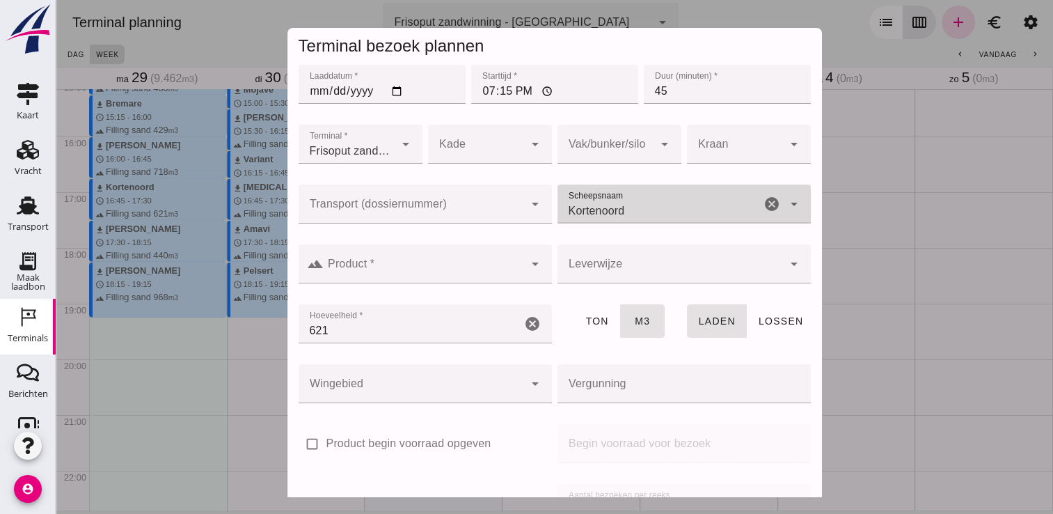
type input "Kortenoord"
click at [453, 280] on div at bounding box center [424, 263] width 201 height 39
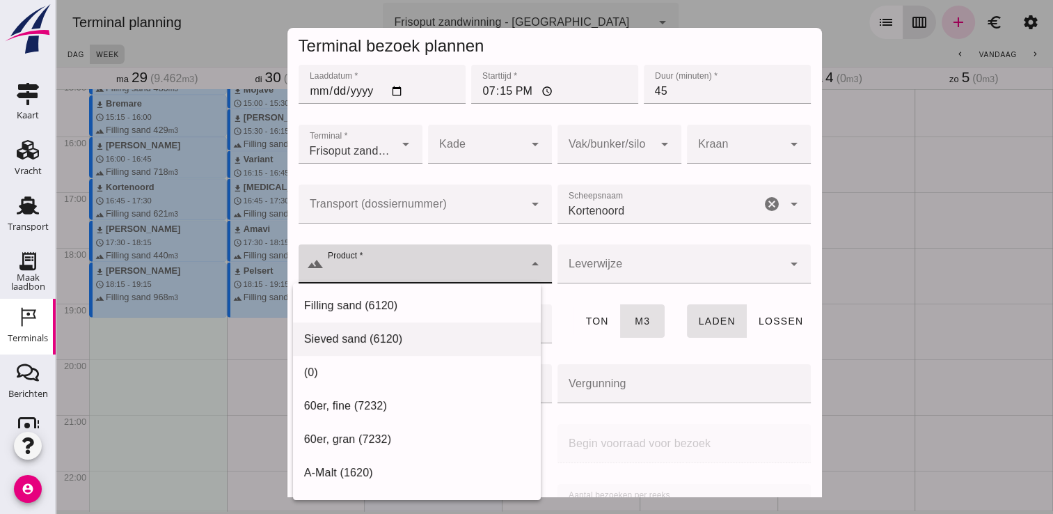
click at [365, 335] on div "Sieved sand (6120)" at bounding box center [417, 339] width 226 height 17
type input "Sieved sand (6120)"
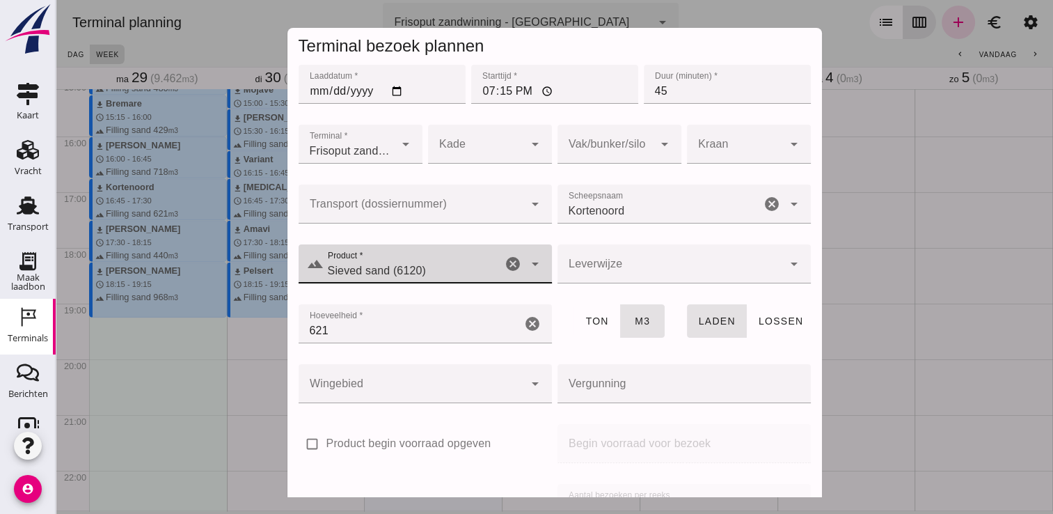
scroll to position [159, 0]
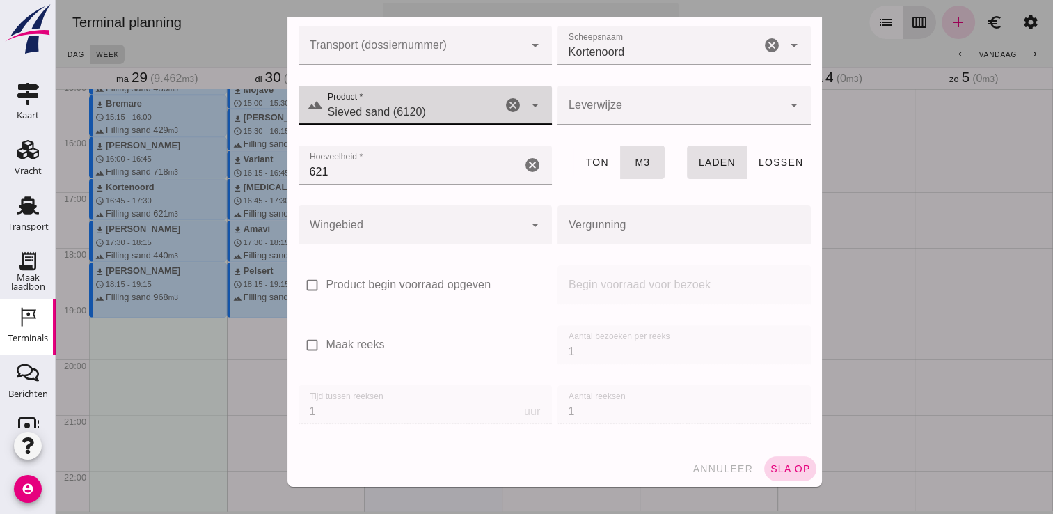
click at [781, 466] on span "sla op" at bounding box center [790, 468] width 41 height 11
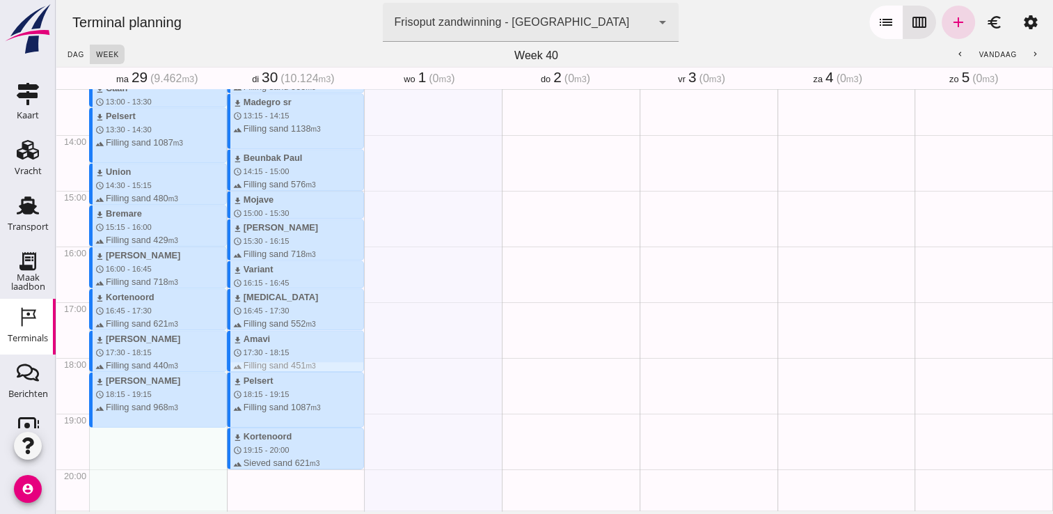
scroll to position [737, 0]
click at [26, 494] on icon "account_circle" at bounding box center [28, 489] width 28 height 28
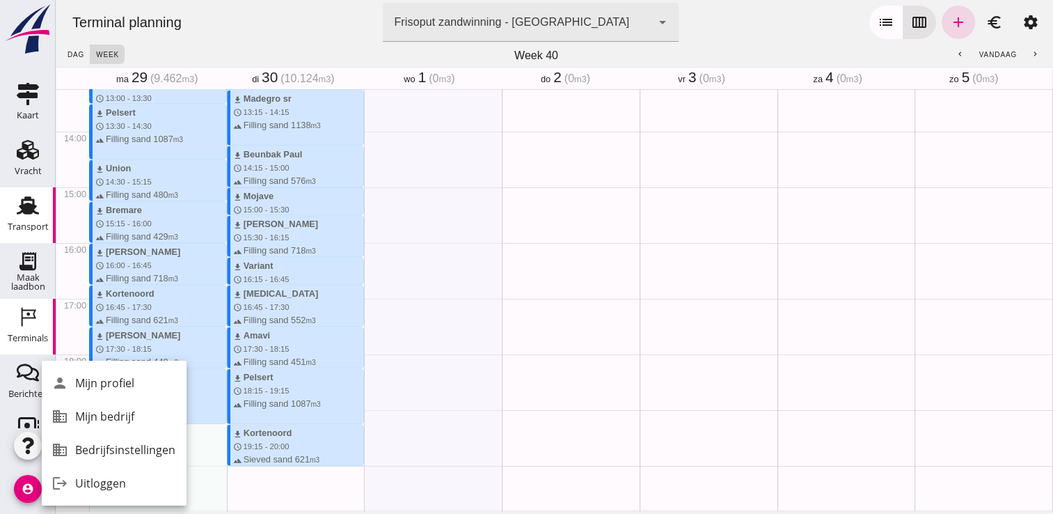
click at [17, 212] on icon "Transport" at bounding box center [28, 205] width 22 height 22
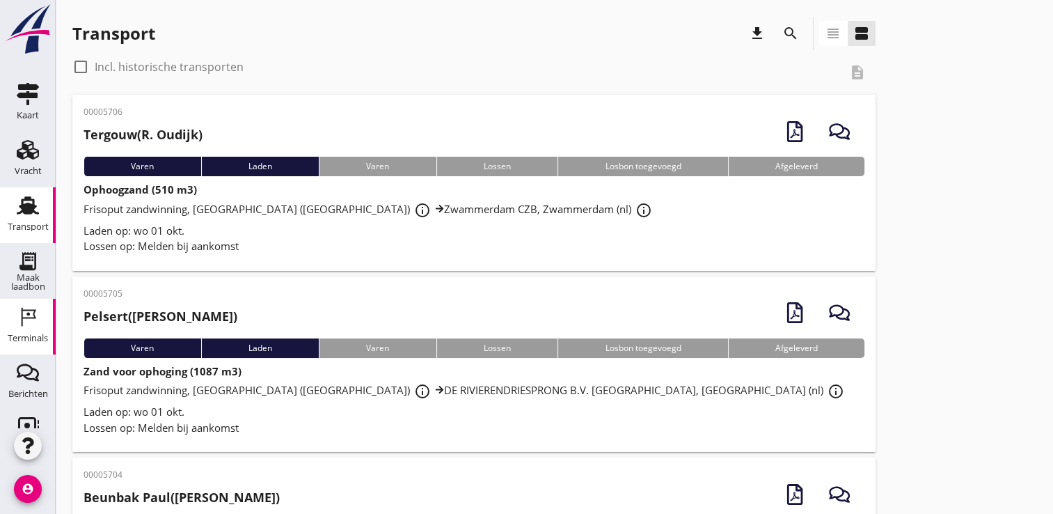
click at [24, 329] on div "Terminals" at bounding box center [28, 337] width 40 height 19
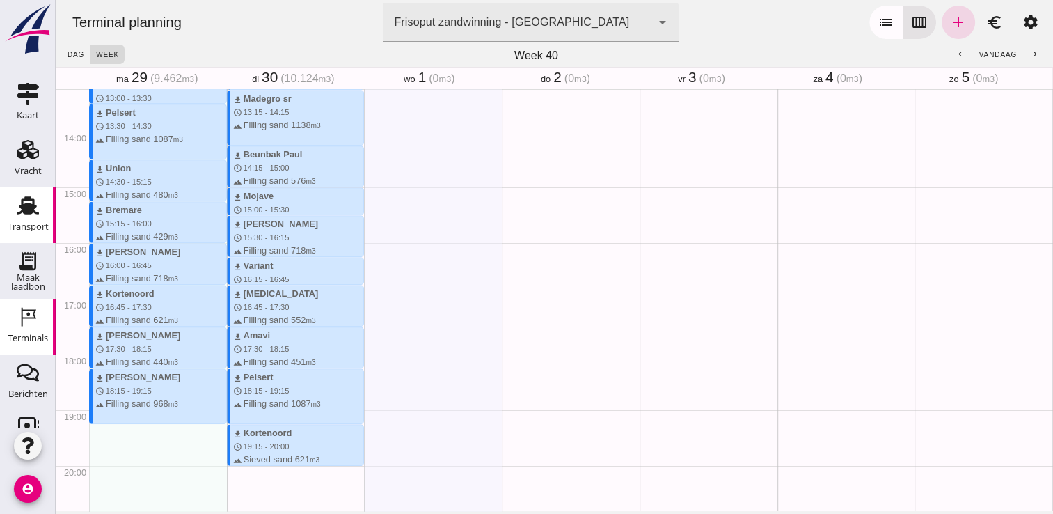
click at [29, 209] on use at bounding box center [28, 206] width 22 height 18
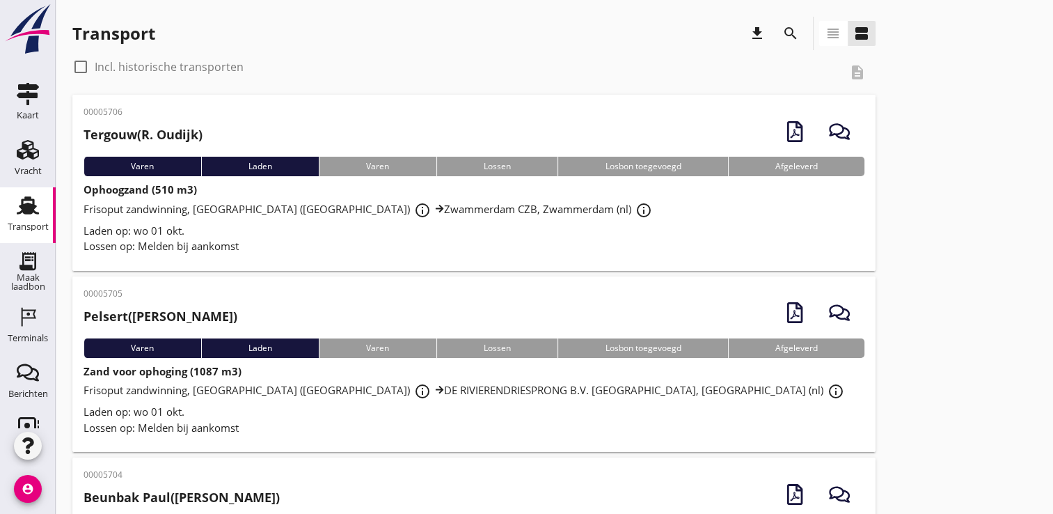
click at [26, 479] on icon "account_circle" at bounding box center [28, 489] width 28 height 28
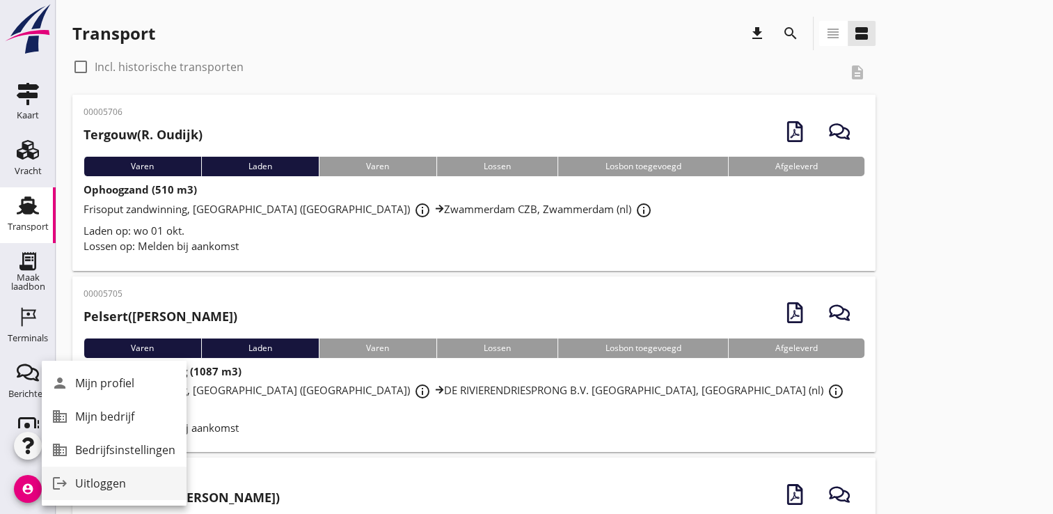
click at [72, 486] on icon "logout" at bounding box center [60, 483] width 28 height 28
